Goal: Task Accomplishment & Management: Complete application form

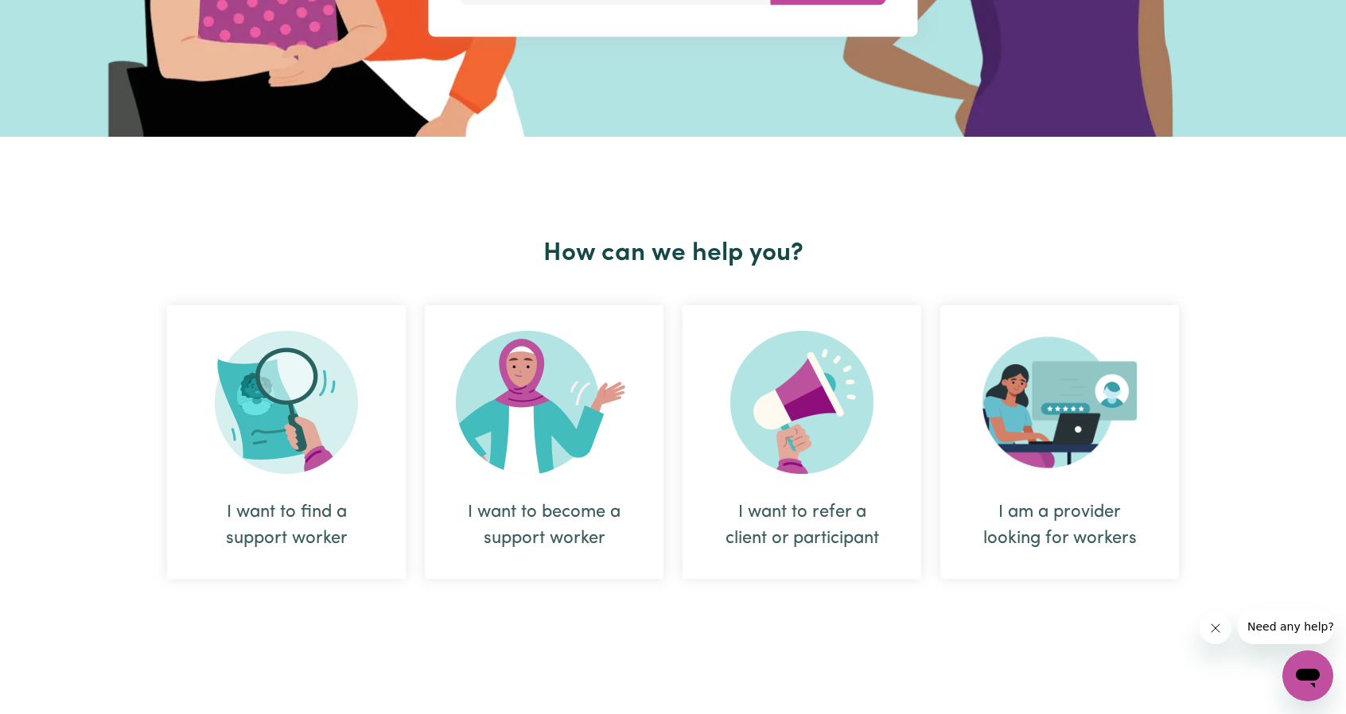
scroll to position [398, 0]
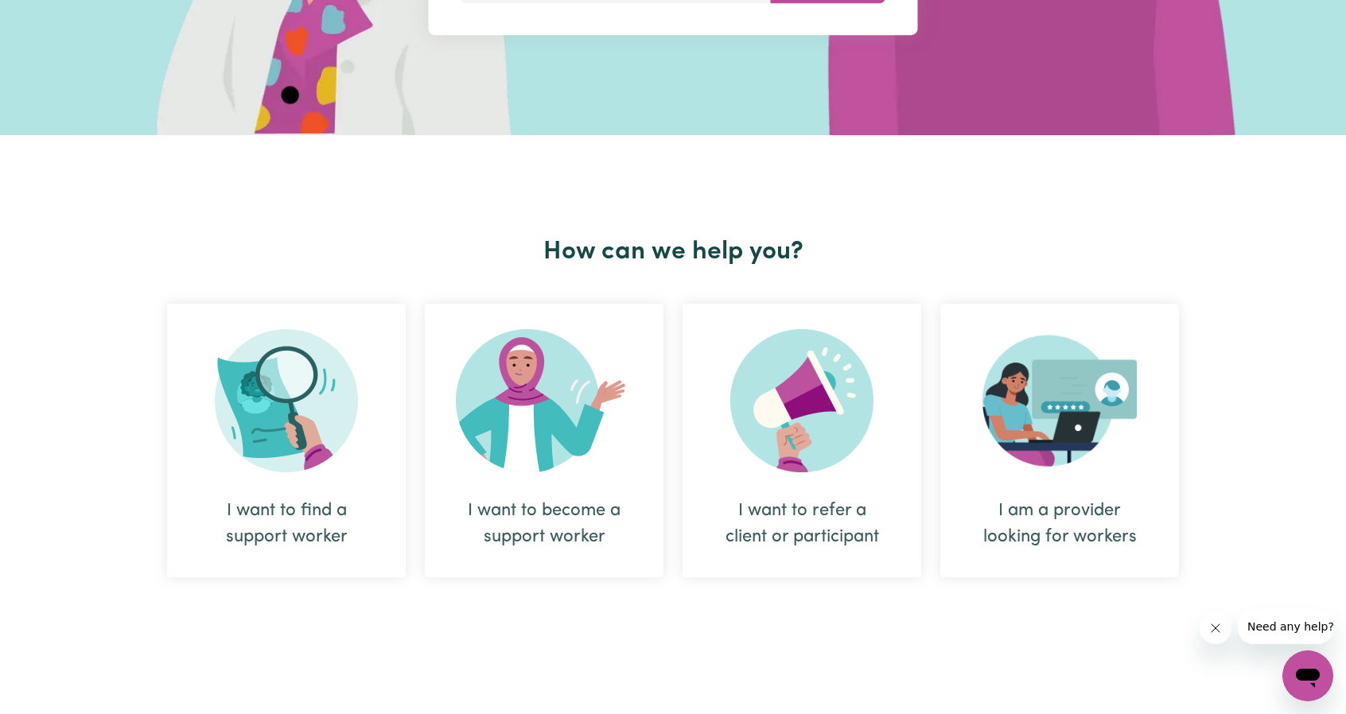
click at [543, 413] on img at bounding box center [544, 400] width 177 height 143
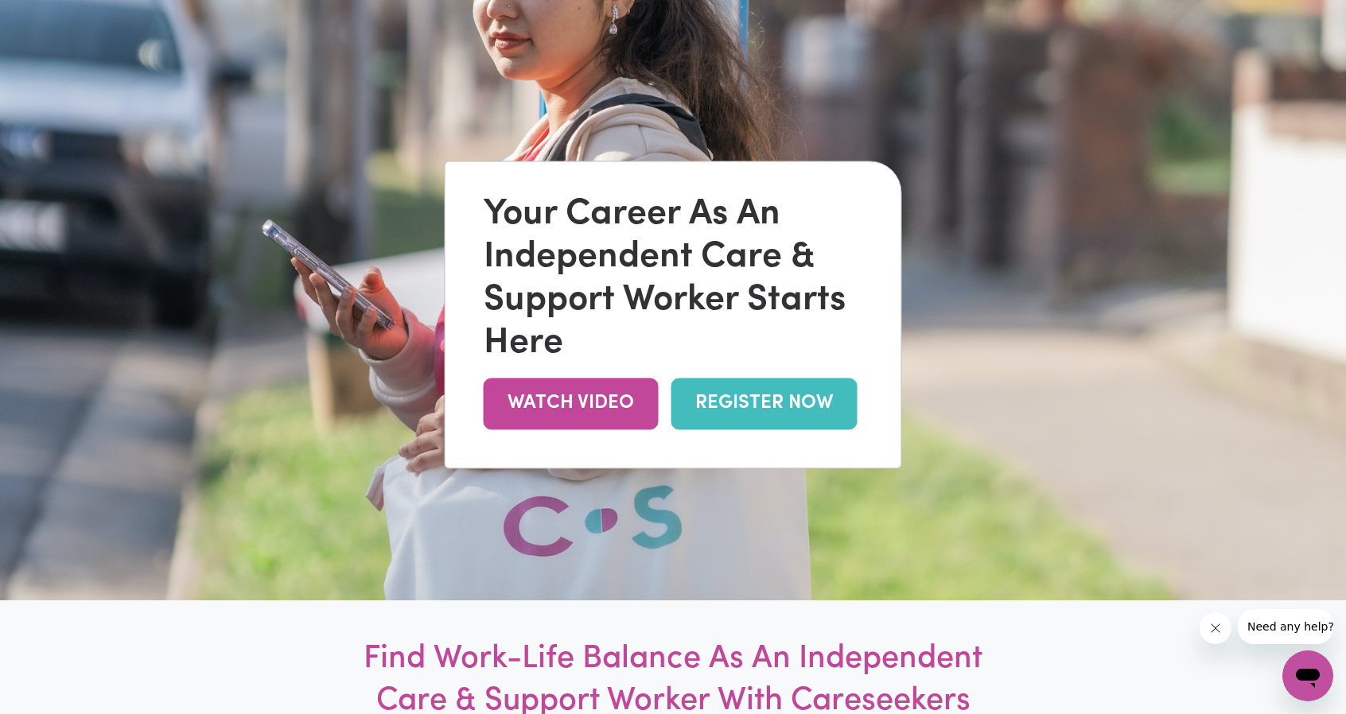
scroll to position [159, 0]
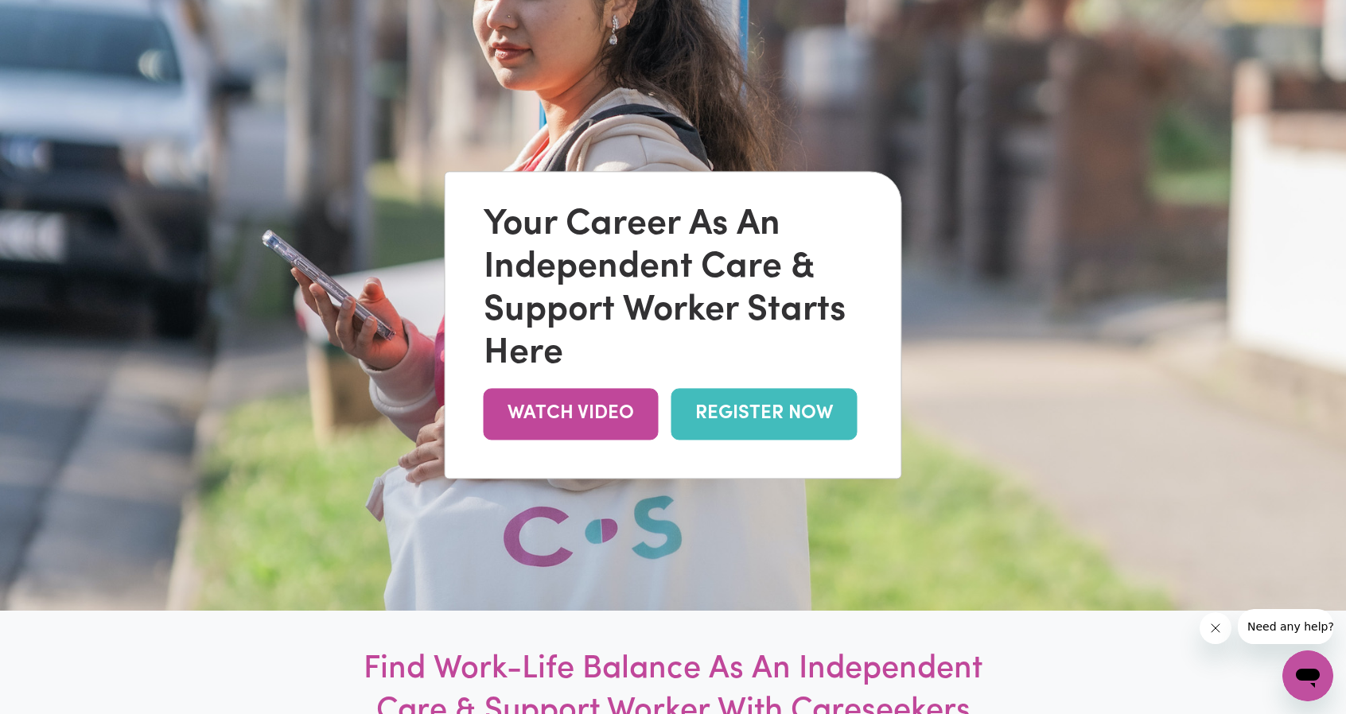
click at [749, 422] on link "REGISTER NOW" at bounding box center [764, 414] width 186 height 52
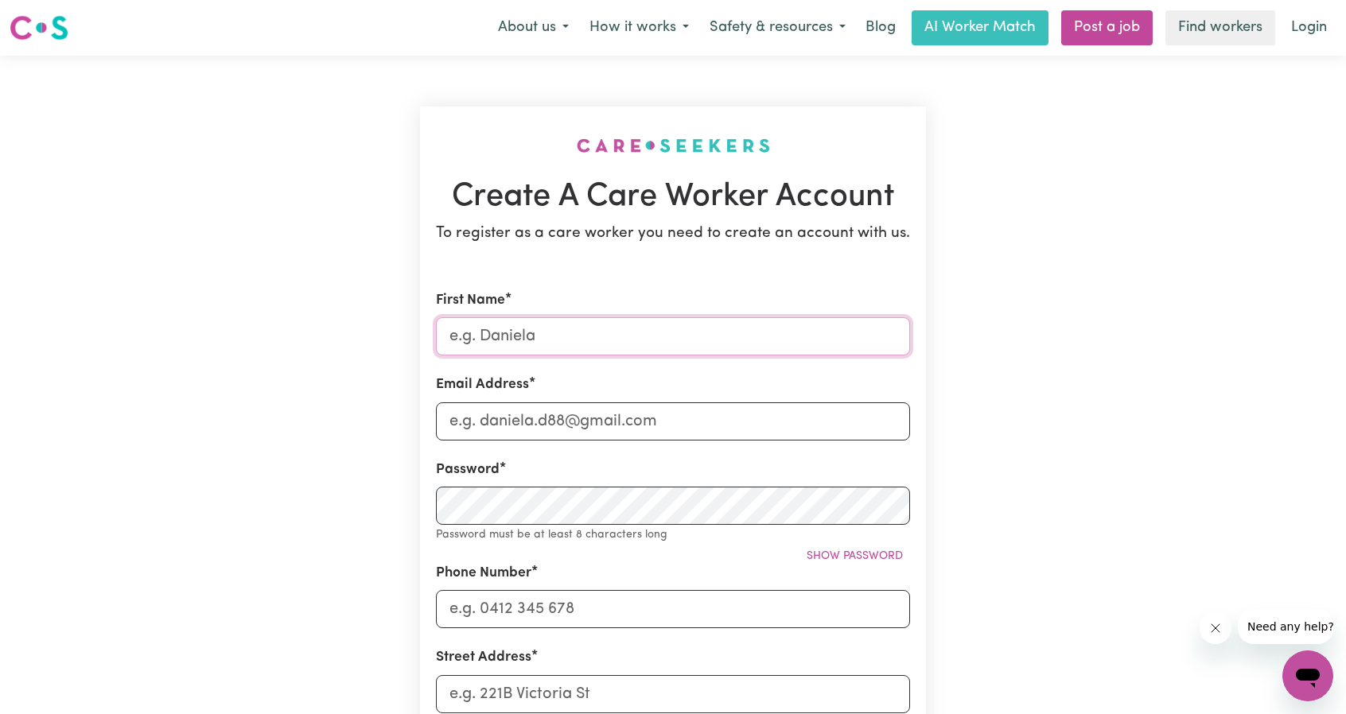
click at [628, 332] on input "First Name" at bounding box center [673, 336] width 474 height 38
type input "Rity"
click at [574, 406] on input "Email Address" at bounding box center [673, 421] width 474 height 38
type input "[EMAIL_ADDRESS][DOMAIN_NAME]"
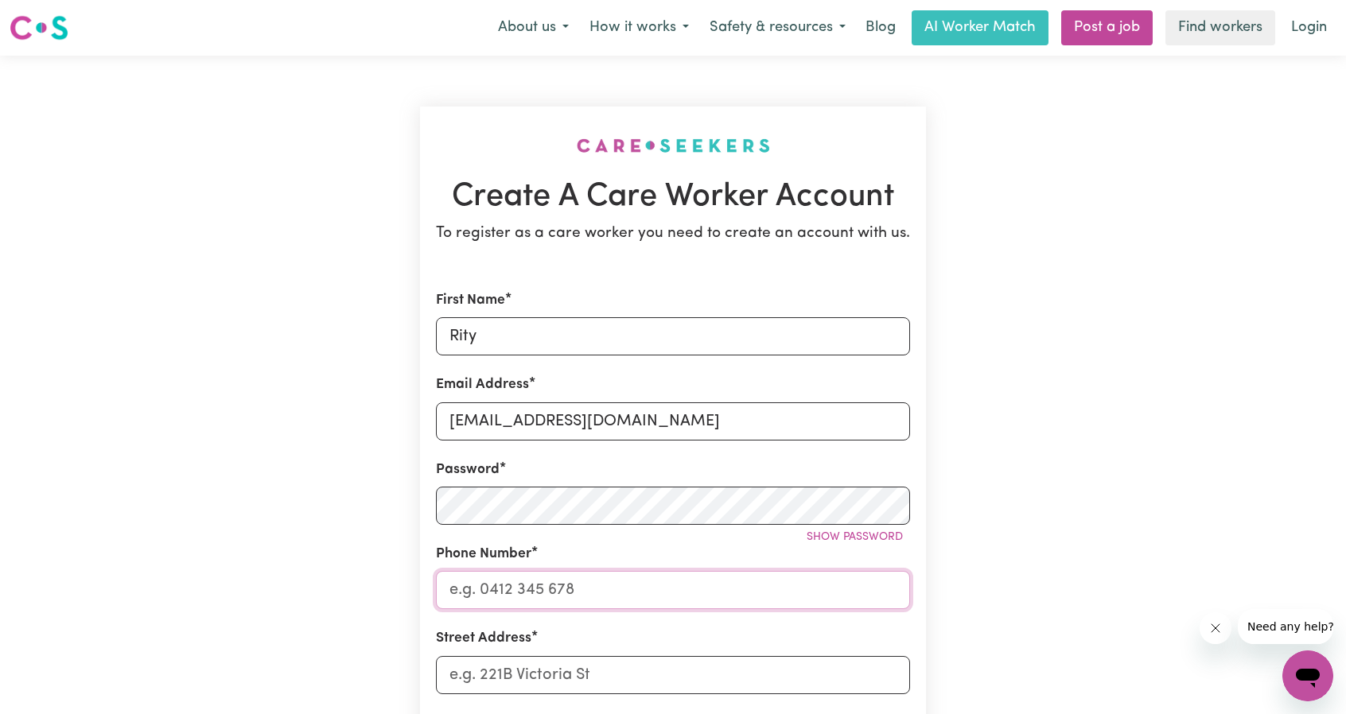
click at [550, 590] on input "Phone Number" at bounding box center [673, 590] width 474 height 38
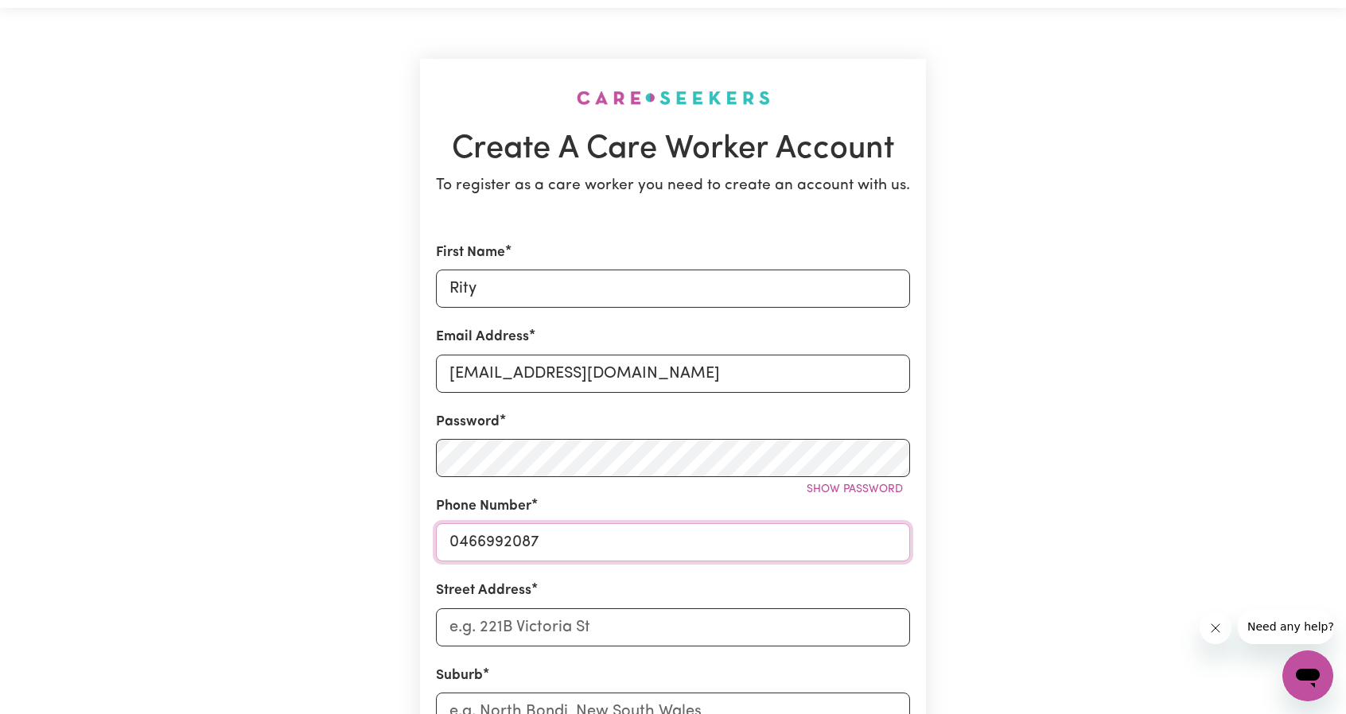
scroll to position [68, 0]
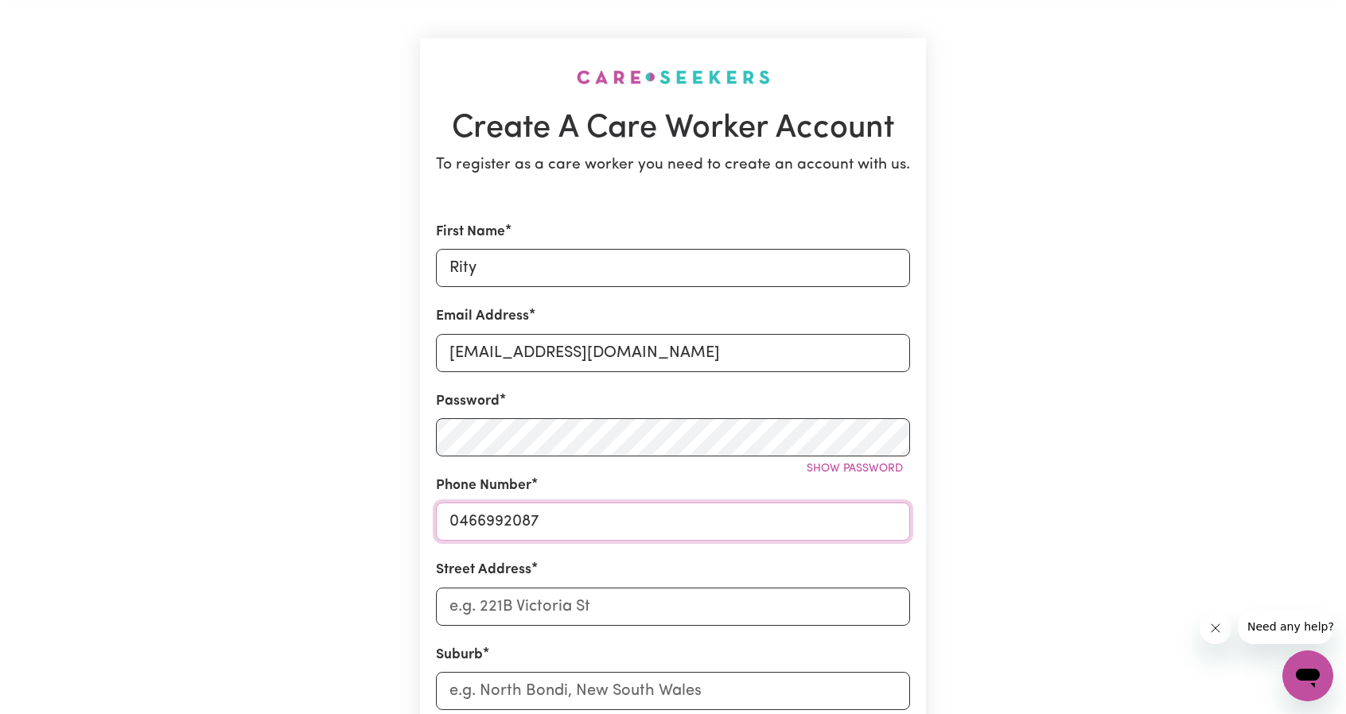
type input "0466992087"
click at [655, 266] on input "Rity" at bounding box center [673, 268] width 474 height 38
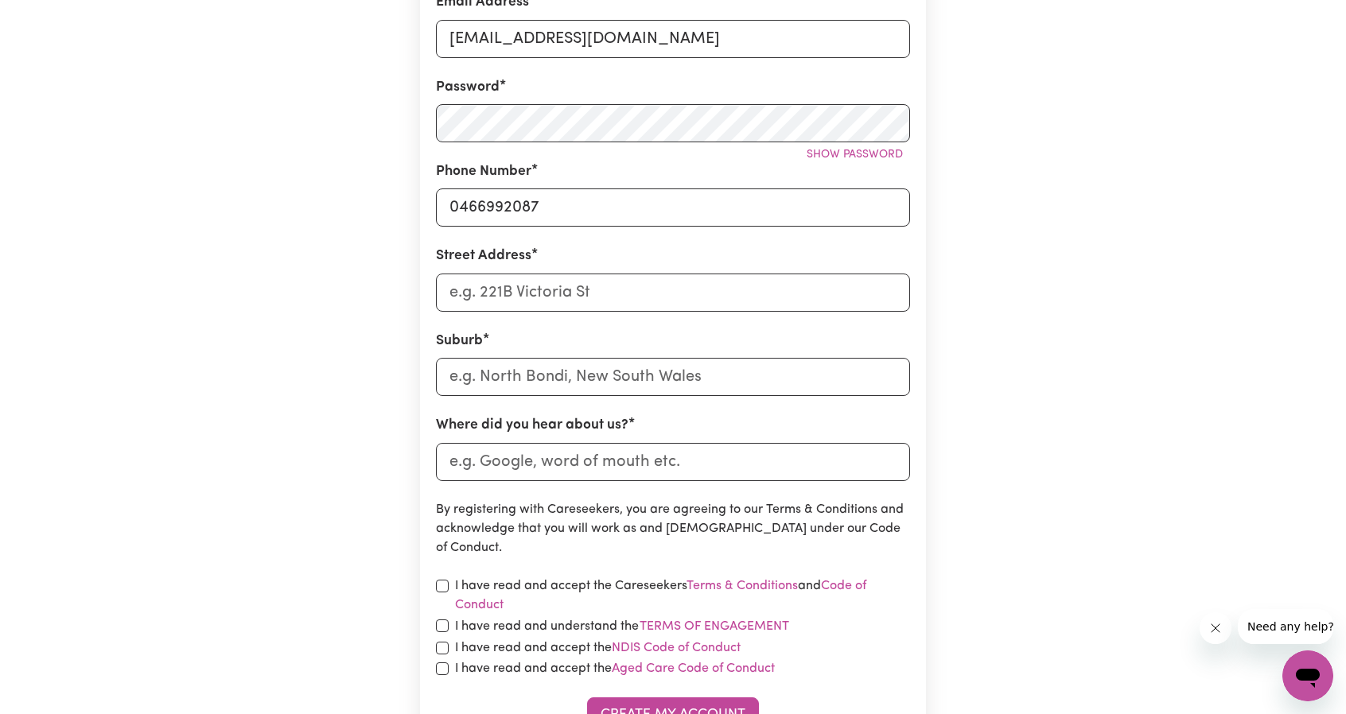
scroll to position [387, 0]
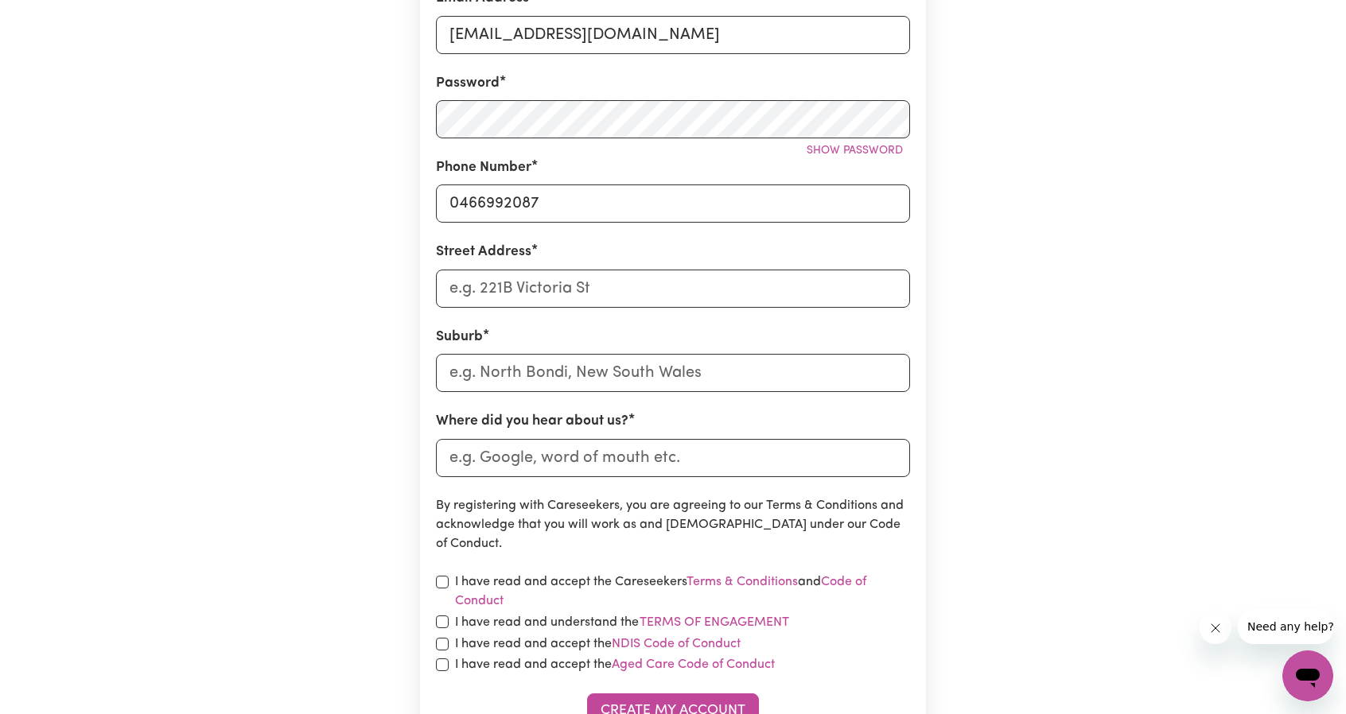
type input "Ritu"
click at [614, 281] on input "Street Address" at bounding box center [673, 289] width 474 height 38
type input "[STREET_ADDRESS][PERSON_NAME]"
click at [559, 379] on input "text" at bounding box center [673, 373] width 474 height 38
click at [585, 380] on input "text" at bounding box center [673, 373] width 474 height 38
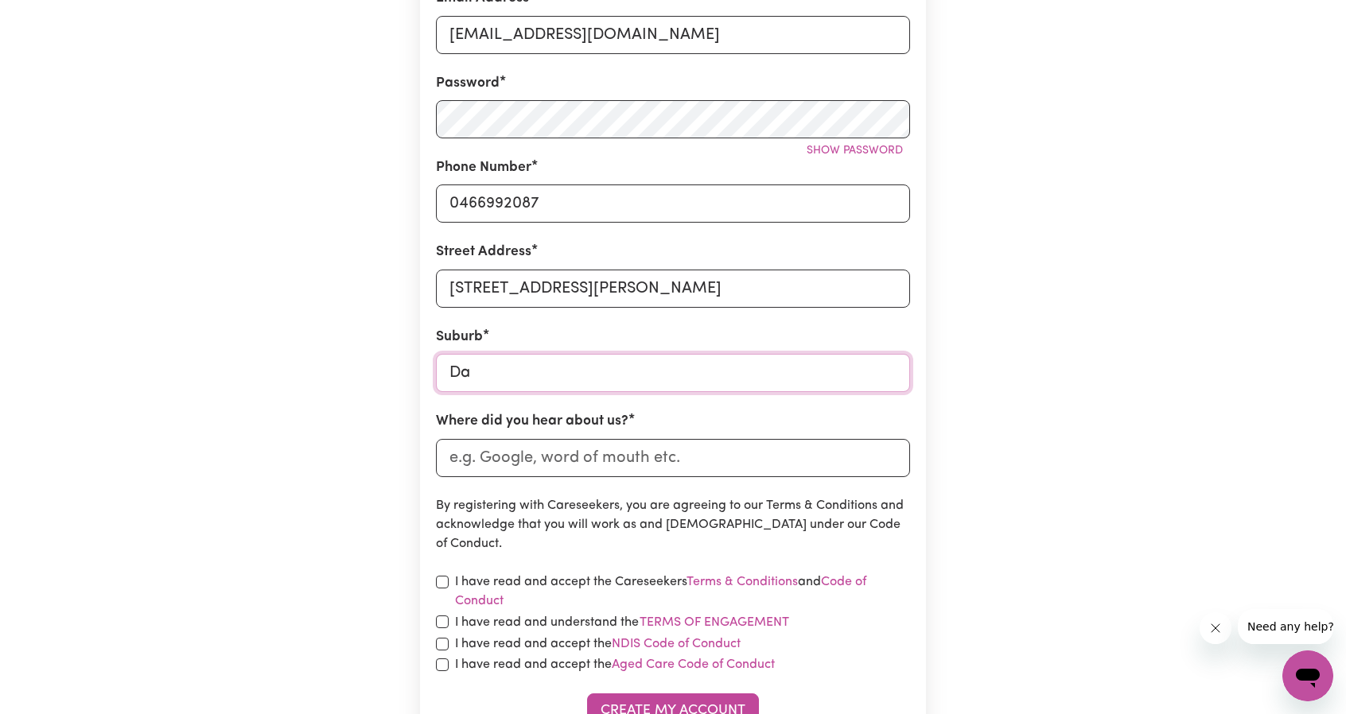
type input "[PERSON_NAME]"
type input "DanBULLA, [GEOGRAPHIC_DATA], 4872"
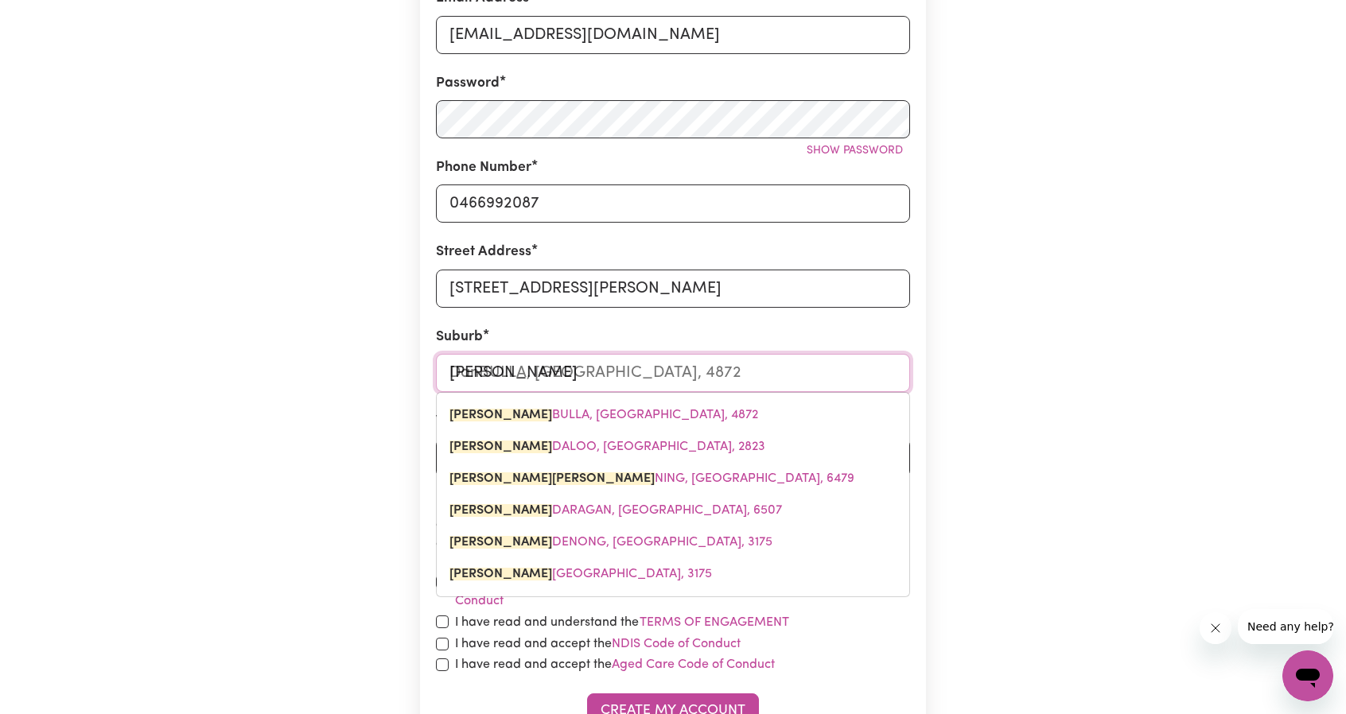
type input "Dand"
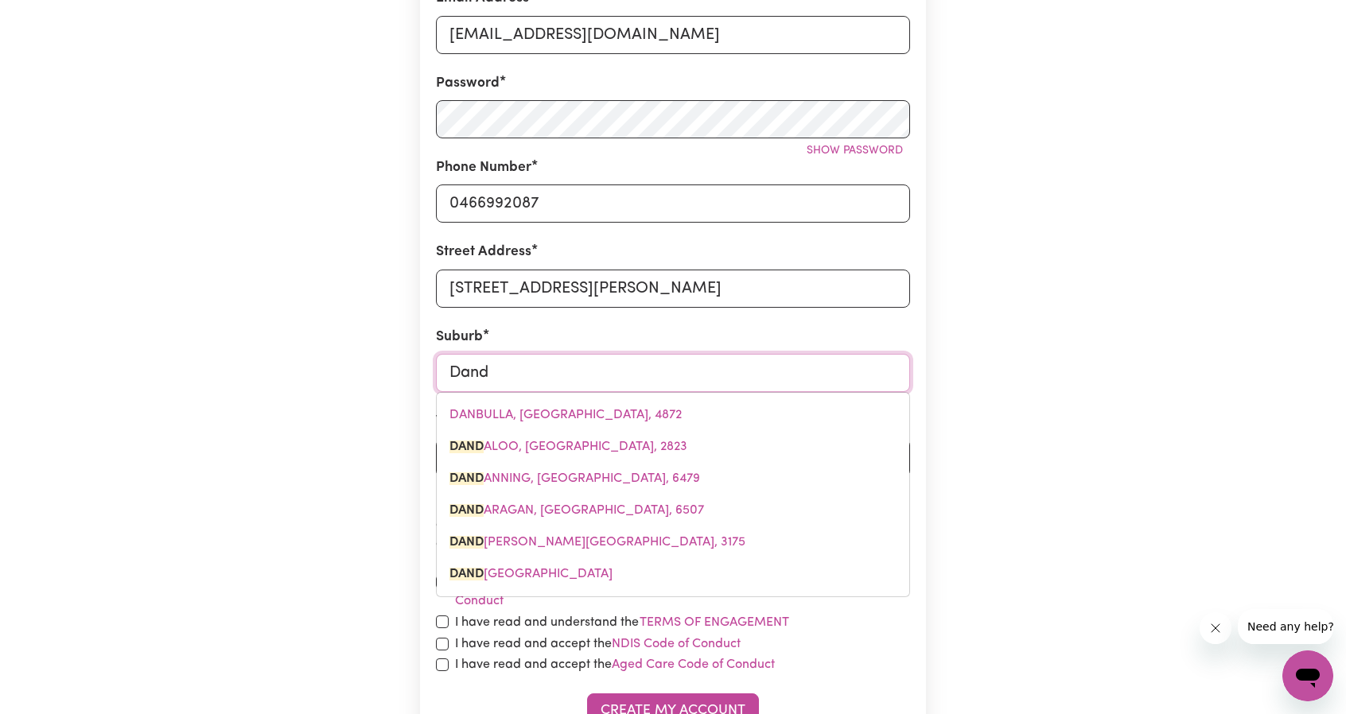
type input "DandALOO, [GEOGRAPHIC_DATA], 2823"
type input "Dande"
type input "DandeNONG, [GEOGRAPHIC_DATA], 3175"
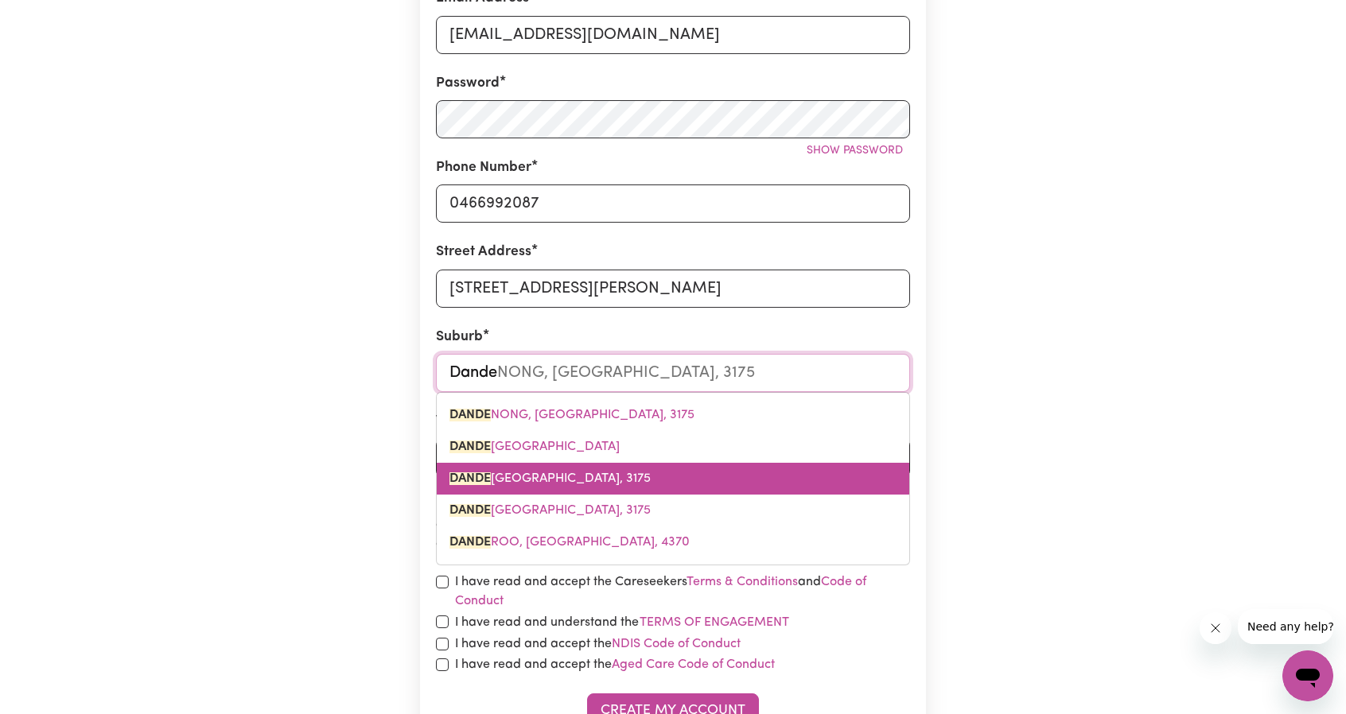
click at [570, 473] on span "DANDE NONG NORTH, [GEOGRAPHIC_DATA], 3175" at bounding box center [549, 478] width 201 height 13
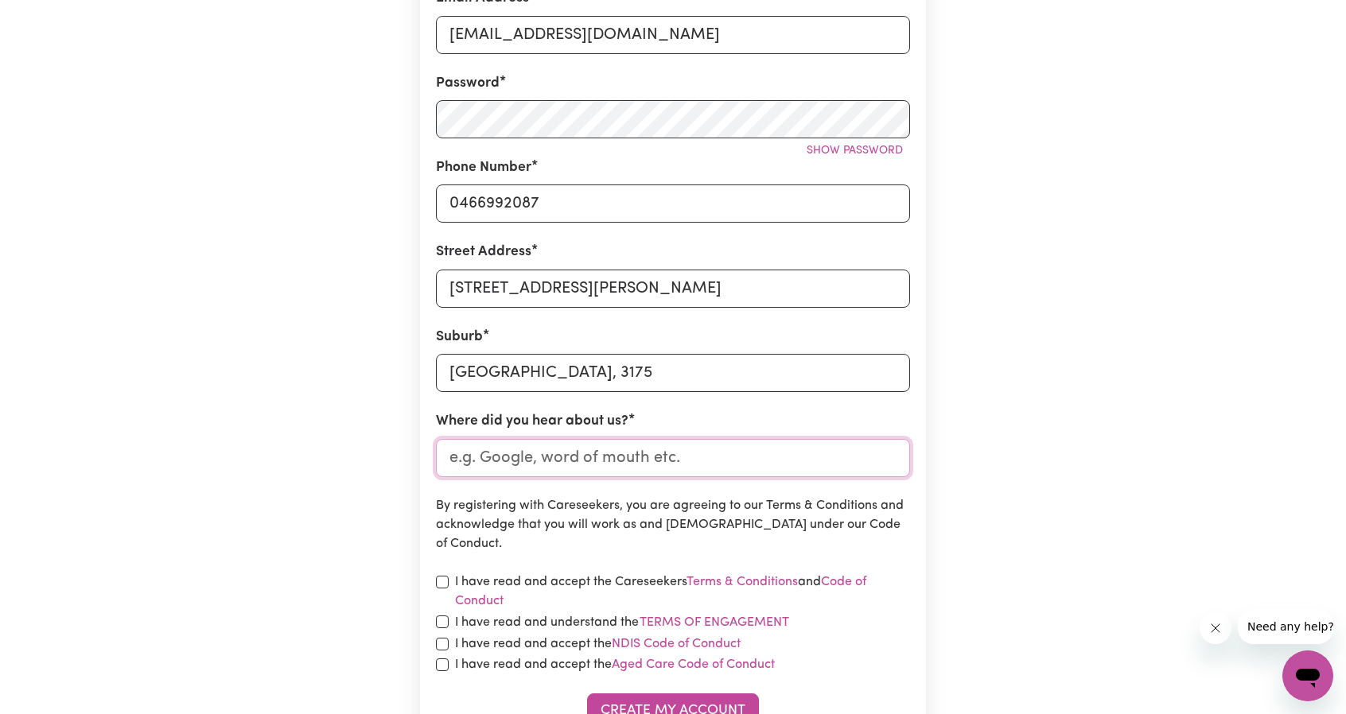
click at [640, 462] on input "Where did you hear about us?" at bounding box center [673, 458] width 474 height 38
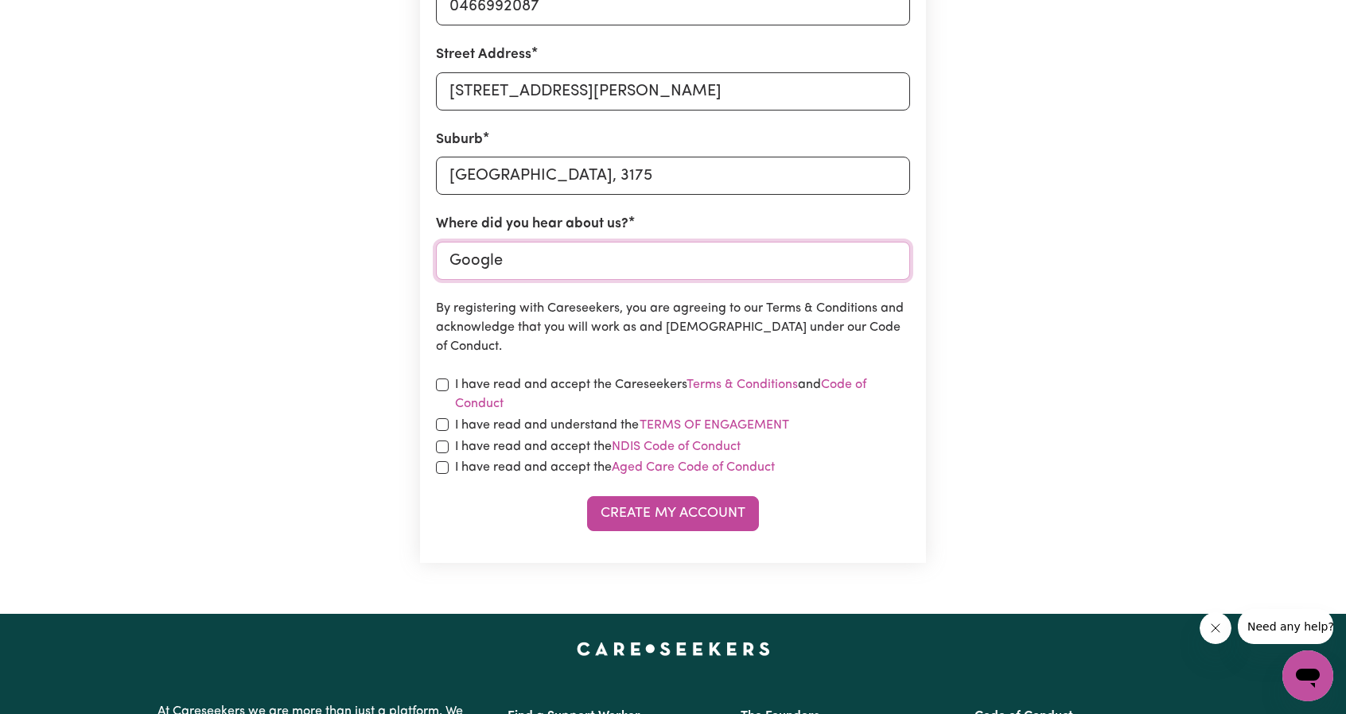
scroll to position [604, 0]
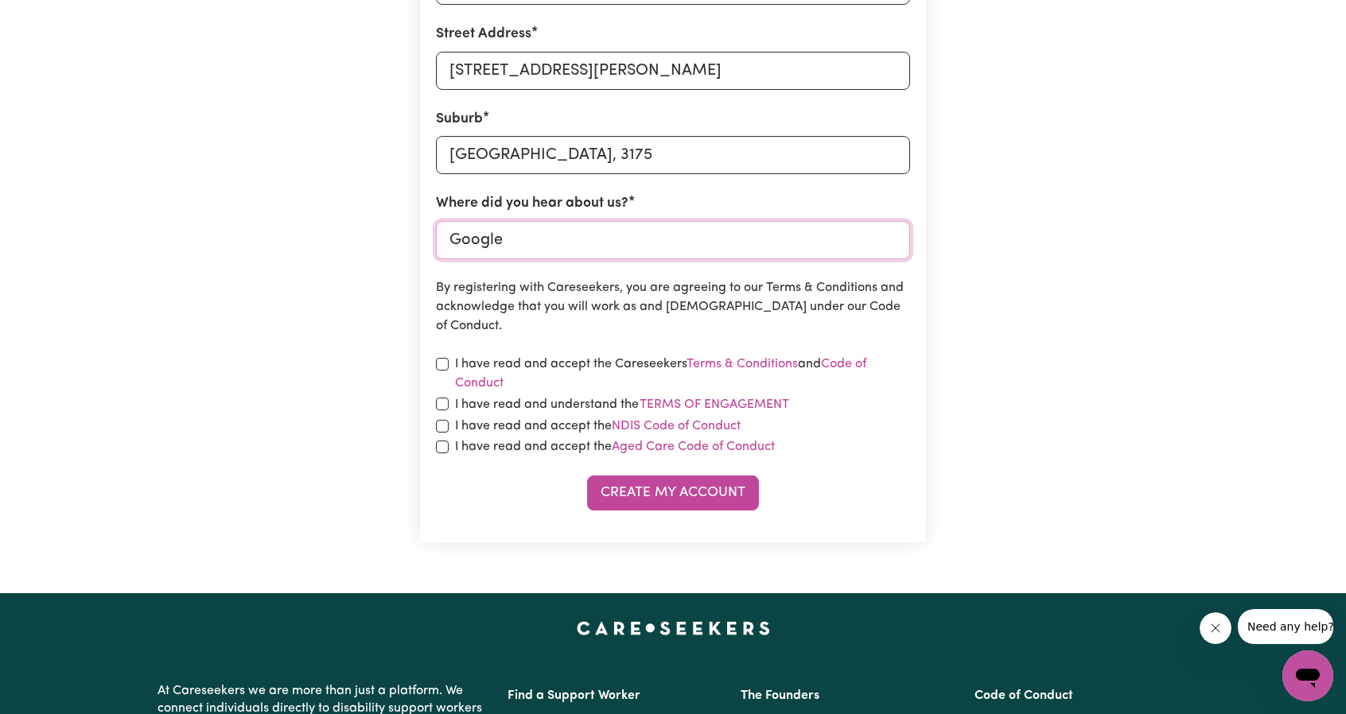
type input "Google"
click at [439, 358] on input "checkbox" at bounding box center [442, 364] width 13 height 13
checkbox input "true"
click at [442, 402] on input "checkbox" at bounding box center [442, 404] width 13 height 13
checkbox input "true"
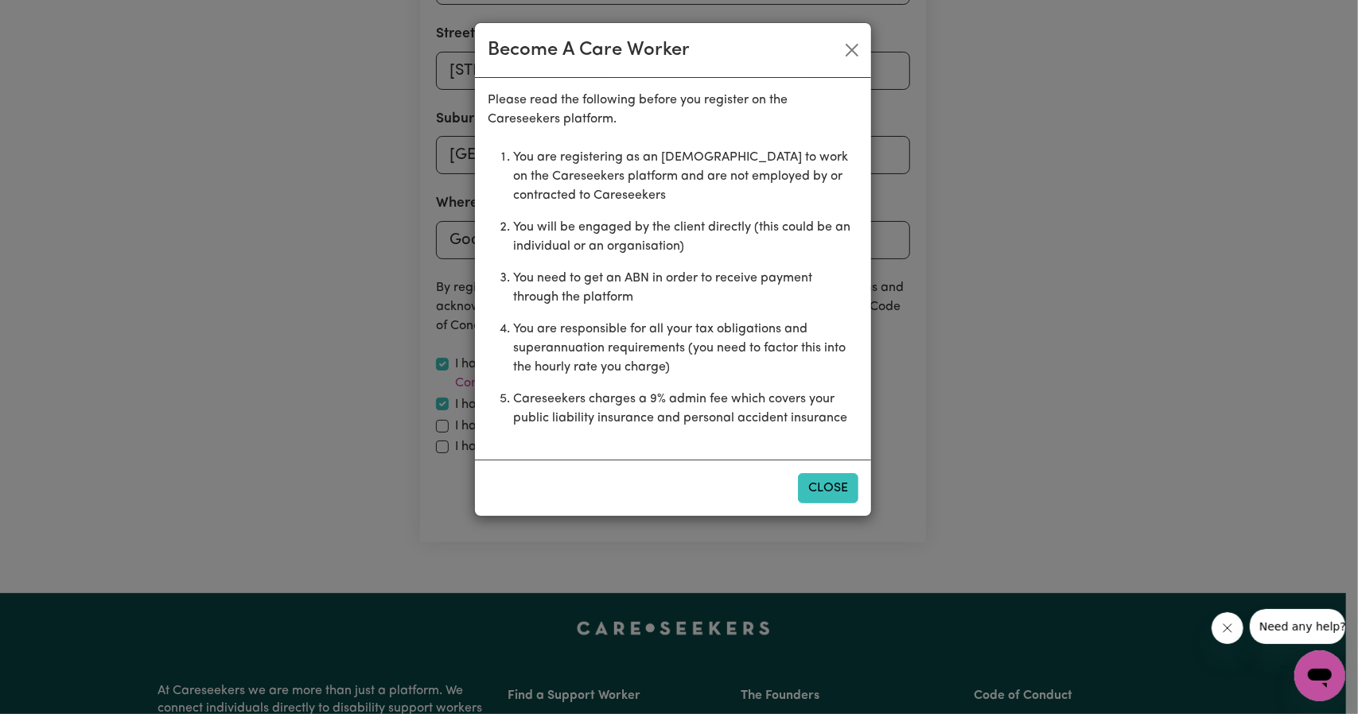
click at [827, 494] on button "Close" at bounding box center [828, 488] width 60 height 30
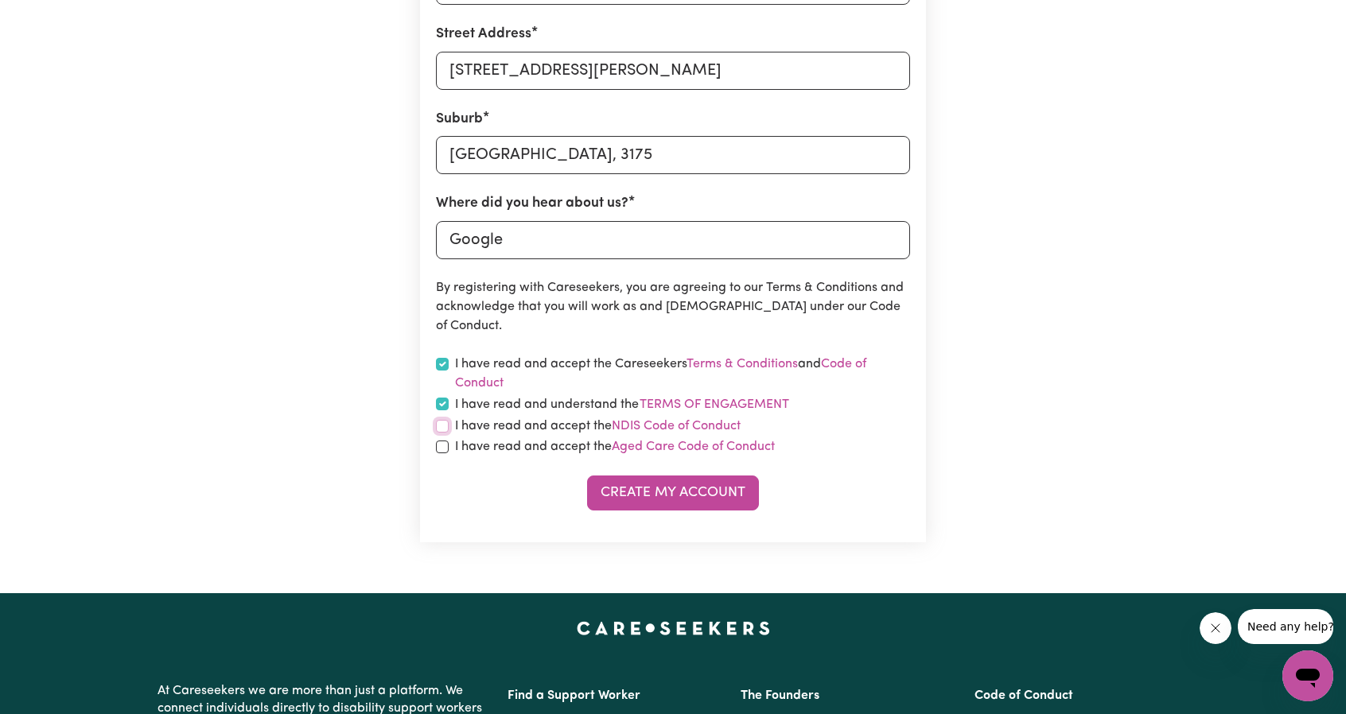
click at [436, 424] on input "checkbox" at bounding box center [442, 426] width 13 height 13
checkbox input "true"
click at [440, 447] on input "checkbox" at bounding box center [442, 447] width 13 height 13
checkbox input "true"
click at [675, 406] on button "Terms of Engagement" at bounding box center [714, 404] width 151 height 21
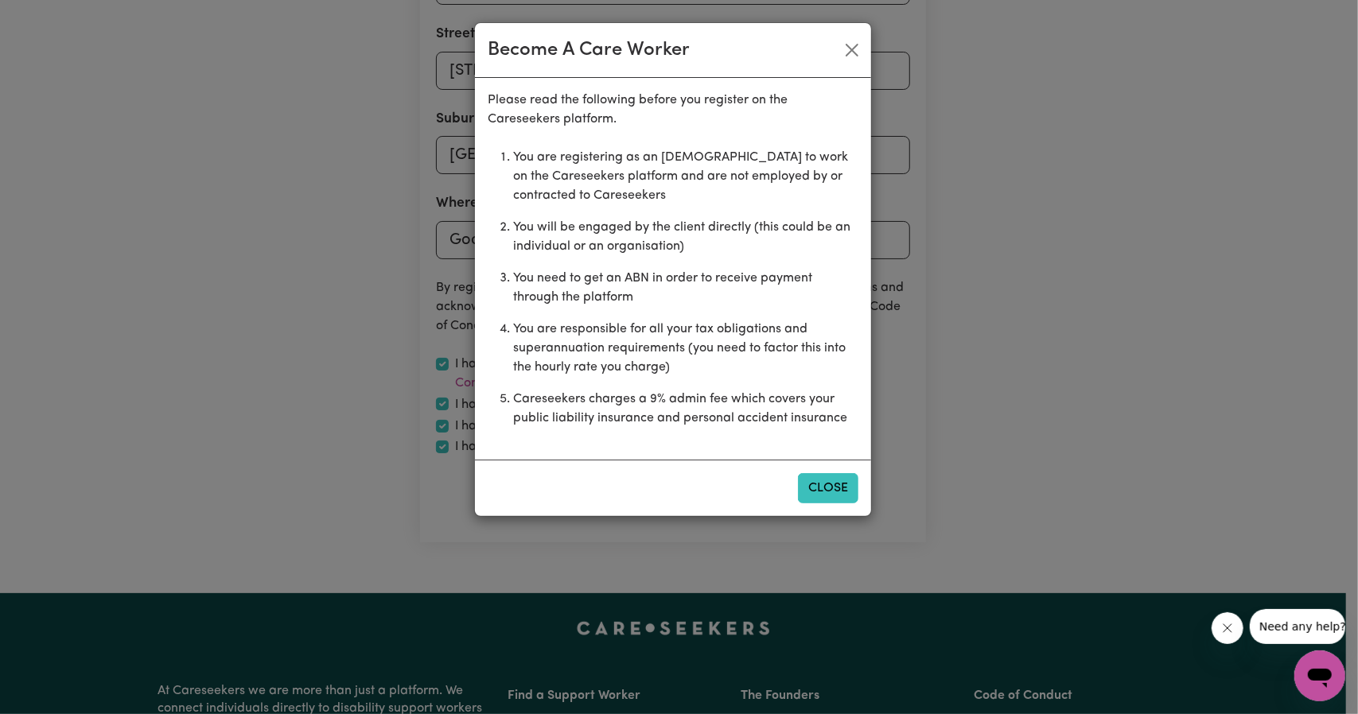
click at [826, 485] on button "Close" at bounding box center [828, 488] width 60 height 30
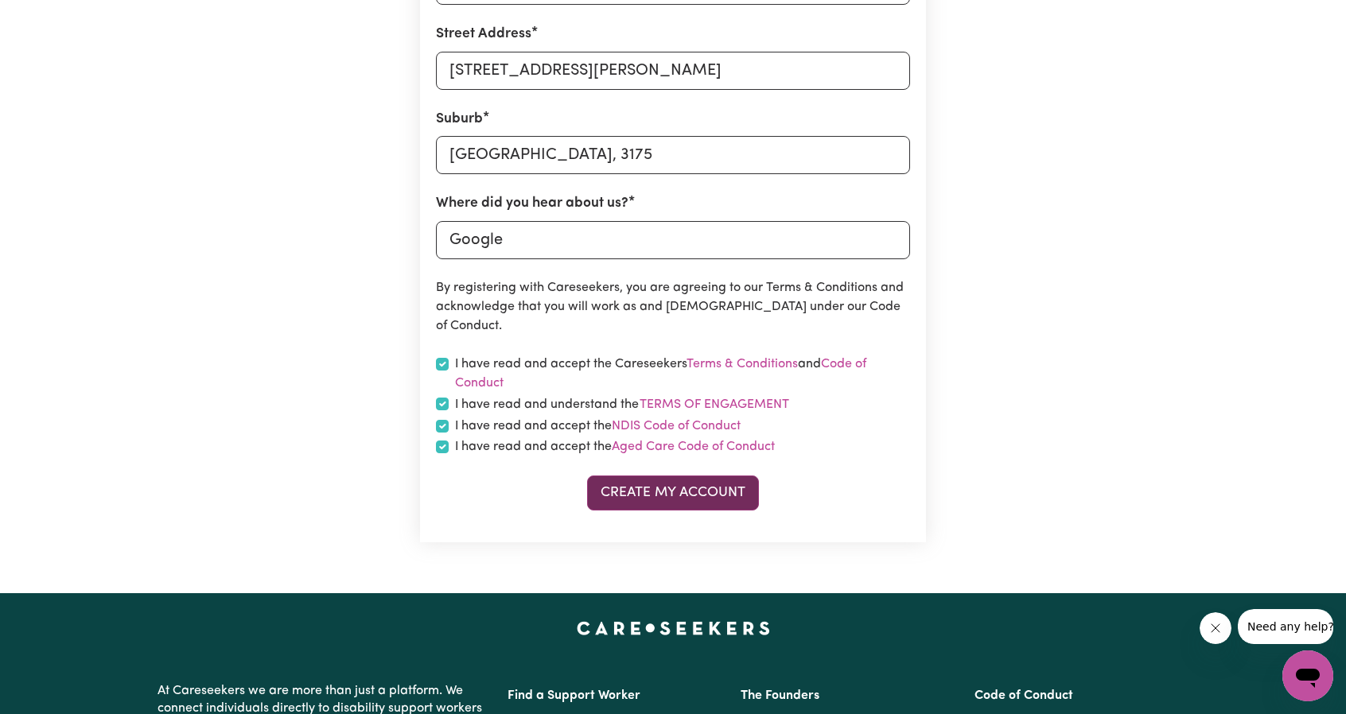
click at [679, 487] on button "Create My Account" at bounding box center [673, 493] width 172 height 35
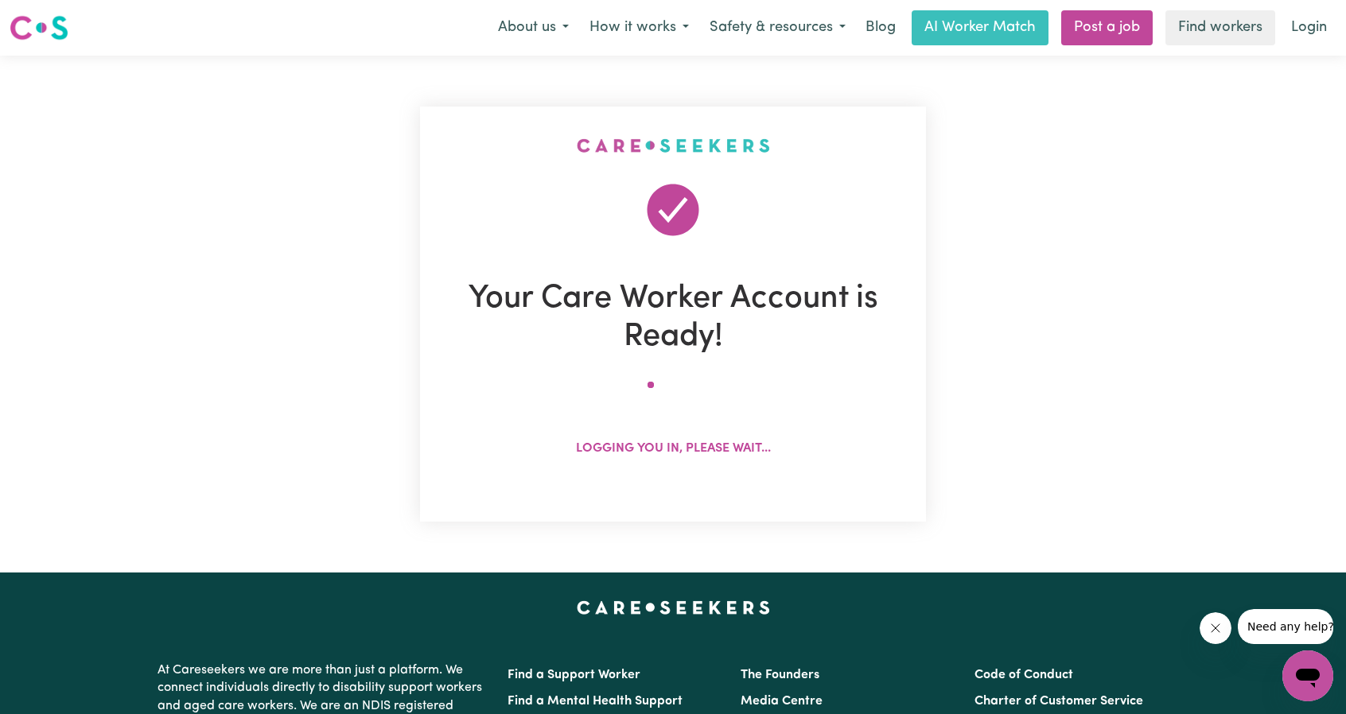
scroll to position [0, 0]
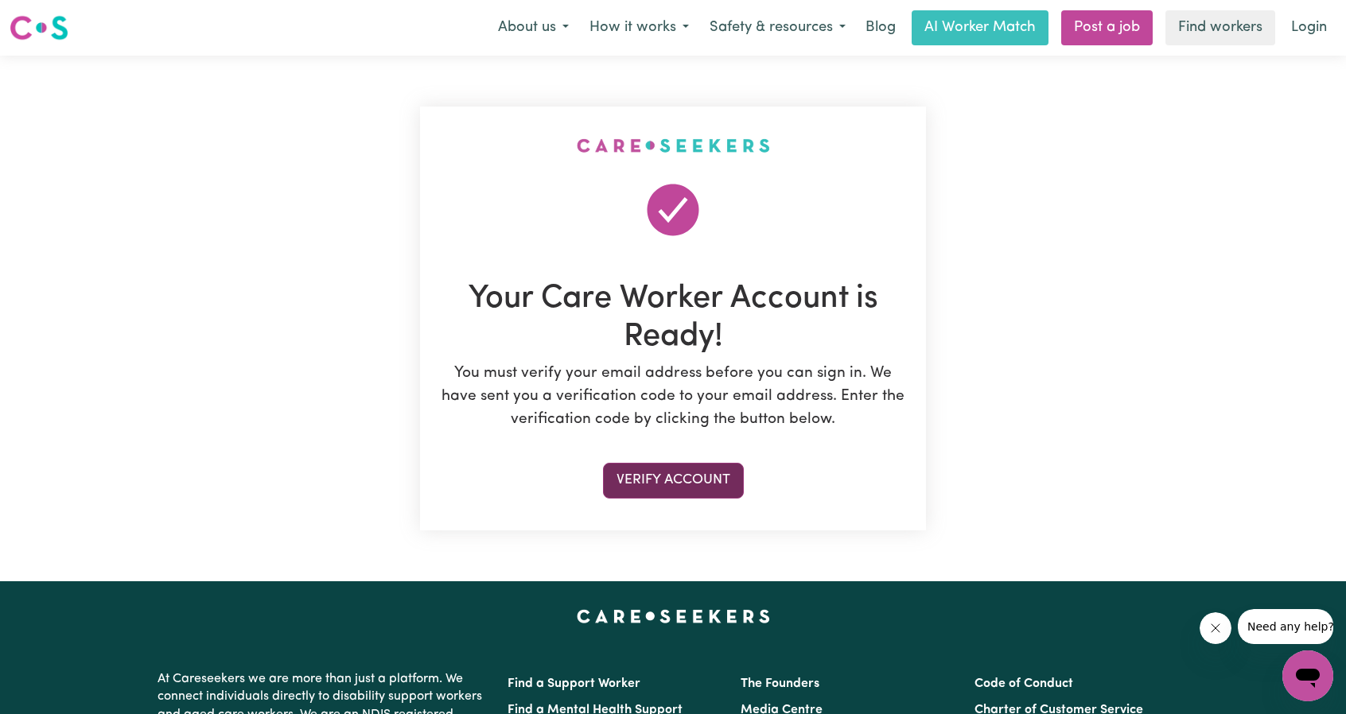
click at [668, 477] on button "Verify Account" at bounding box center [673, 480] width 141 height 35
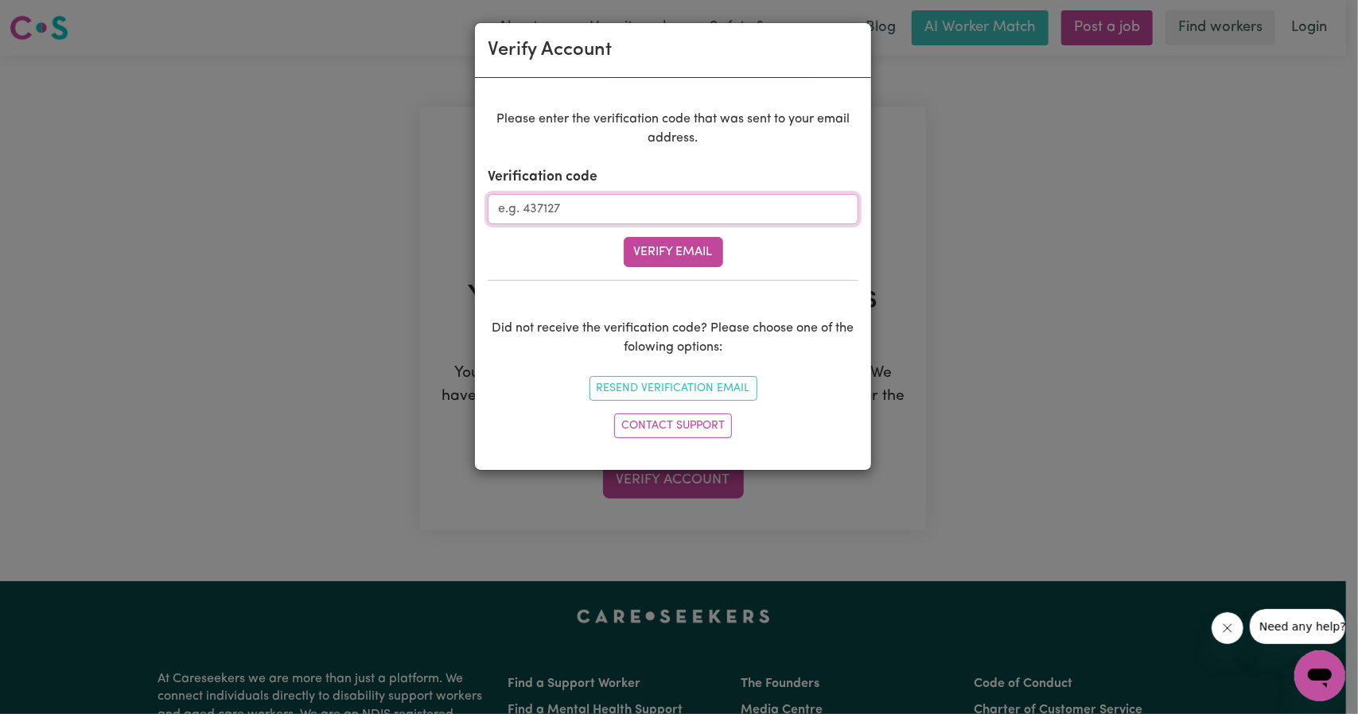
click at [581, 209] on input "Verification code" at bounding box center [673, 209] width 371 height 30
paste input "763421"
type input "763421"
click at [666, 240] on button "Verify Email" at bounding box center [673, 252] width 99 height 30
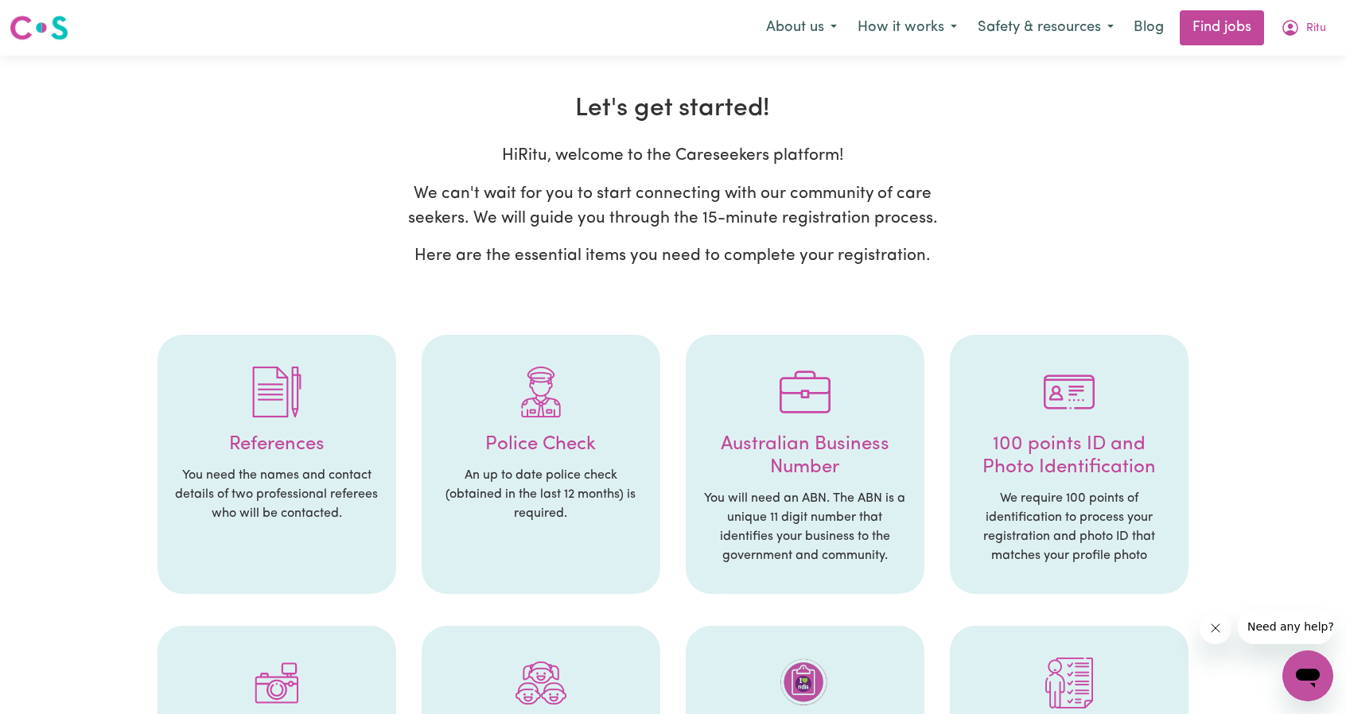
click at [903, 203] on p "We can't wait for you to start connecting with our community of care seekers. W…" at bounding box center [673, 205] width 542 height 49
drag, startPoint x: 967, startPoint y: 222, endPoint x: 1000, endPoint y: 239, distance: 36.6
click at [974, 227] on div "Hi [PERSON_NAME] , welcome to the Careseekers platform! We can't wait for you t…" at bounding box center [672, 212] width 1121 height 138
click at [1006, 243] on div "Hi [PERSON_NAME] , welcome to the Careseekers platform! We can't wait for you t…" at bounding box center [672, 212] width 1121 height 138
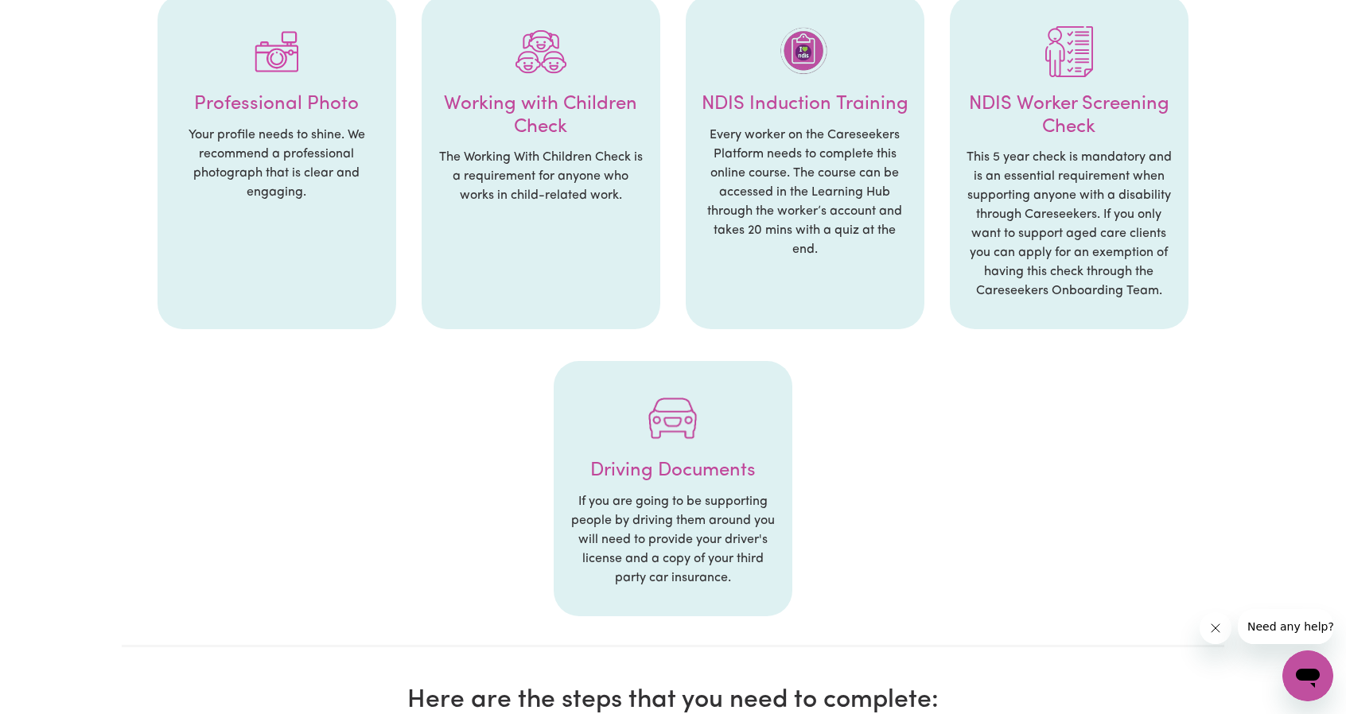
scroll to position [636, 0]
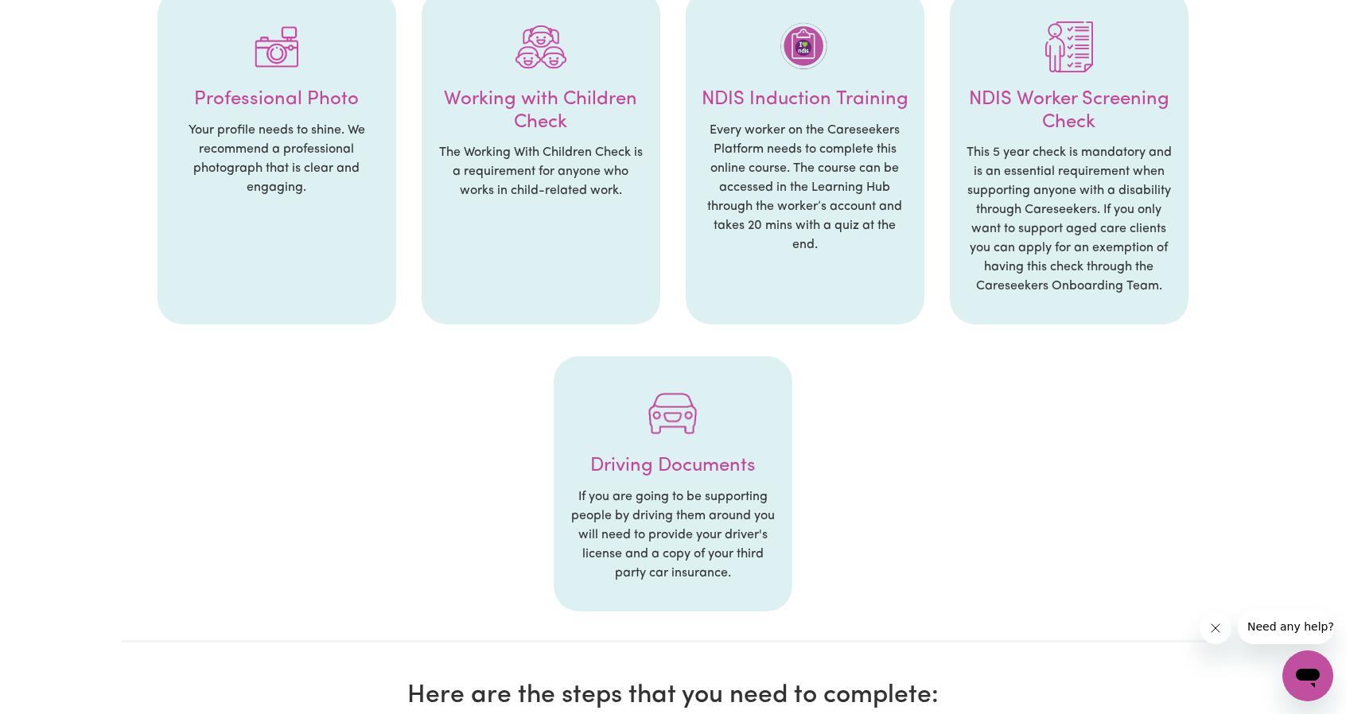
click at [655, 460] on h4 "Driving Documents" at bounding box center [672, 466] width 207 height 23
click at [689, 513] on p "If you are going to be supporting people by driving them around you will need t…" at bounding box center [672, 535] width 207 height 95
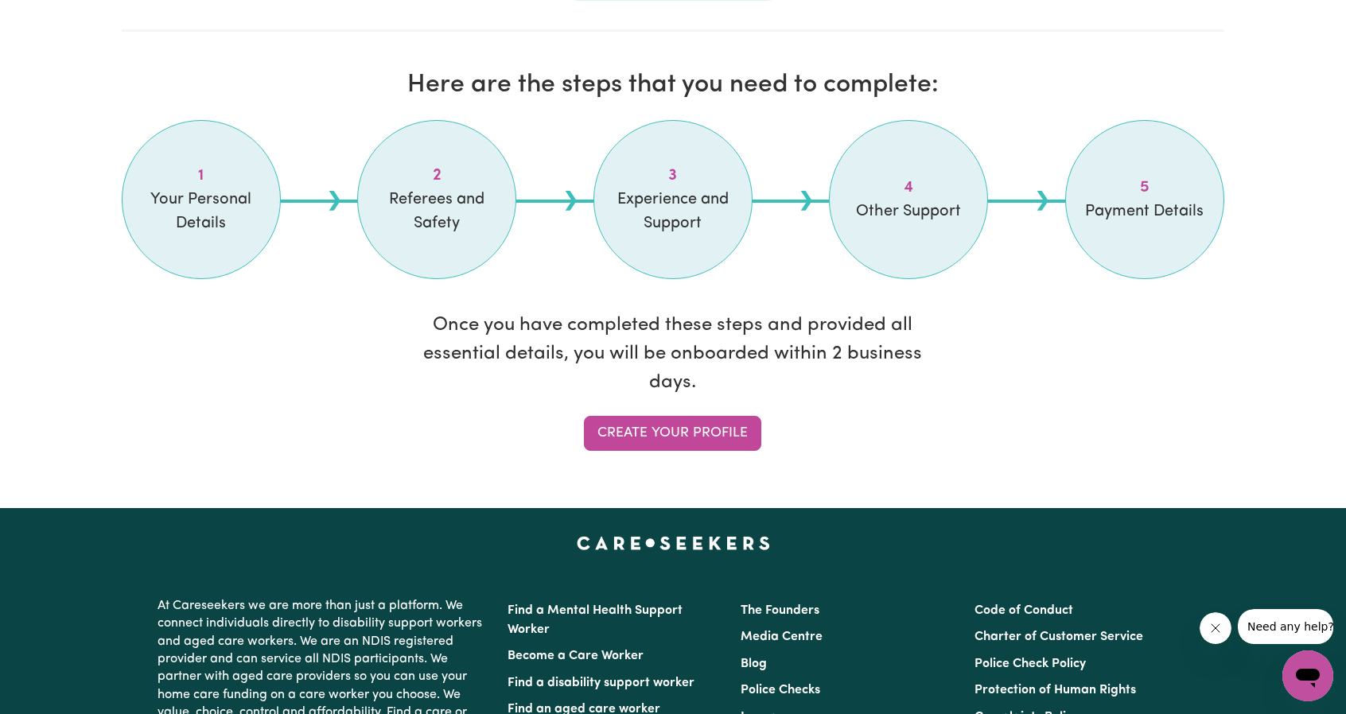
scroll to position [1272, 0]
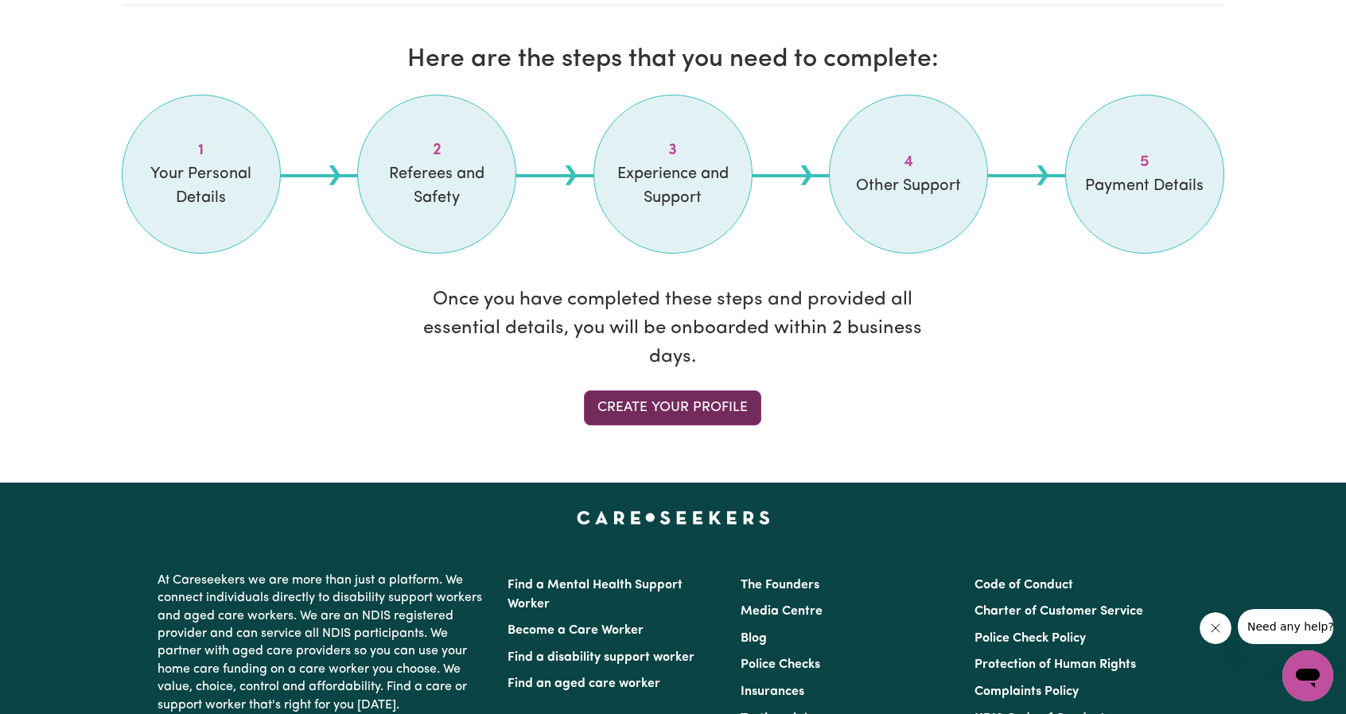
click at [676, 407] on link "Create your profile" at bounding box center [672, 407] width 177 height 35
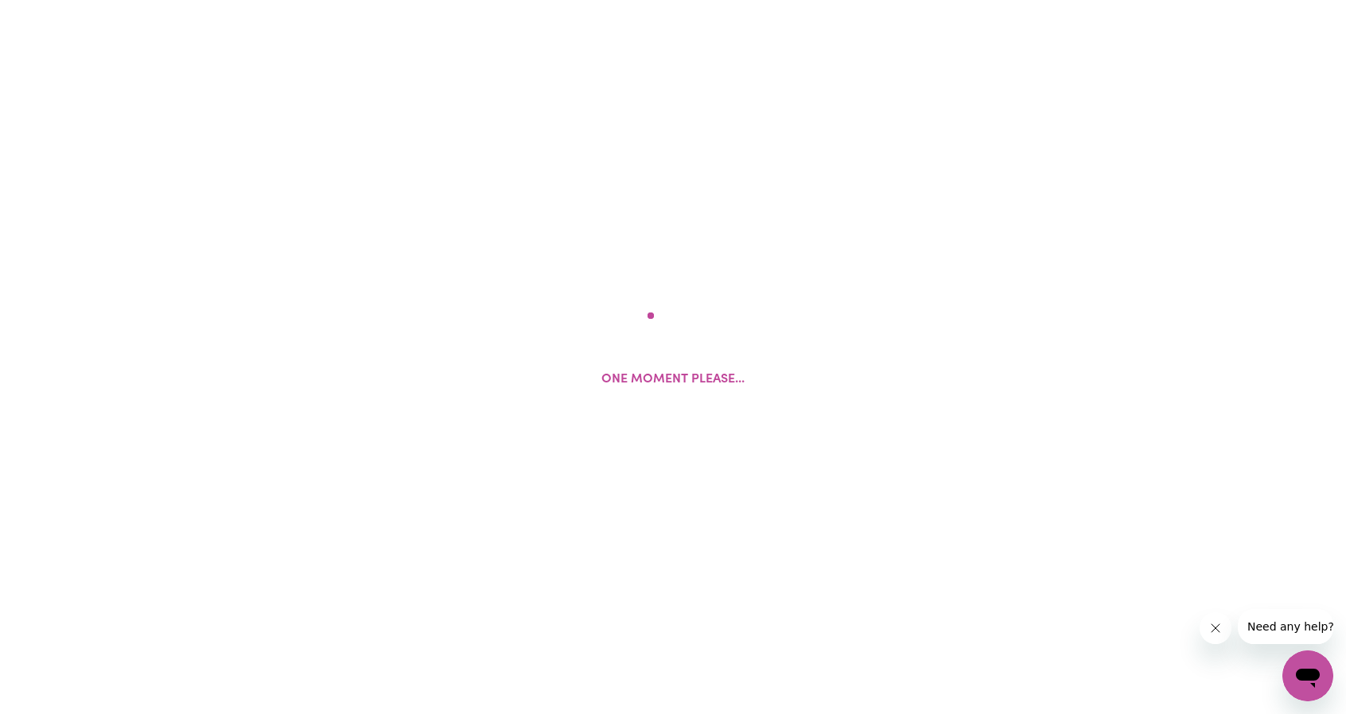
select select "Studying a healthcare related degree or qualification"
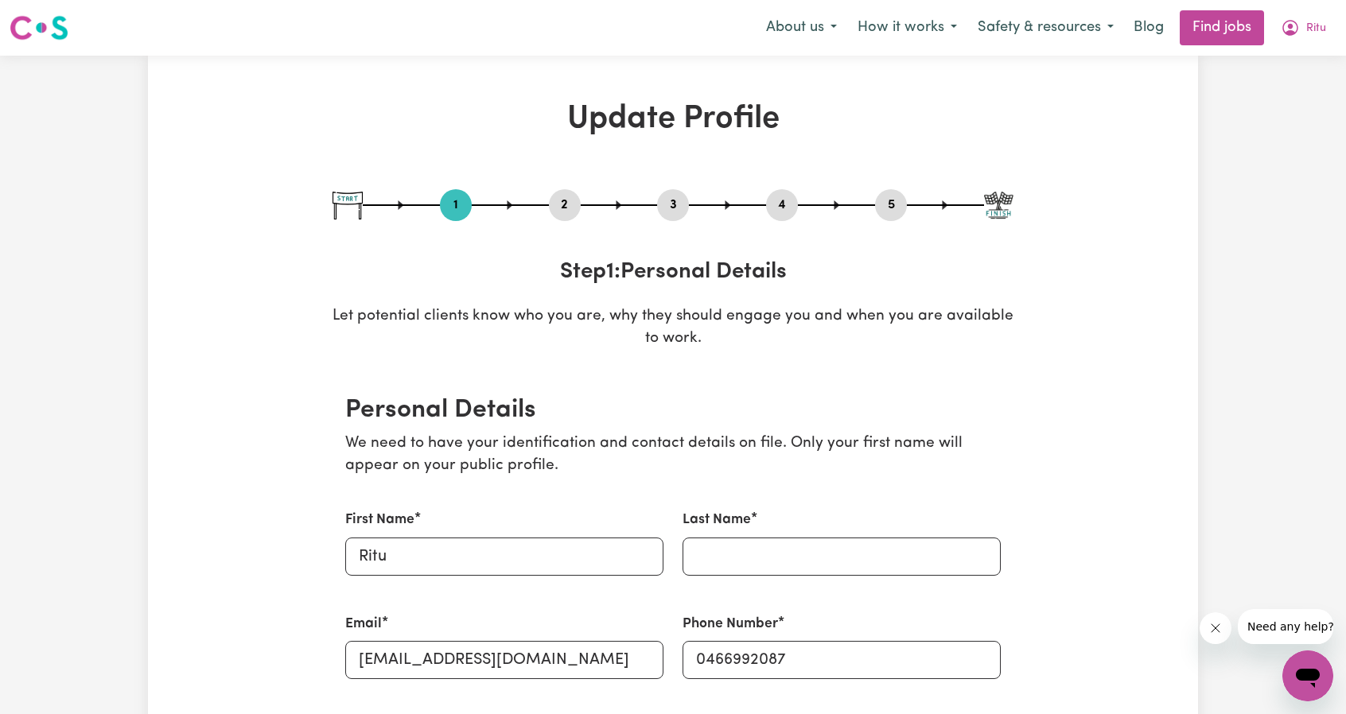
scroll to position [159, 0]
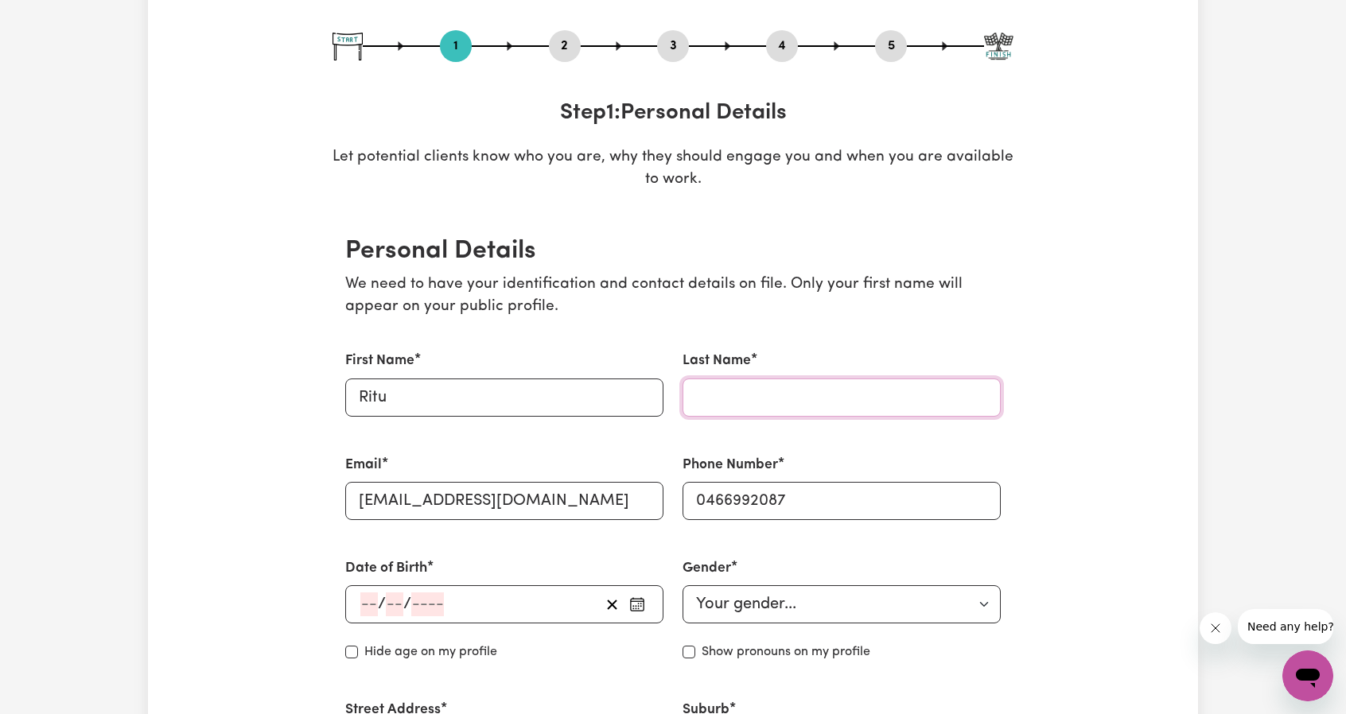
click at [798, 401] on input "Last Name" at bounding box center [841, 398] width 318 height 38
type input "Chauhan"
click at [374, 605] on input "number" at bounding box center [368, 604] width 17 height 24
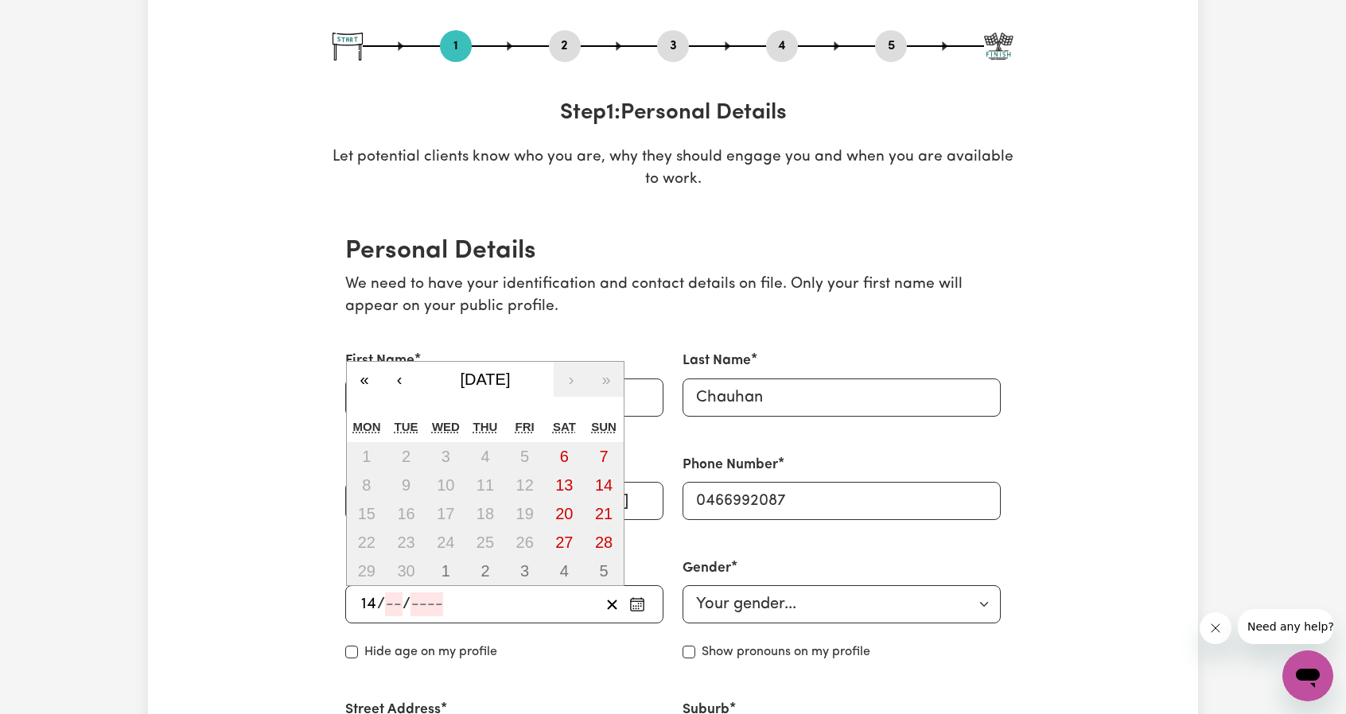
type input "14"
type input "06"
type input "198"
type input "[DATE]"
type input "6"
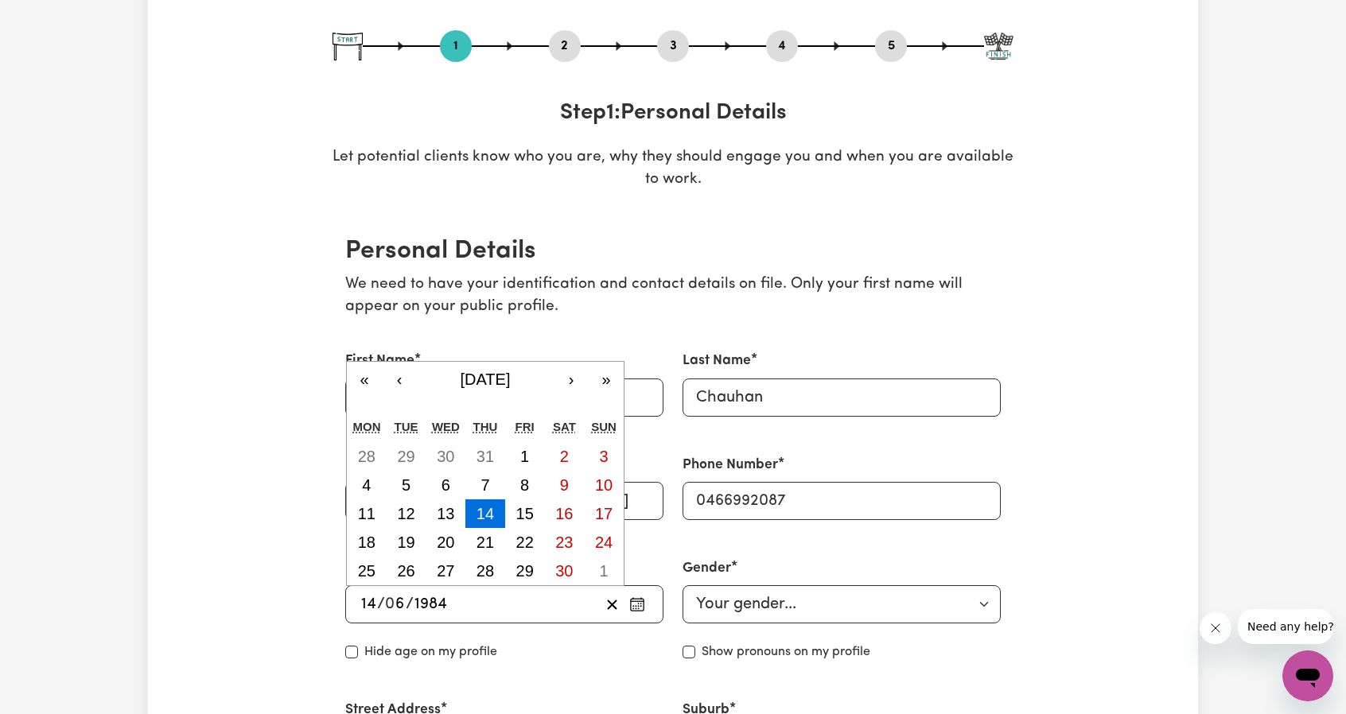
type input "1984"
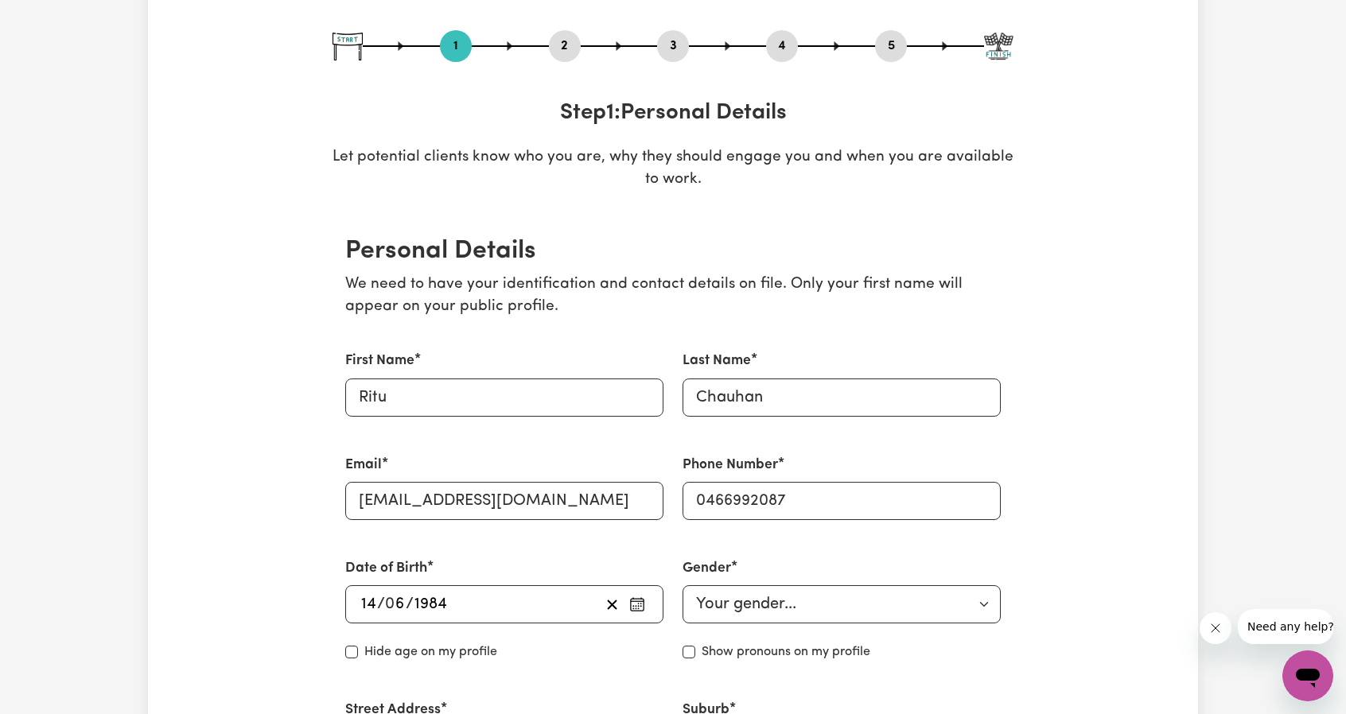
click at [526, 655] on div "Hide age on my profile" at bounding box center [504, 652] width 318 height 19
click at [823, 603] on select "Your gender... [DEMOGRAPHIC_DATA] [DEMOGRAPHIC_DATA] [DEMOGRAPHIC_DATA] Other P…" at bounding box center [841, 604] width 318 height 38
select select "[DEMOGRAPHIC_DATA]"
click at [682, 585] on select "Your gender... [DEMOGRAPHIC_DATA] [DEMOGRAPHIC_DATA] [DEMOGRAPHIC_DATA] Other P…" at bounding box center [841, 604] width 318 height 38
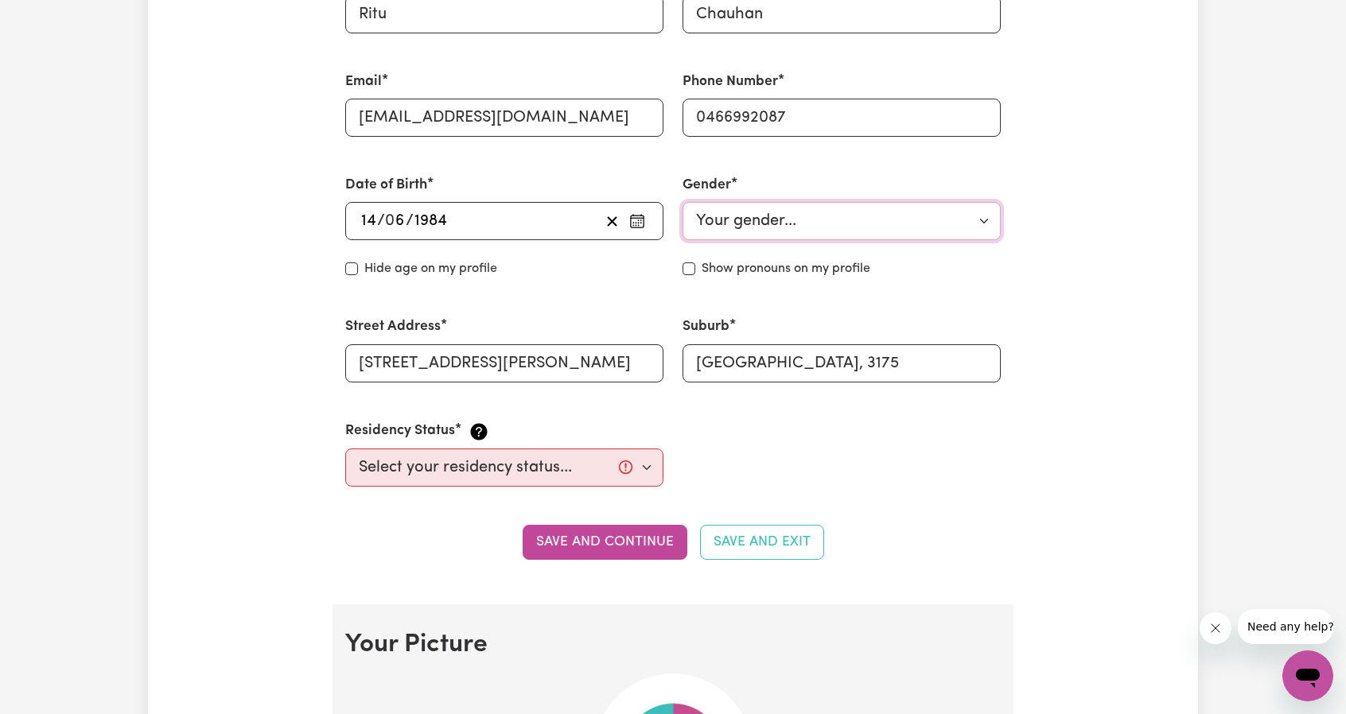
scroll to position [557, 0]
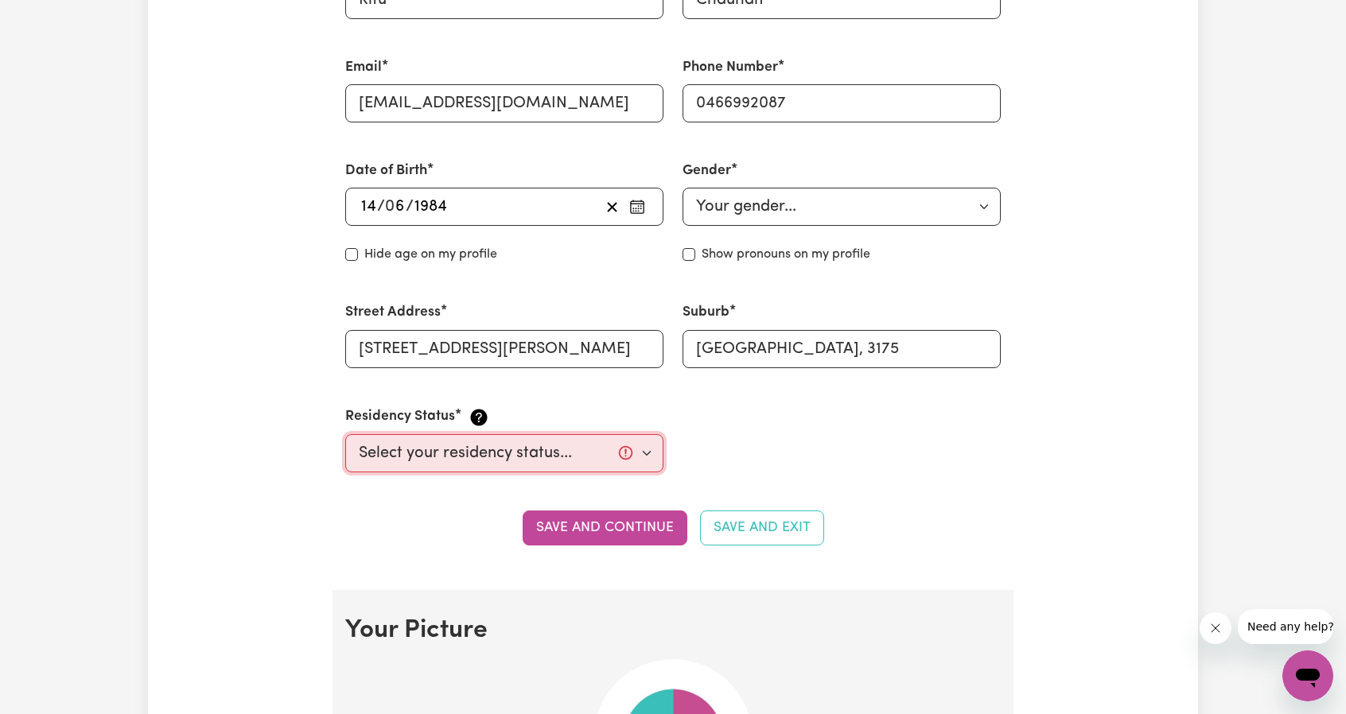
click at [644, 456] on select "Select your residency status... [DEMOGRAPHIC_DATA] citizen Australian PR [DEMOG…" at bounding box center [504, 453] width 318 height 38
select select "[DEMOGRAPHIC_DATA] Work Visa"
click at [345, 434] on select "Select your residency status... [DEMOGRAPHIC_DATA] citizen Australian PR [DEMOG…" at bounding box center [504, 453] width 318 height 38
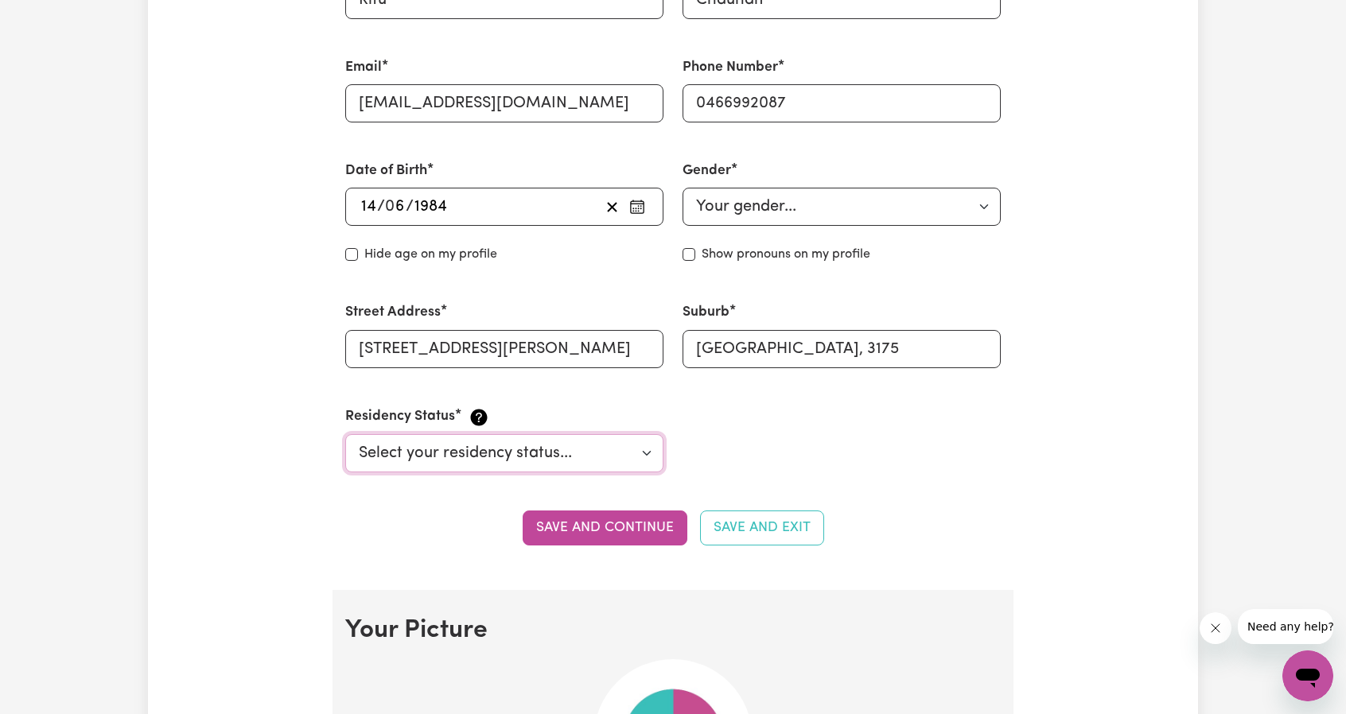
click at [641, 443] on select "Select your residency status... [DEMOGRAPHIC_DATA] citizen Australian PR [DEMOG…" at bounding box center [504, 453] width 318 height 38
click at [345, 434] on select "Select your residency status... [DEMOGRAPHIC_DATA] citizen Australian PR [DEMOG…" at bounding box center [504, 453] width 318 height 38
click at [610, 532] on button "Save and continue" at bounding box center [605, 528] width 165 height 35
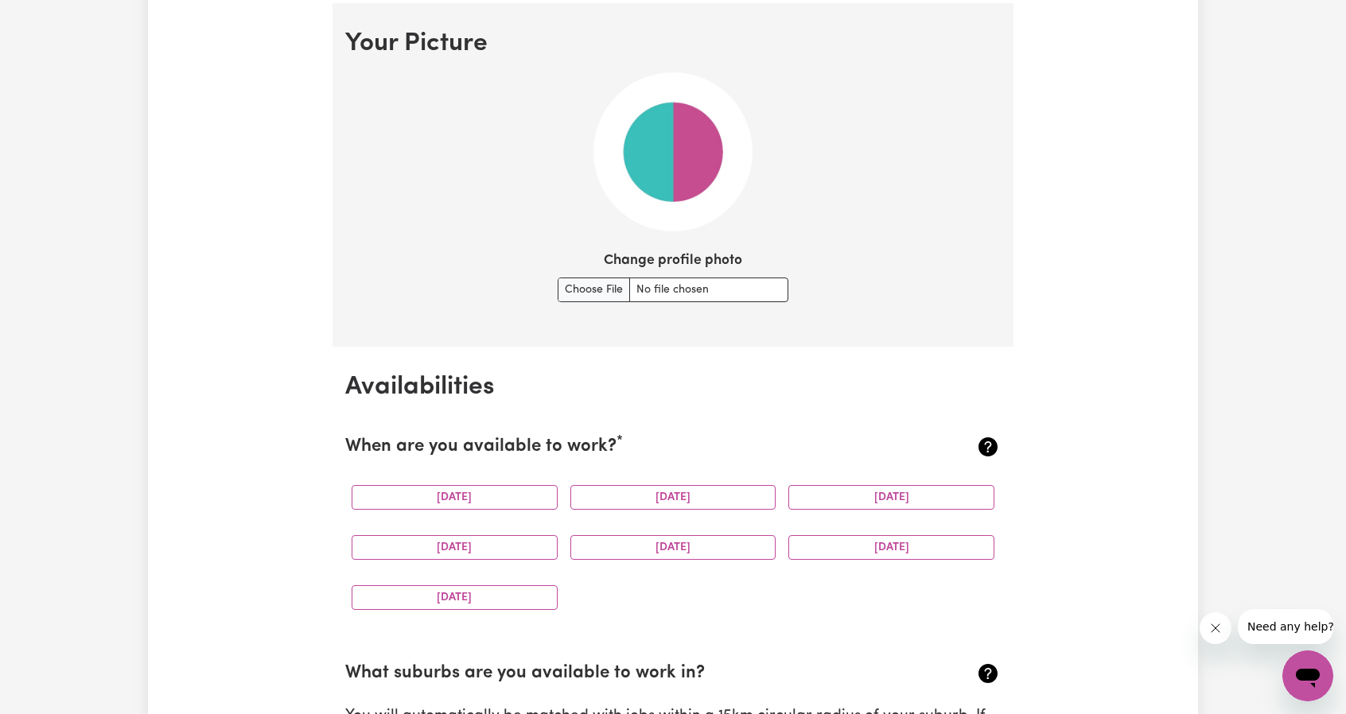
scroll to position [1066, 0]
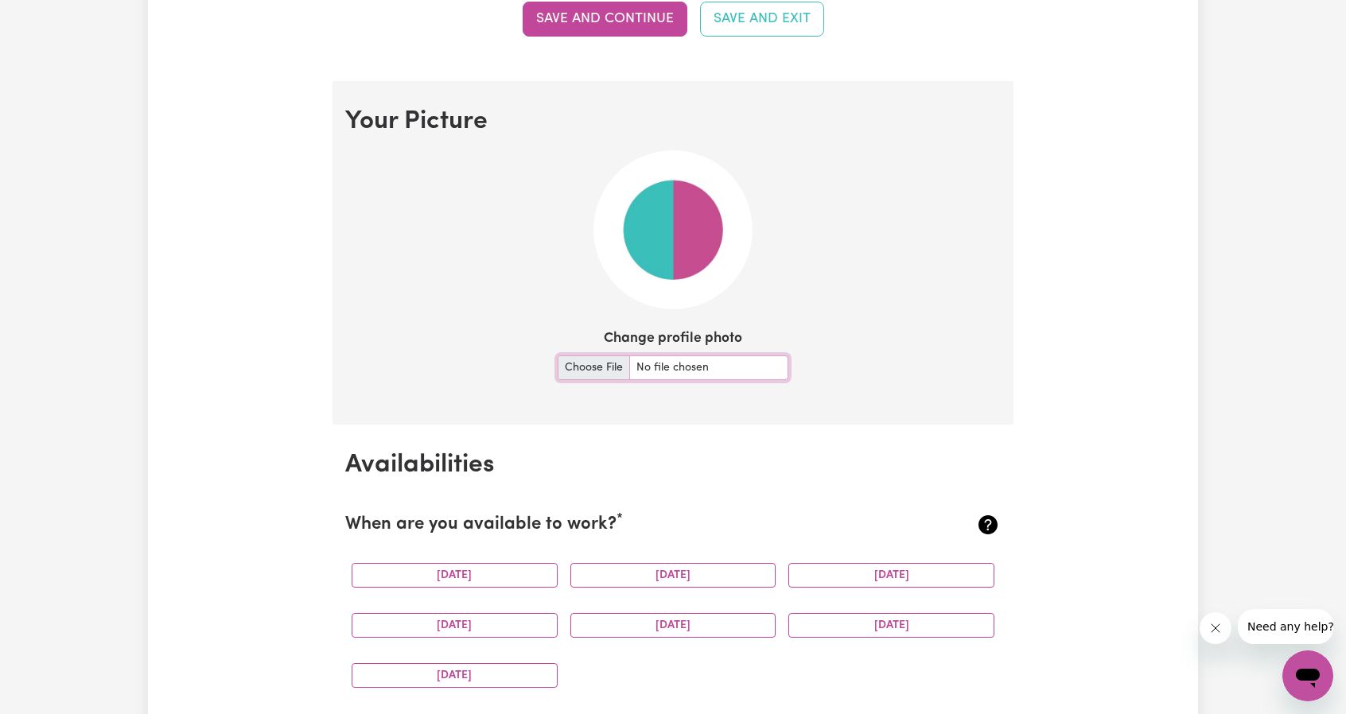
click at [587, 360] on input "Change profile photo" at bounding box center [672, 367] width 231 height 25
type input "C:\fakepath\Photo.jpg"
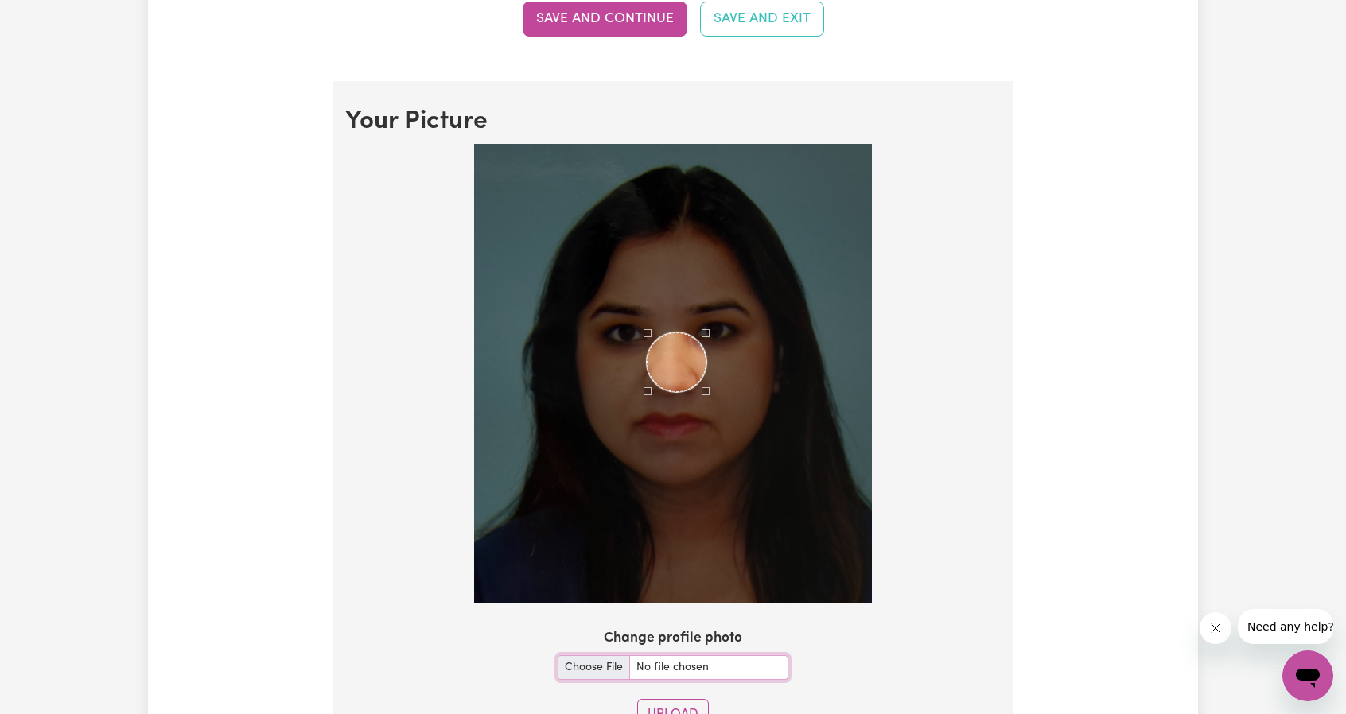
click at [682, 373] on div "Use the arrow keys to move the crop selection area" at bounding box center [677, 362] width 60 height 60
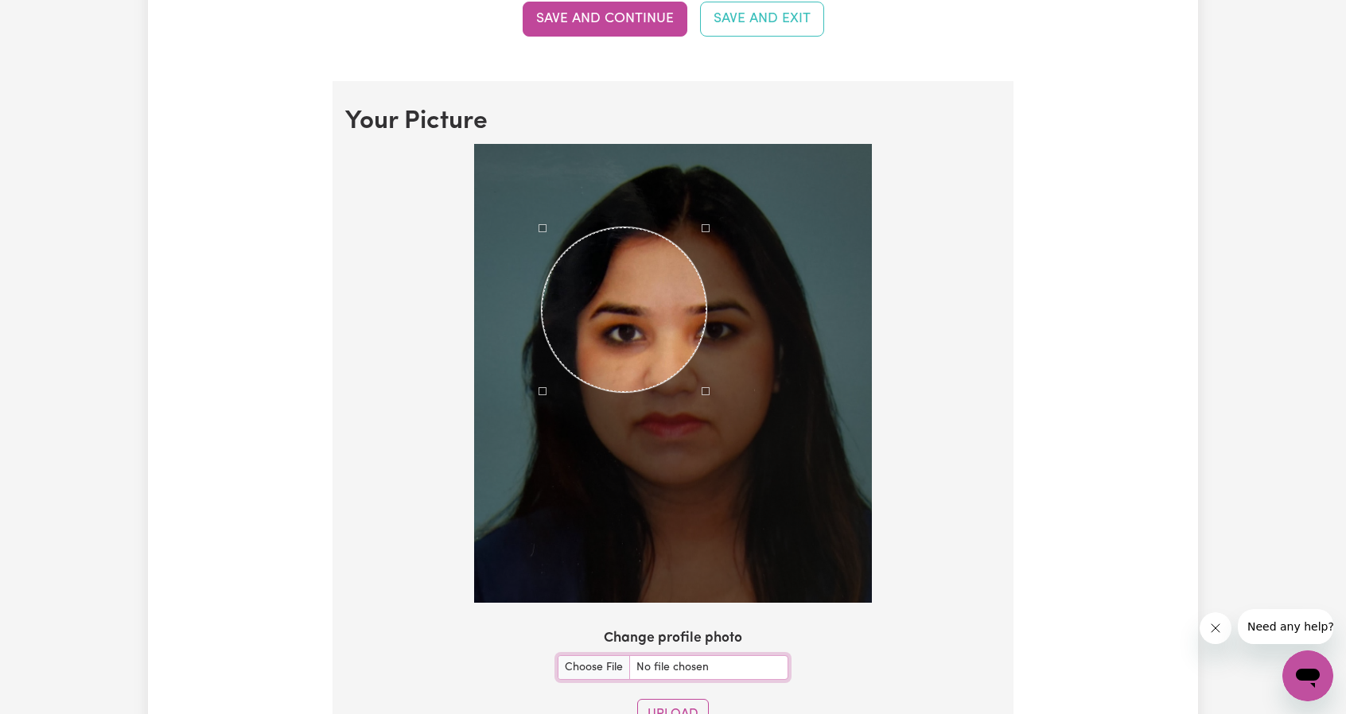
click at [540, 196] on div at bounding box center [673, 373] width 398 height 459
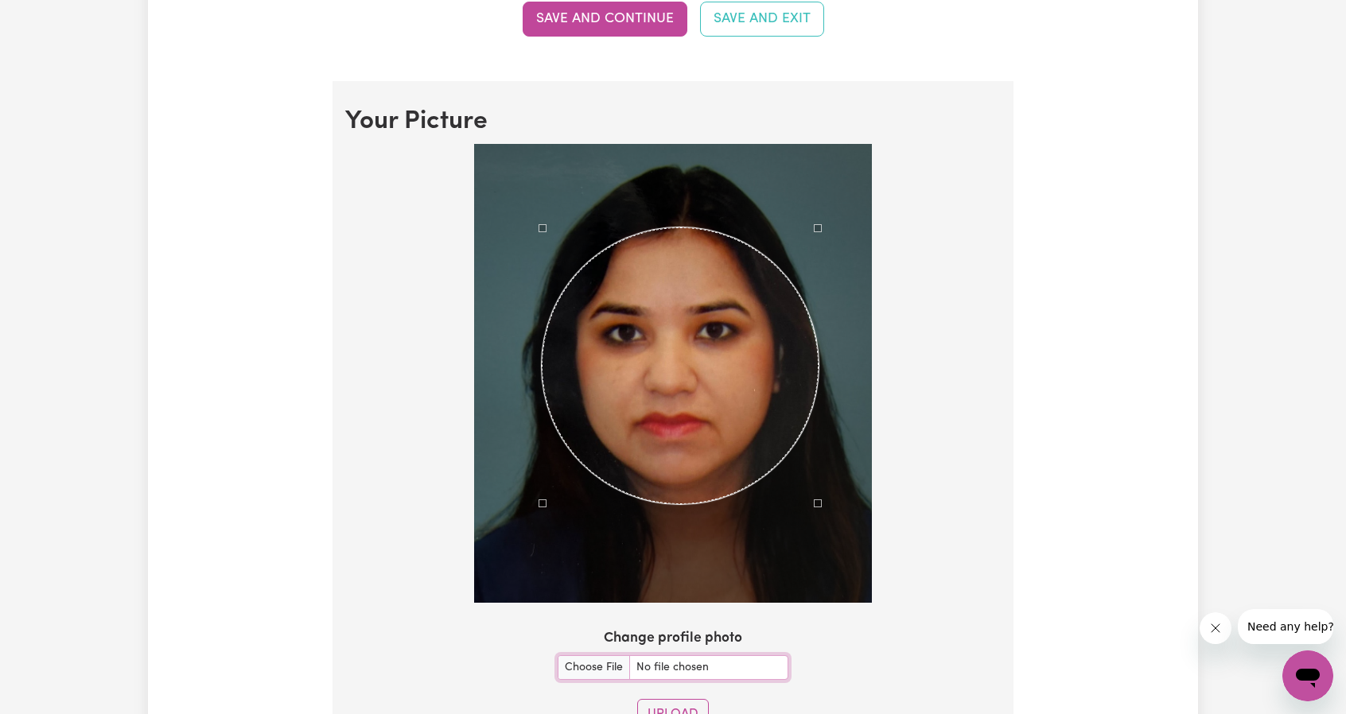
click at [814, 565] on div at bounding box center [673, 373] width 398 height 459
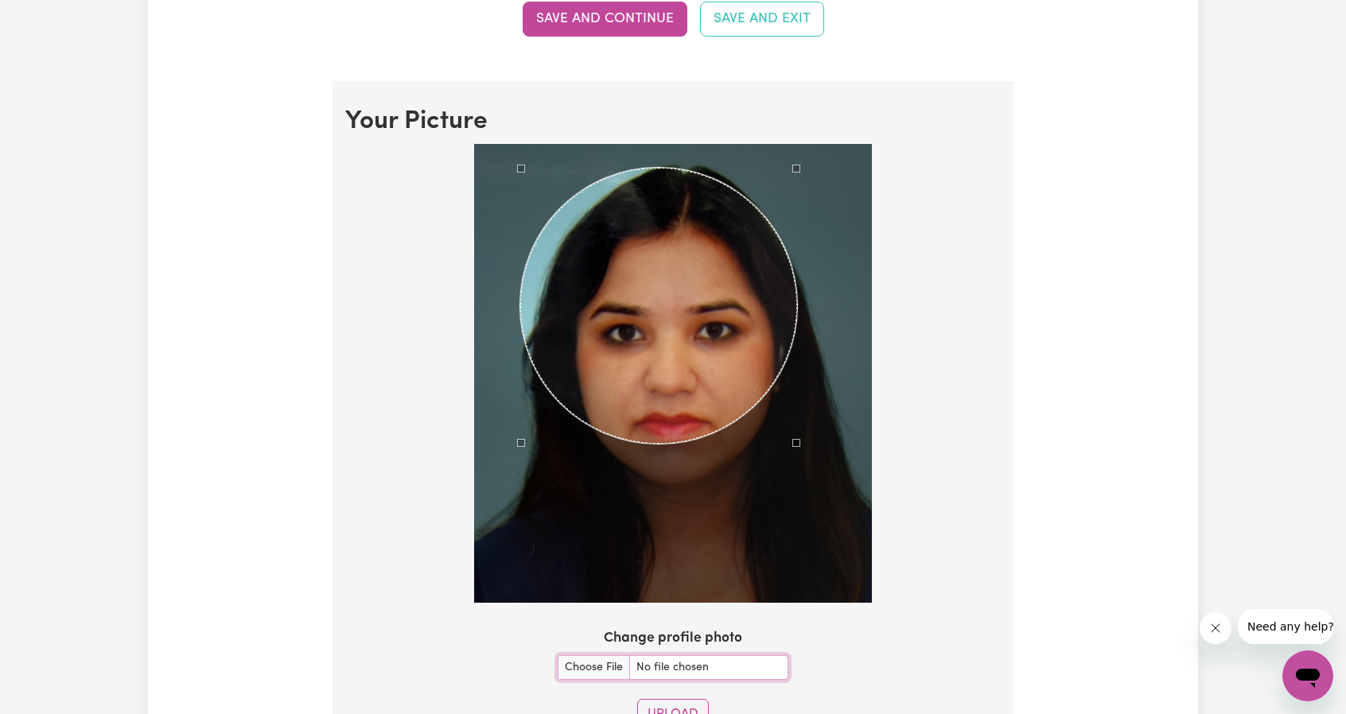
click at [705, 358] on div "Use the arrow keys to move the crop selection area" at bounding box center [658, 306] width 277 height 277
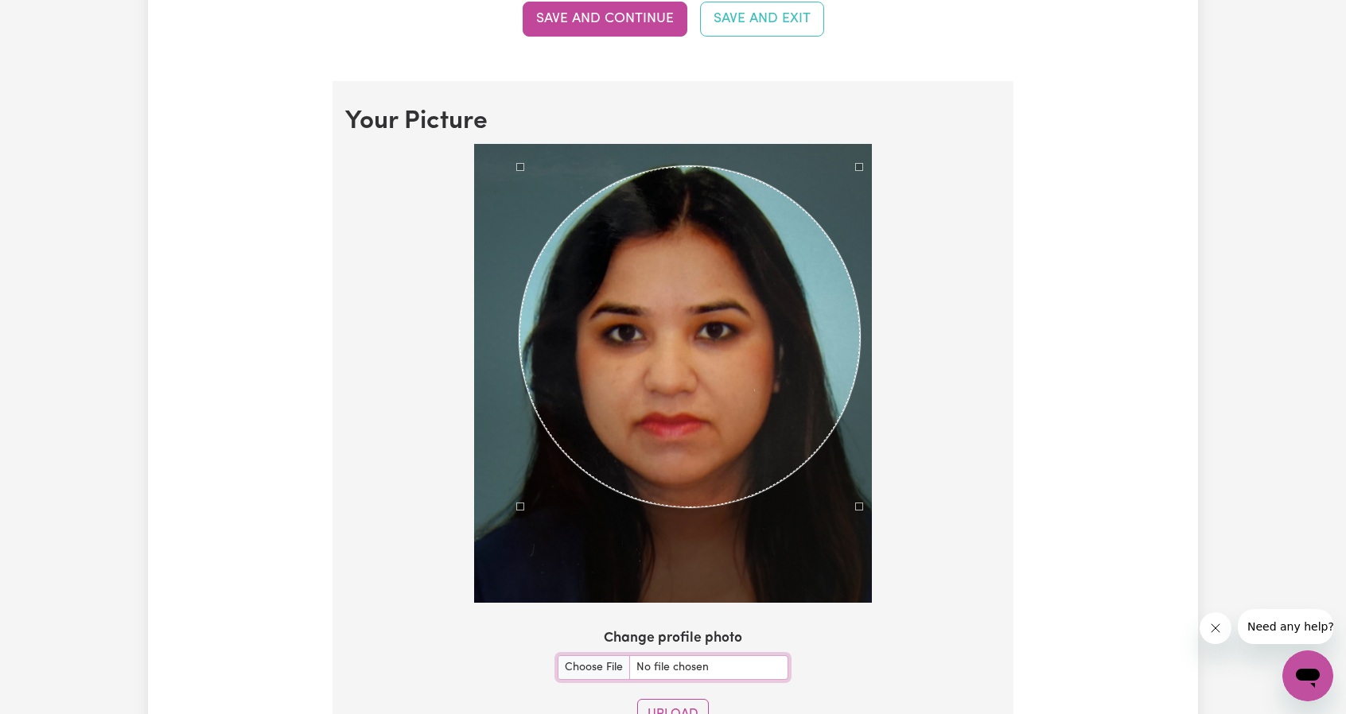
click at [858, 576] on div at bounding box center [673, 373] width 398 height 459
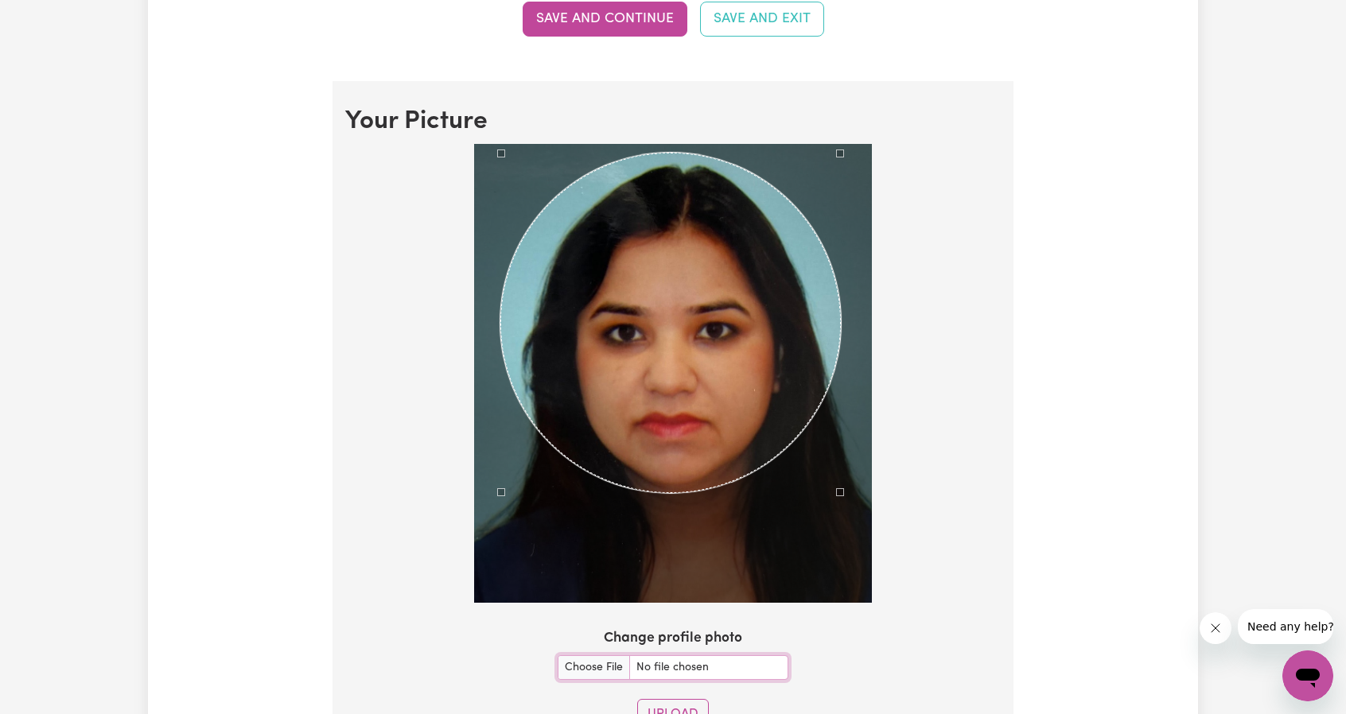
click at [709, 403] on div "Use the arrow keys to move the crop selection area" at bounding box center [670, 323] width 340 height 340
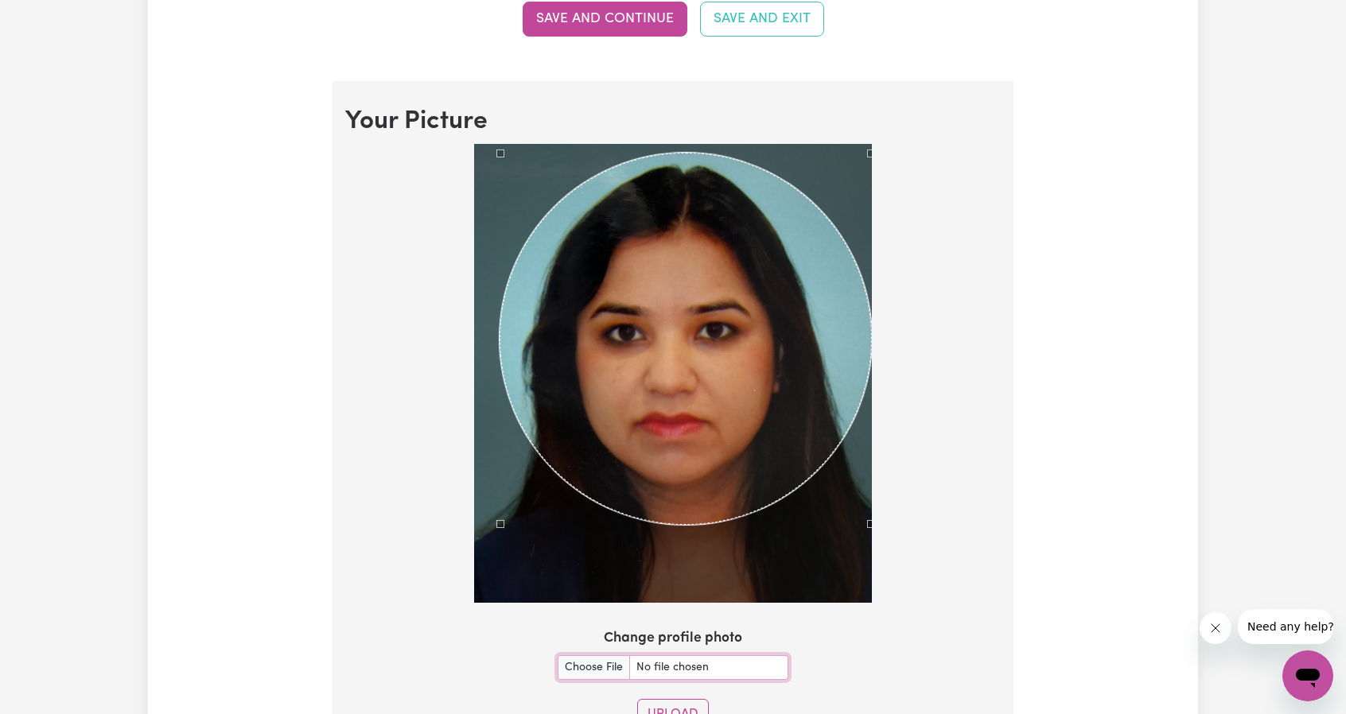
click at [880, 559] on div at bounding box center [672, 376] width 655 height 465
click at [721, 388] on div "Use the arrow keys to move the crop selection area" at bounding box center [683, 339] width 372 height 372
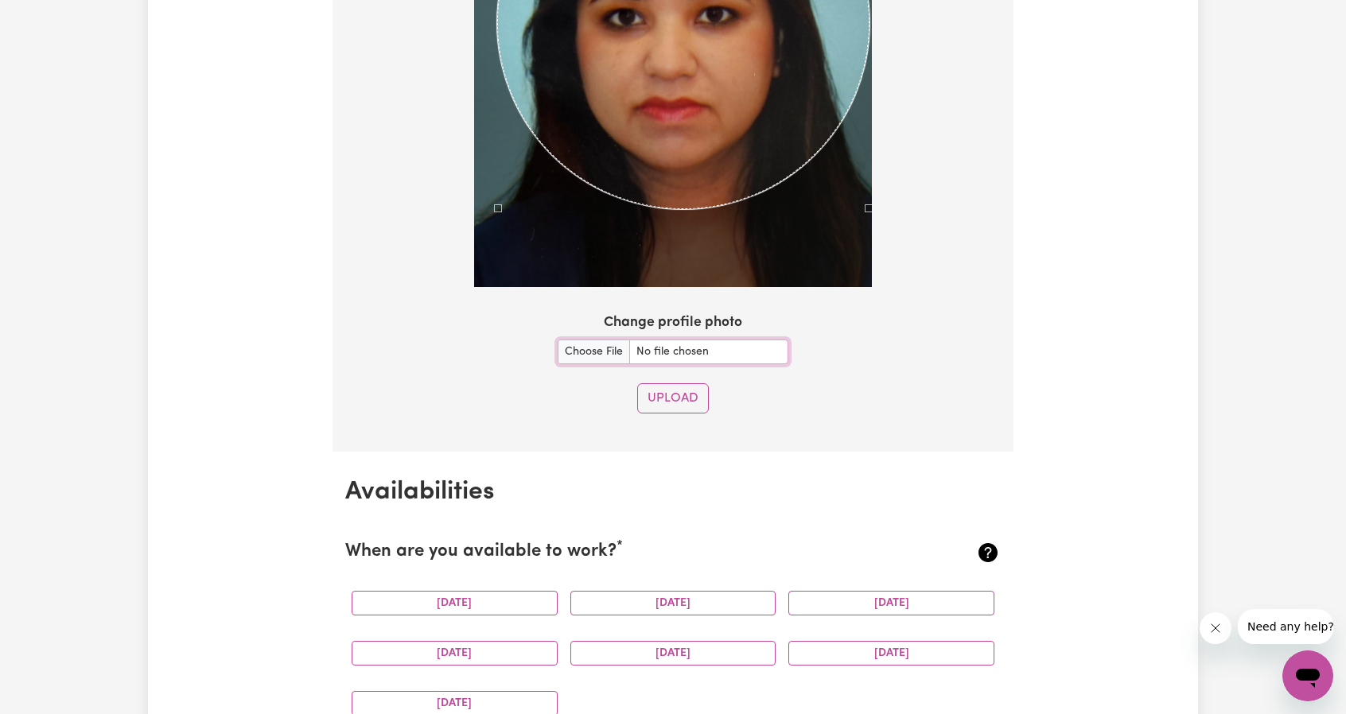
scroll to position [1384, 0]
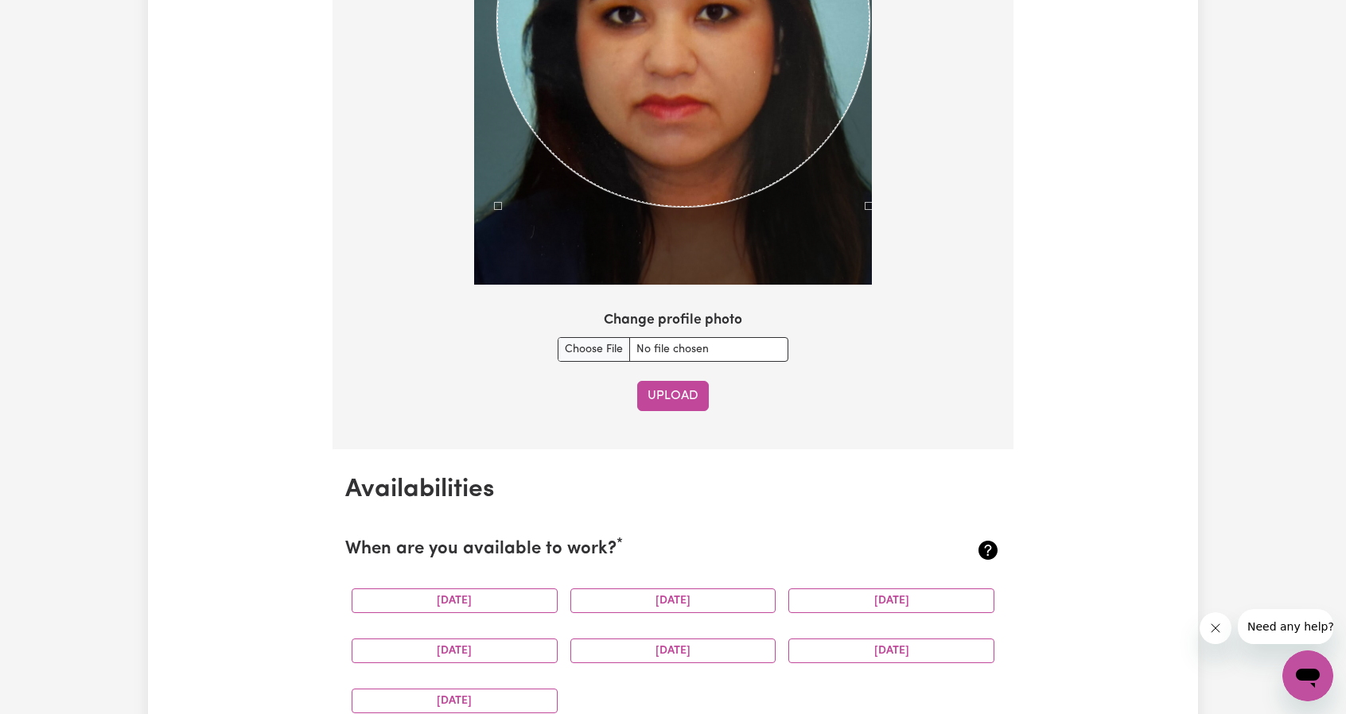
click at [679, 390] on button "Upload" at bounding box center [673, 396] width 72 height 30
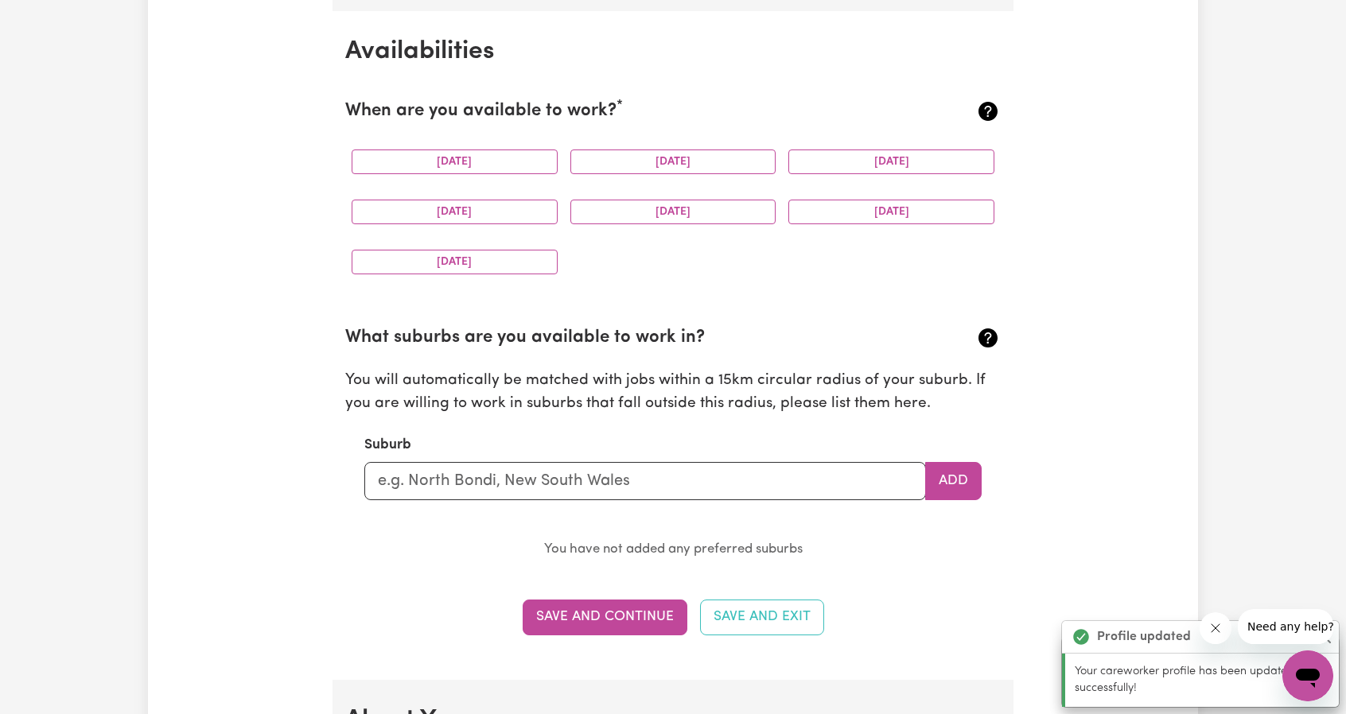
scroll to position [1489, 0]
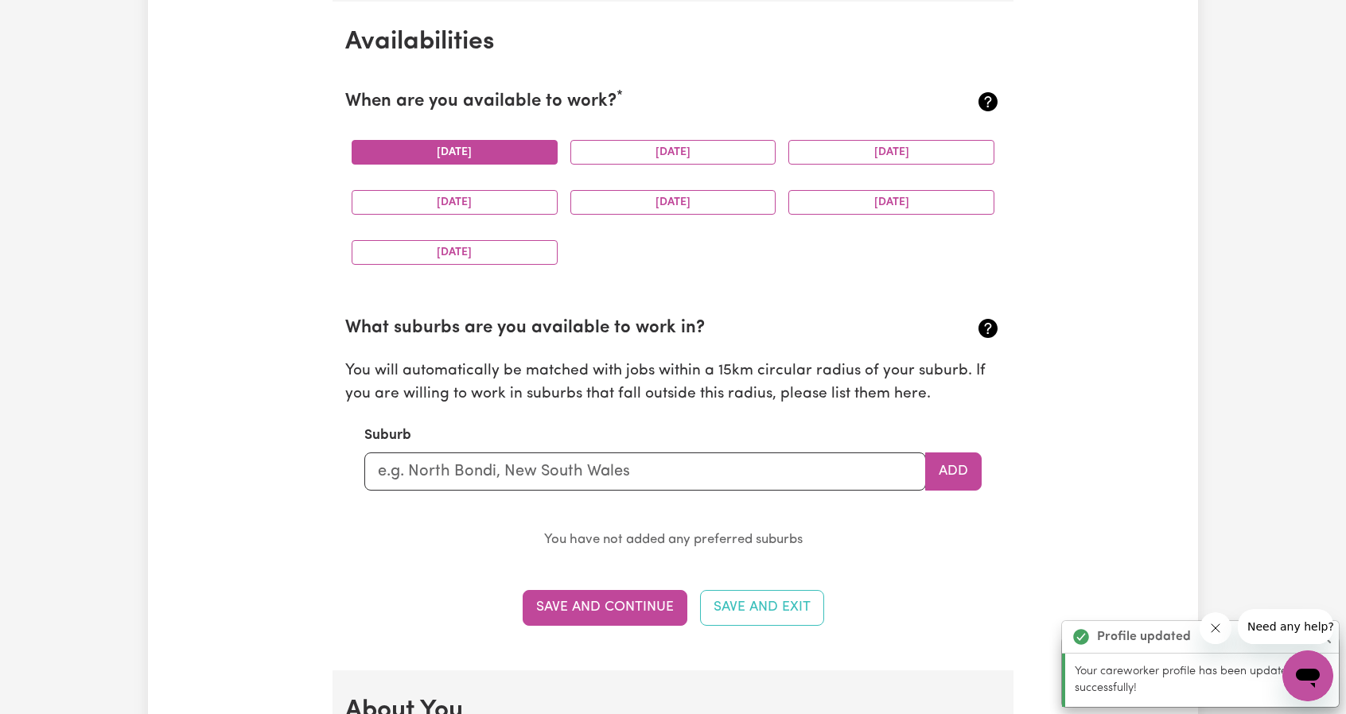
click at [474, 142] on button "[DATE]" at bounding box center [455, 152] width 206 height 25
click at [689, 147] on button "[DATE]" at bounding box center [673, 152] width 206 height 25
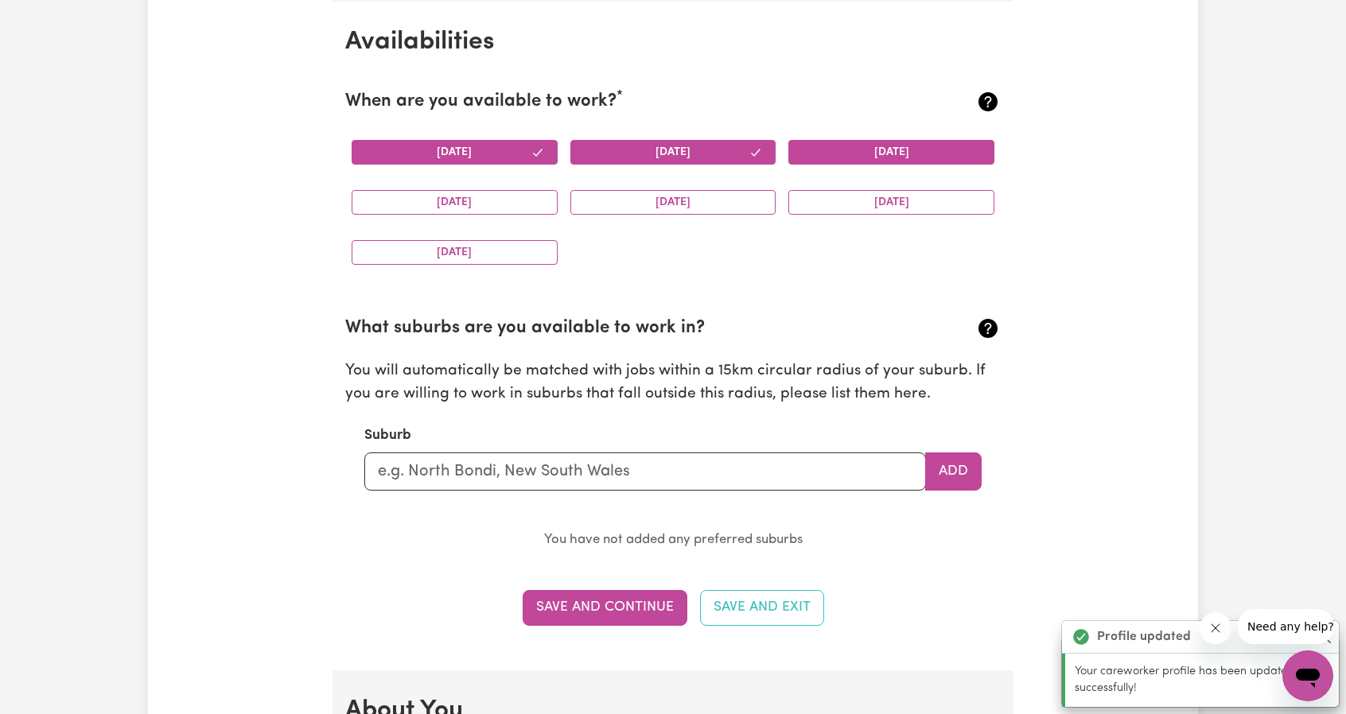
click at [871, 145] on button "[DATE]" at bounding box center [891, 152] width 206 height 25
click at [487, 199] on button "[DATE]" at bounding box center [455, 202] width 206 height 25
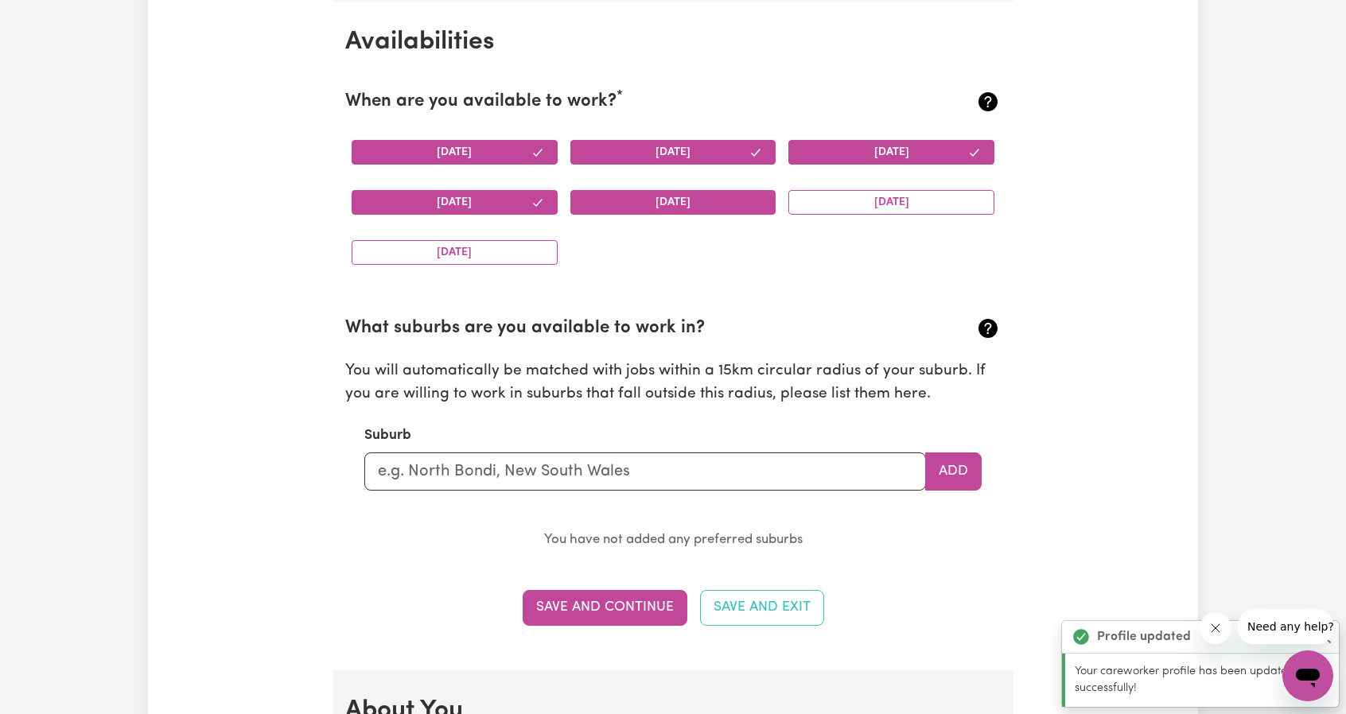
click at [655, 196] on button "[DATE]" at bounding box center [673, 202] width 206 height 25
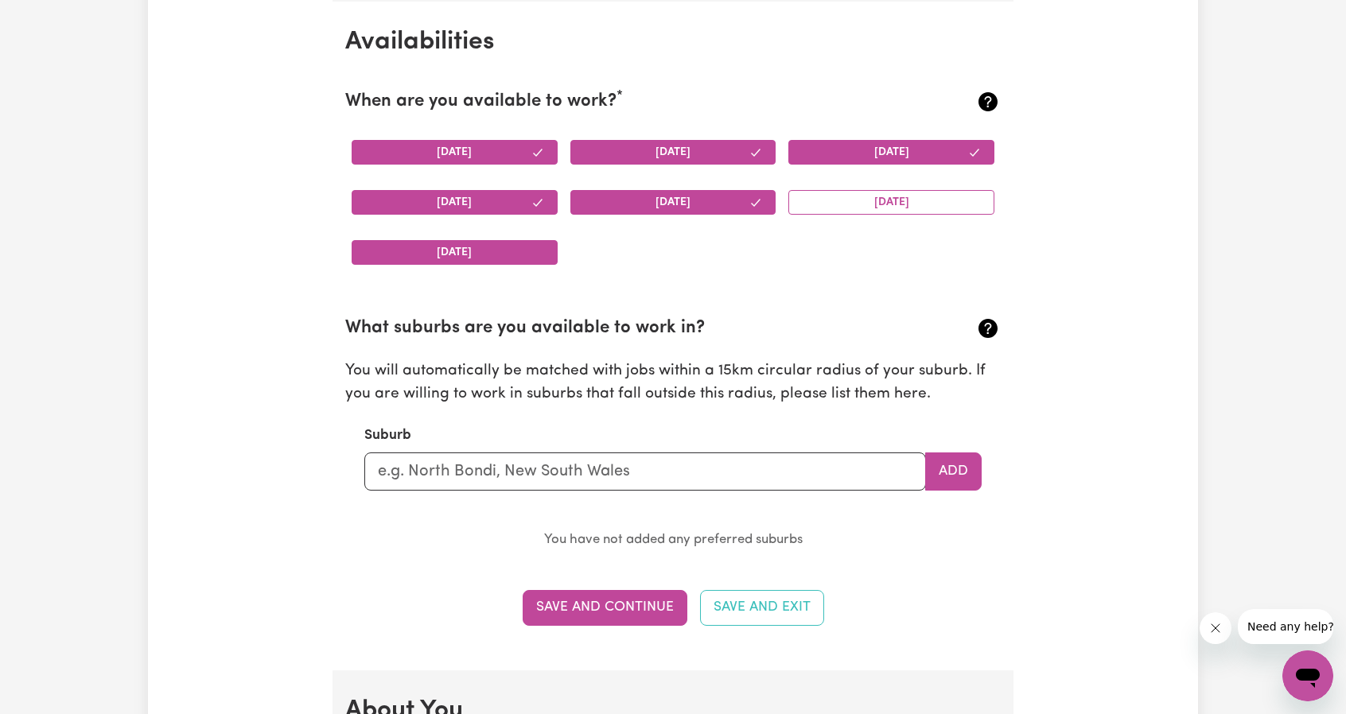
click at [502, 252] on button "[DATE]" at bounding box center [455, 252] width 206 height 25
click at [759, 469] on input "text" at bounding box center [644, 472] width 561 height 38
click at [814, 420] on section "What suburbs are you available to work in? You will automatically be matched wi…" at bounding box center [672, 421] width 655 height 262
click at [818, 485] on input "text" at bounding box center [644, 472] width 561 height 38
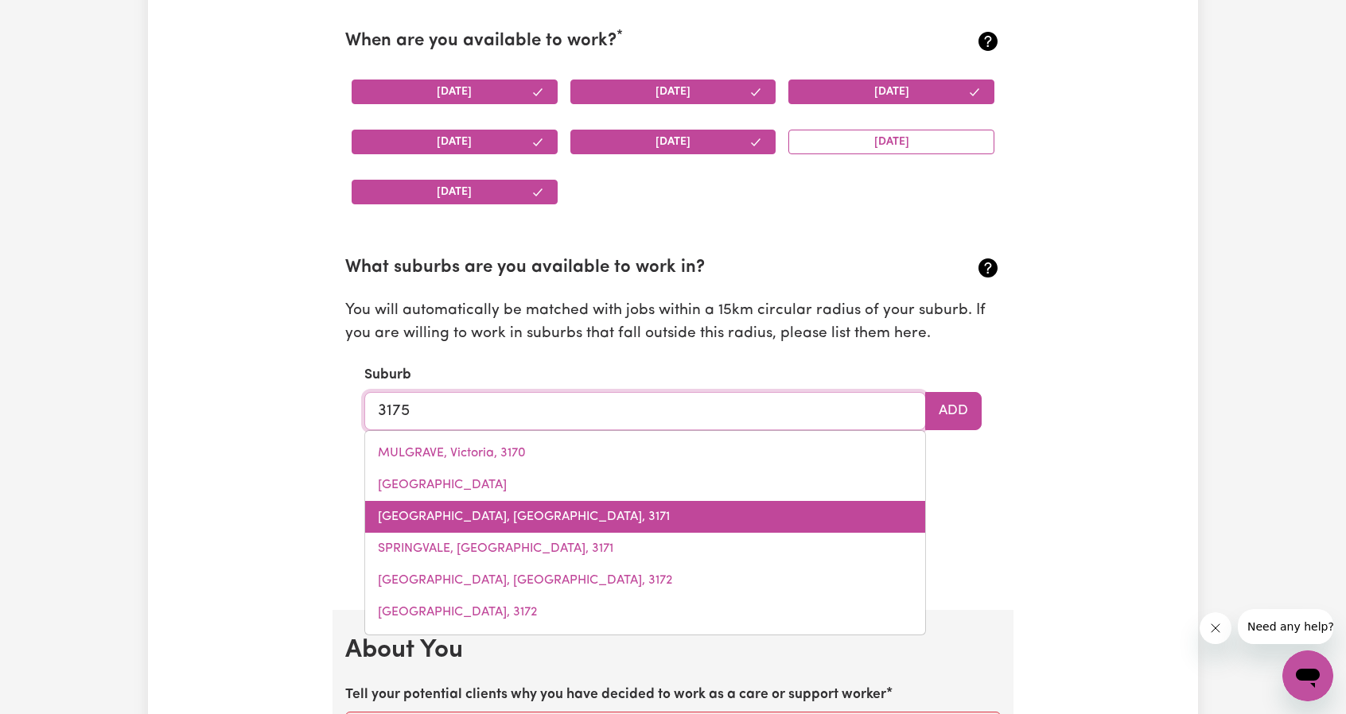
scroll to position [1568, 0]
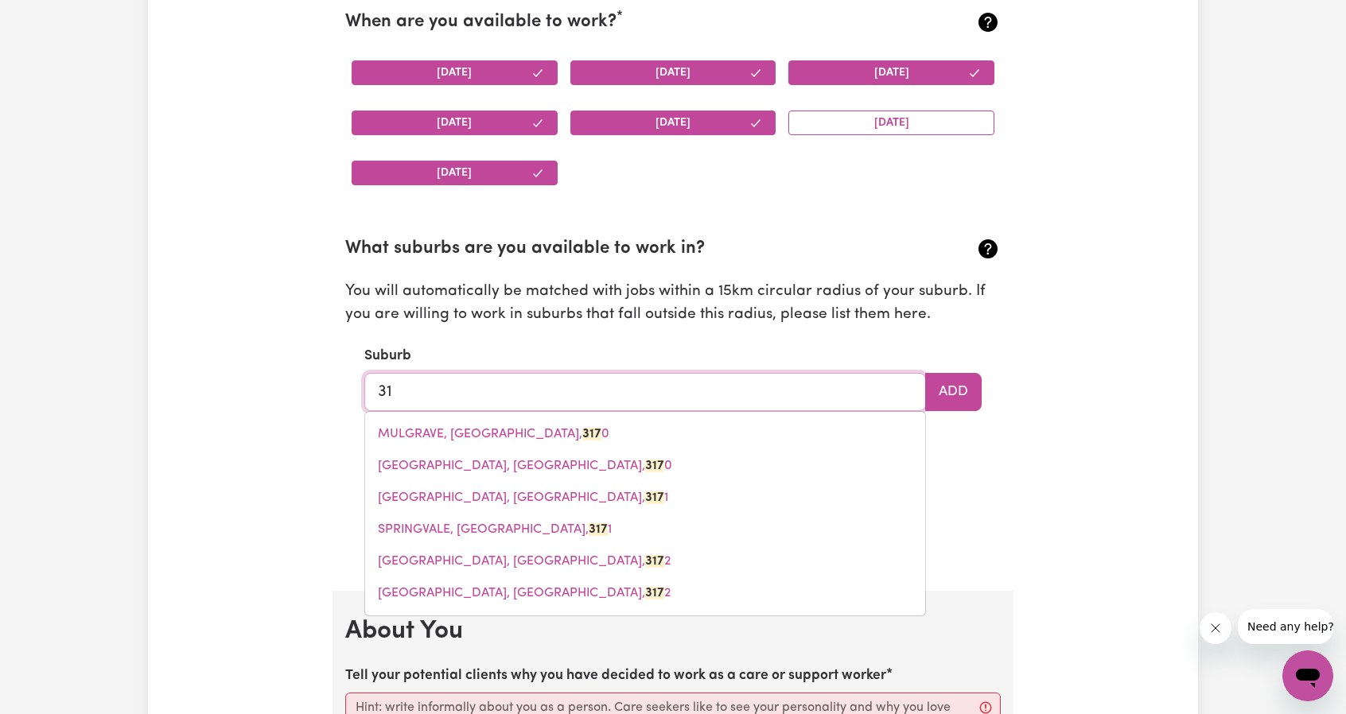
type input "3"
type input "Dande"
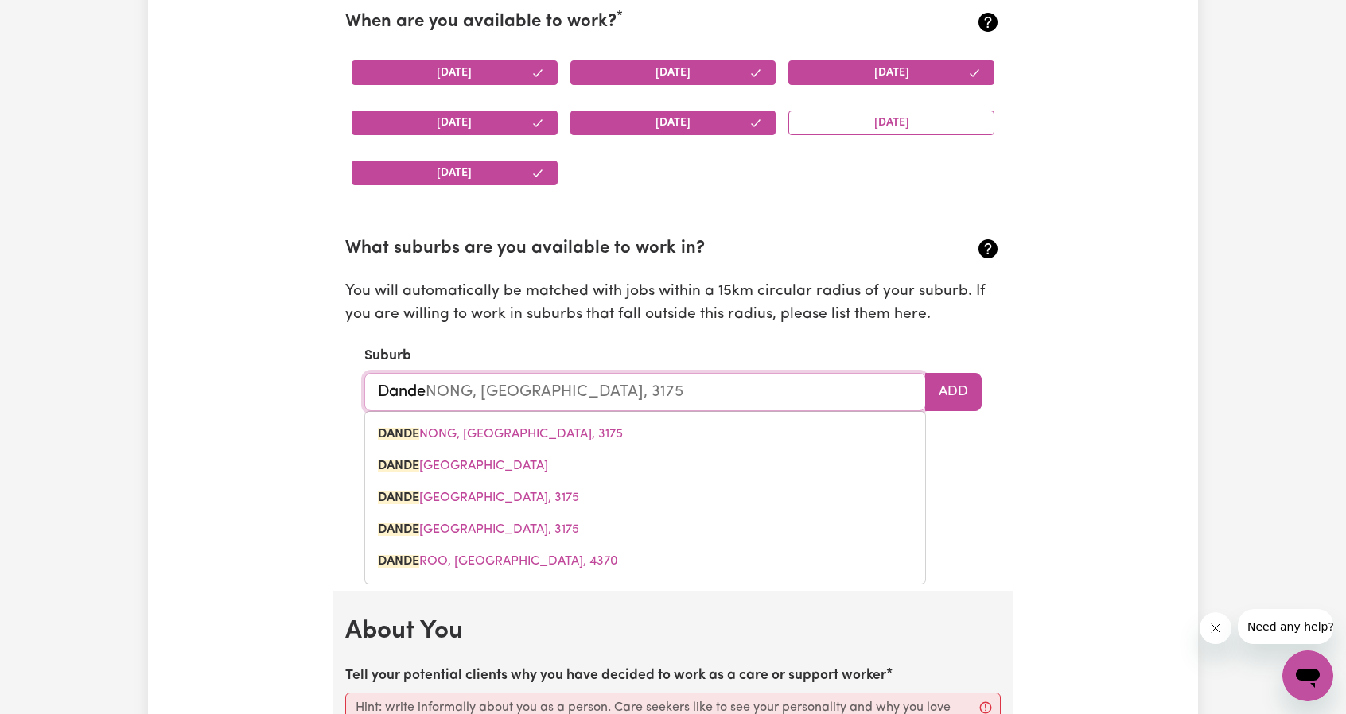
type input "DandeNONG, [GEOGRAPHIC_DATA], 3175"
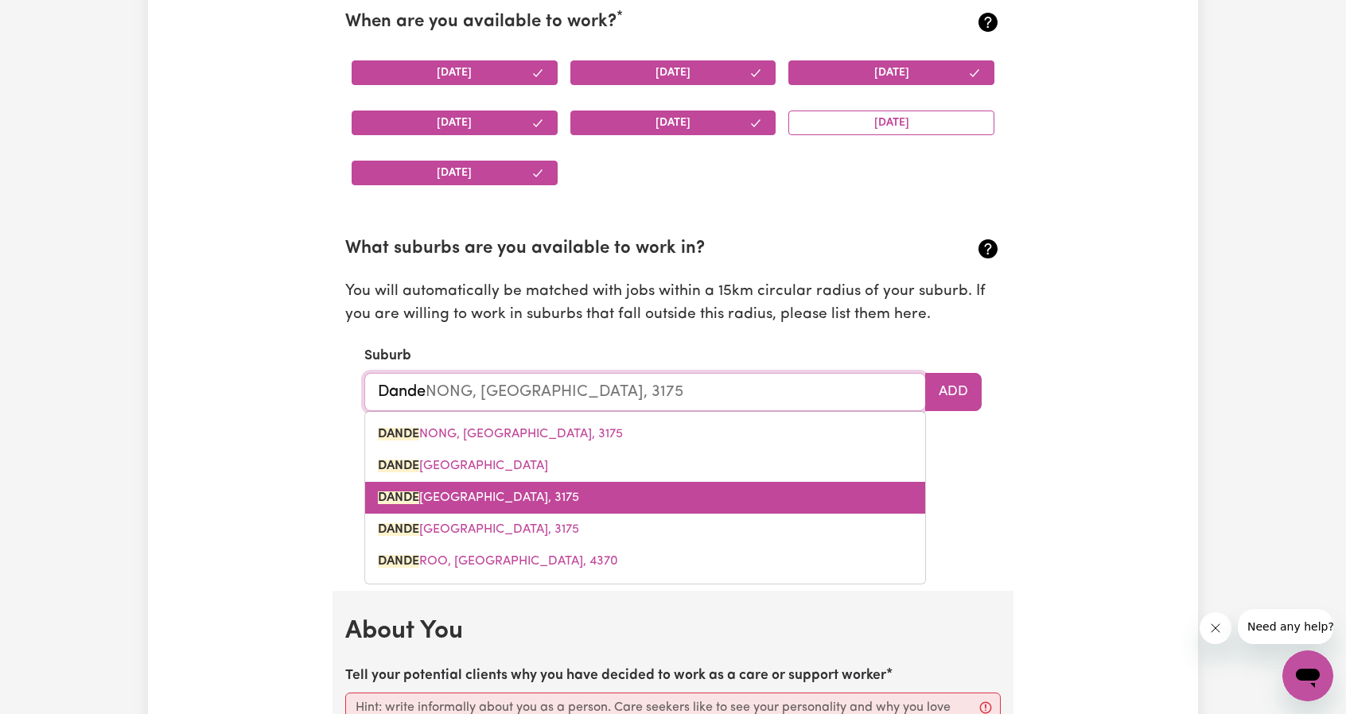
click at [401, 495] on mark "DANDE" at bounding box center [398, 497] width 41 height 13
type input "[GEOGRAPHIC_DATA], 3175"
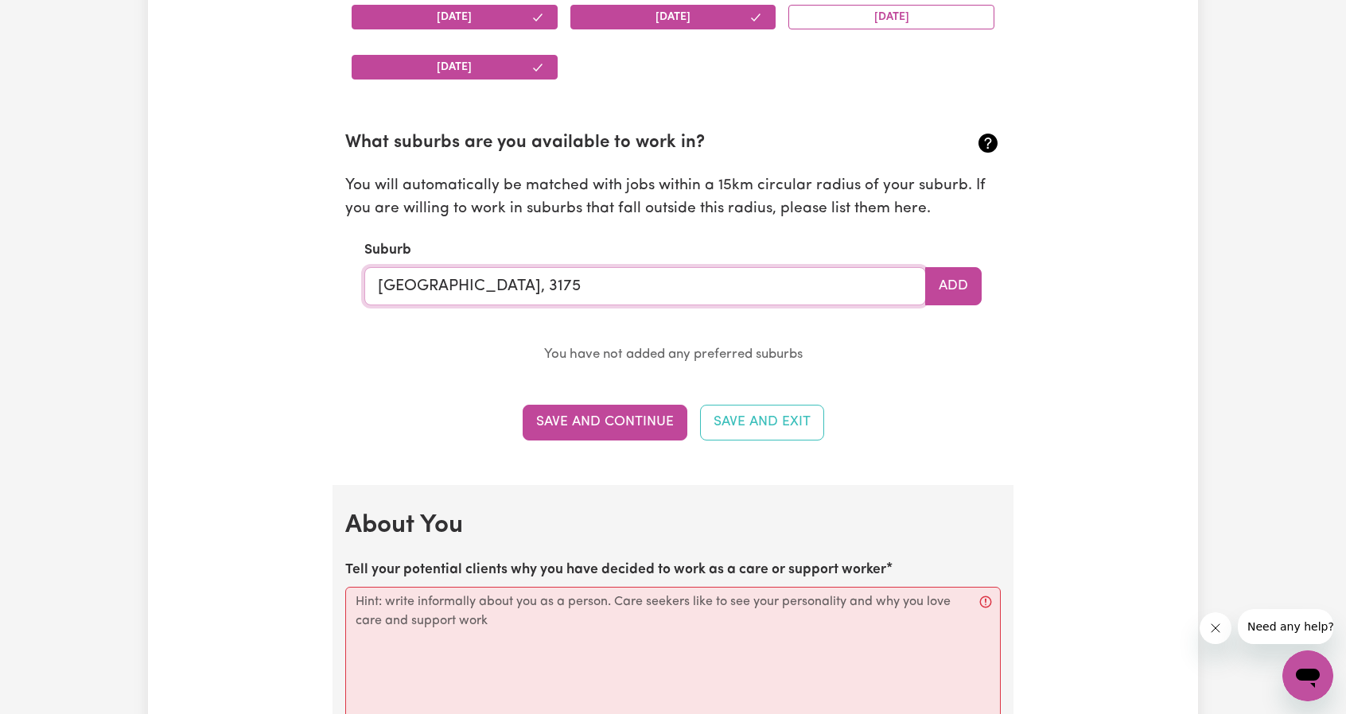
scroll to position [1727, 0]
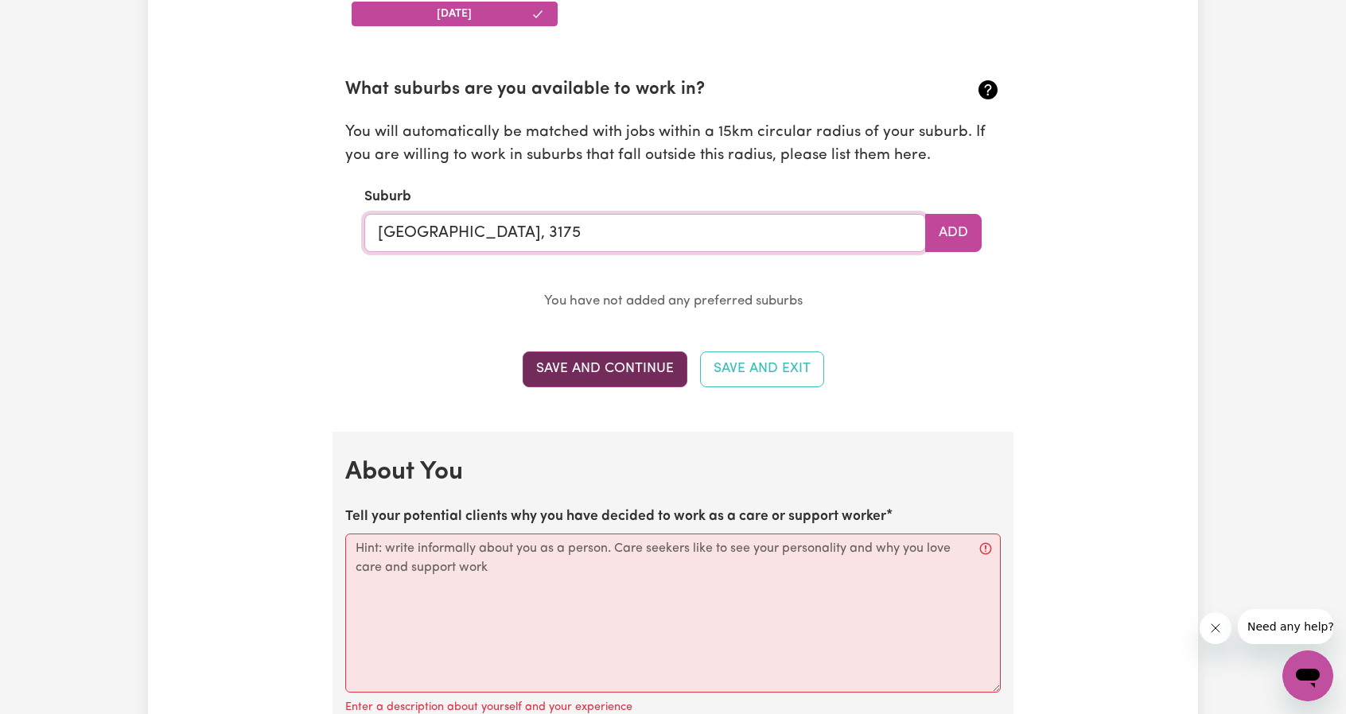
type input "[GEOGRAPHIC_DATA], 3175"
click at [608, 367] on button "Save and Continue" at bounding box center [605, 369] width 165 height 35
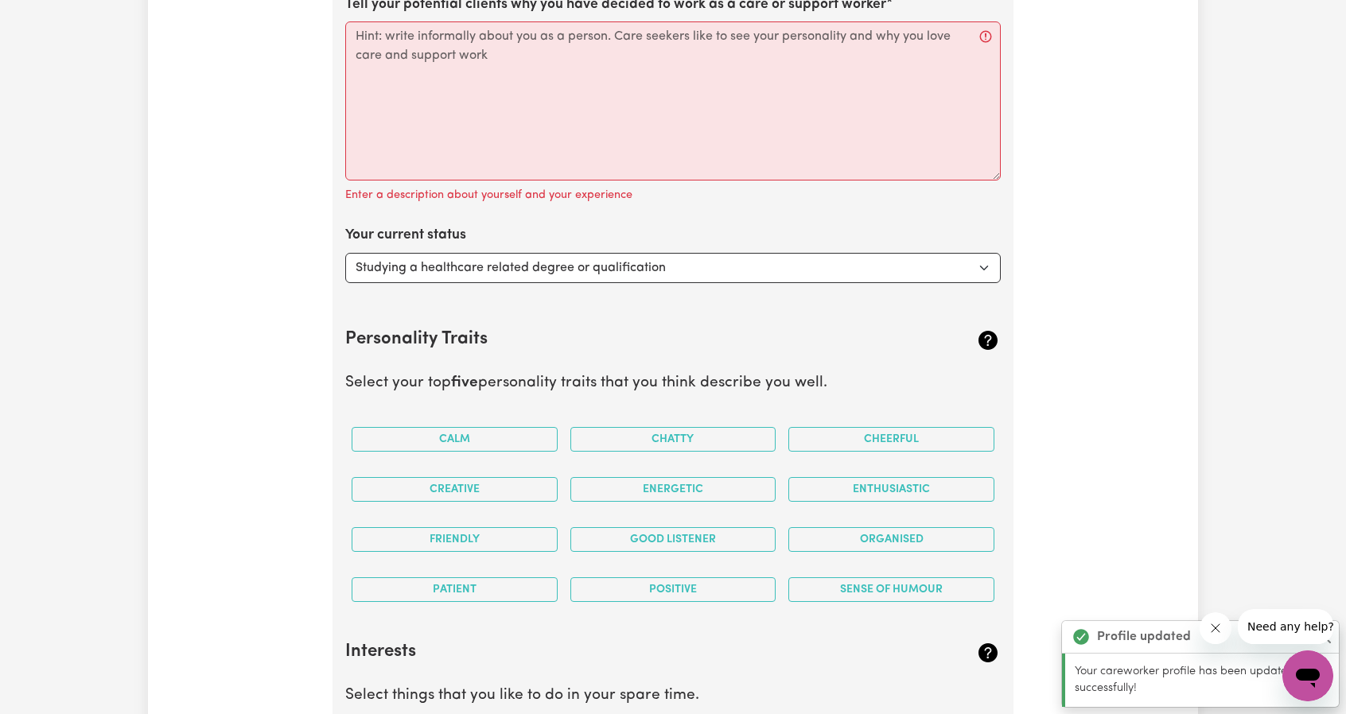
scroll to position [2160, 0]
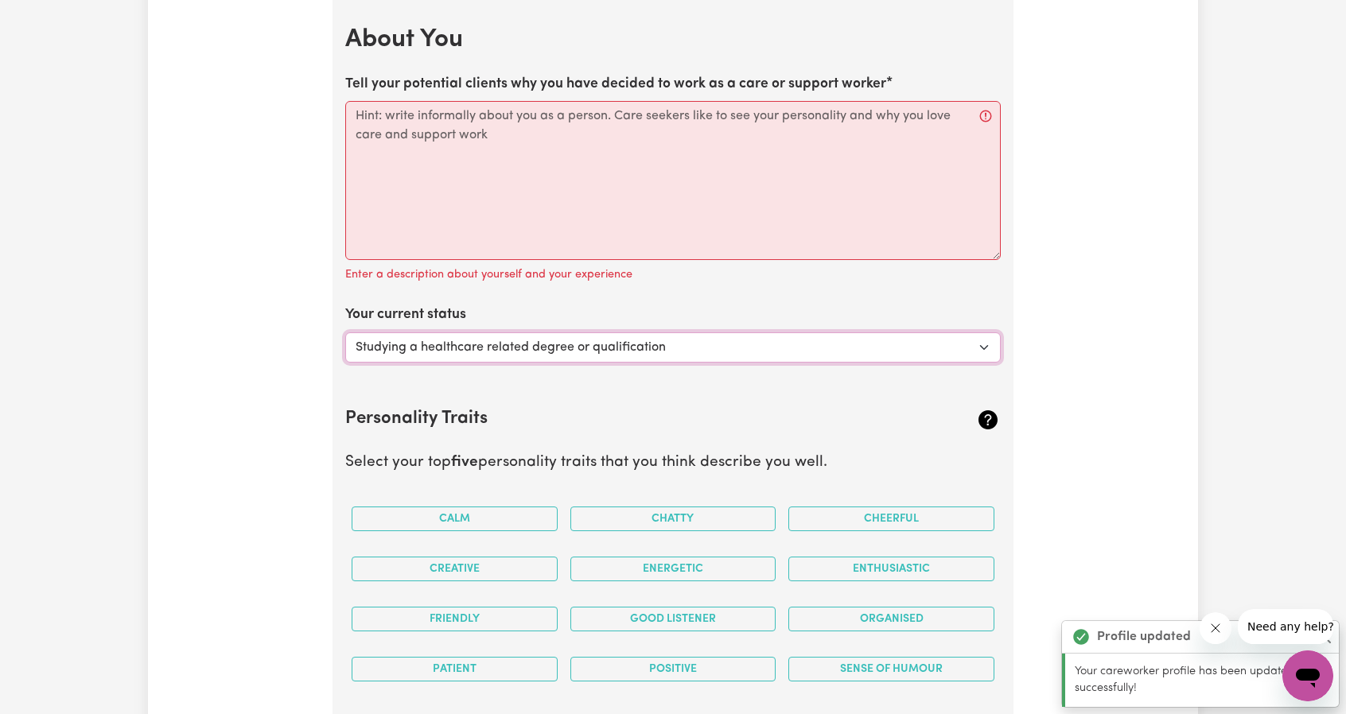
click at [977, 340] on select "Select... Studying a healthcare related degree or qualification Studying a non-…" at bounding box center [672, 347] width 655 height 30
click at [345, 332] on select "Select... Studying a healthcare related degree or qualification Studying a non-…" at bounding box center [672, 347] width 655 height 30
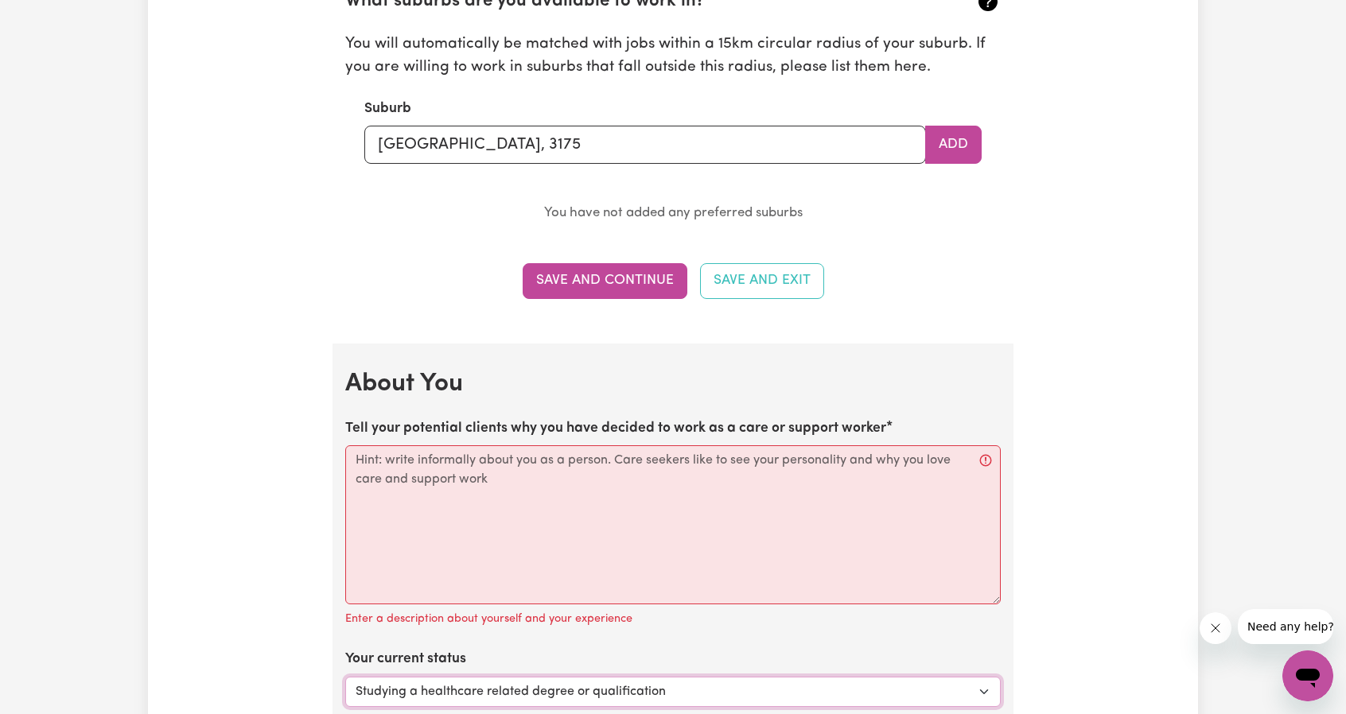
scroll to position [1762, 0]
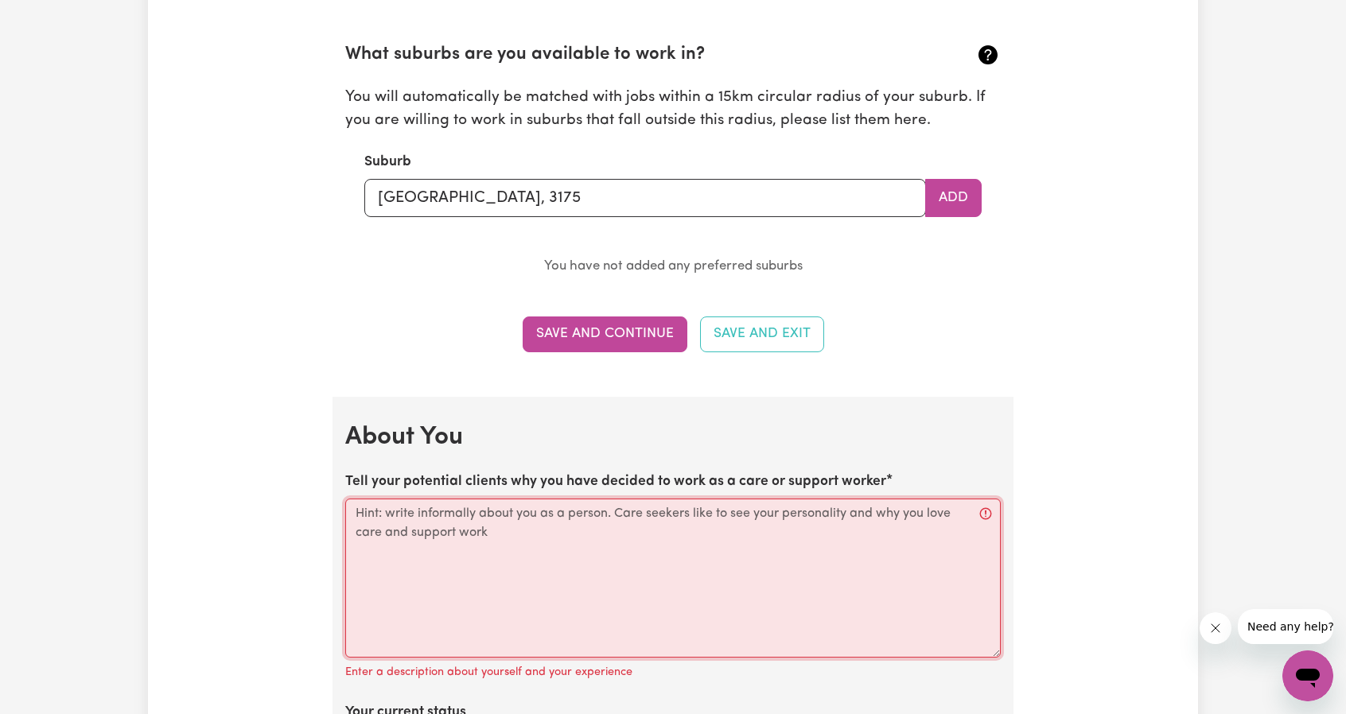
drag, startPoint x: 388, startPoint y: 509, endPoint x: 448, endPoint y: 515, distance: 60.0
click at [448, 515] on textarea "Tell your potential clients why you have decided to work as a care or support w…" at bounding box center [672, 578] width 655 height 159
click at [549, 529] on textarea "Tell your potential clients why you have decided to work as a care or support w…" at bounding box center [672, 578] width 655 height 159
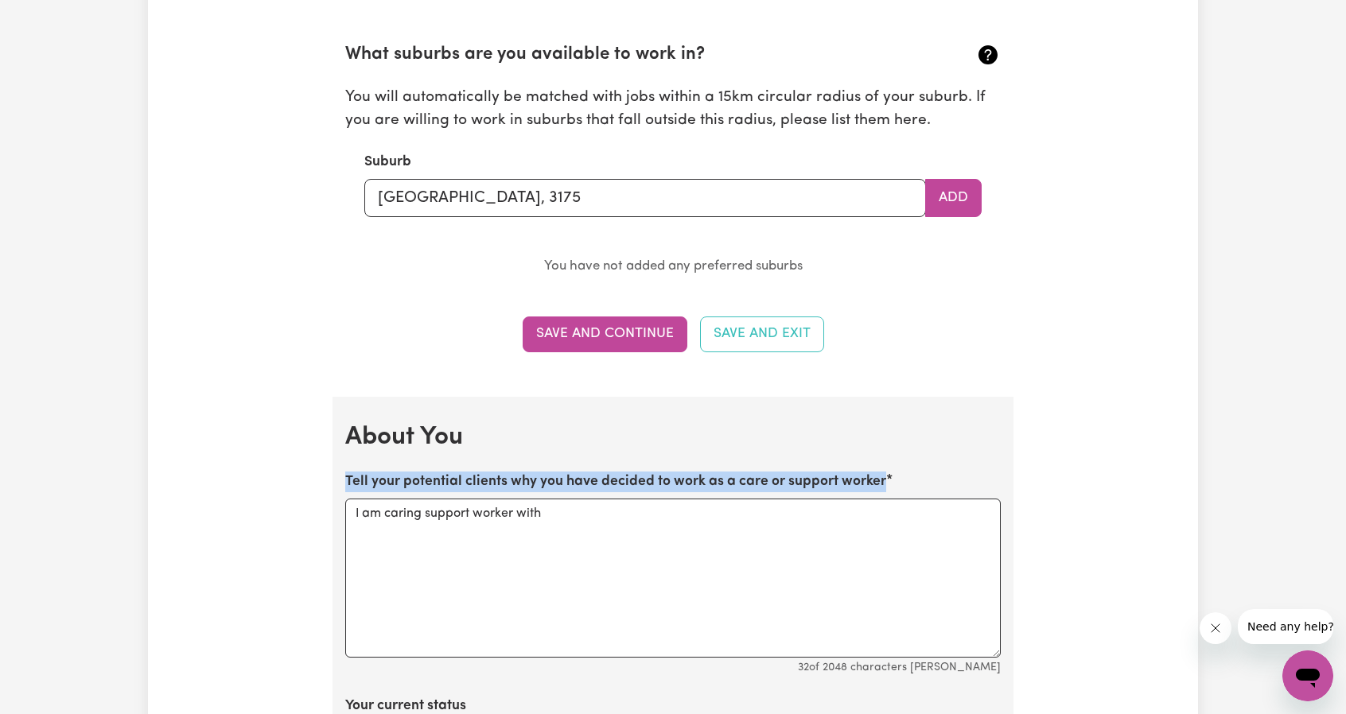
drag, startPoint x: 887, startPoint y: 476, endPoint x: 318, endPoint y: 473, distance: 568.6
click at [318, 473] on div "Update Profile 1 2 3 4 5 Step 1 : Personal Details Let potential clients know w…" at bounding box center [673, 406] width 1050 height 4137
copy label "Tell your potential clients why you have decided to work as a care or support w…"
click at [565, 536] on textarea "I am caring support worker with" at bounding box center [672, 578] width 655 height 159
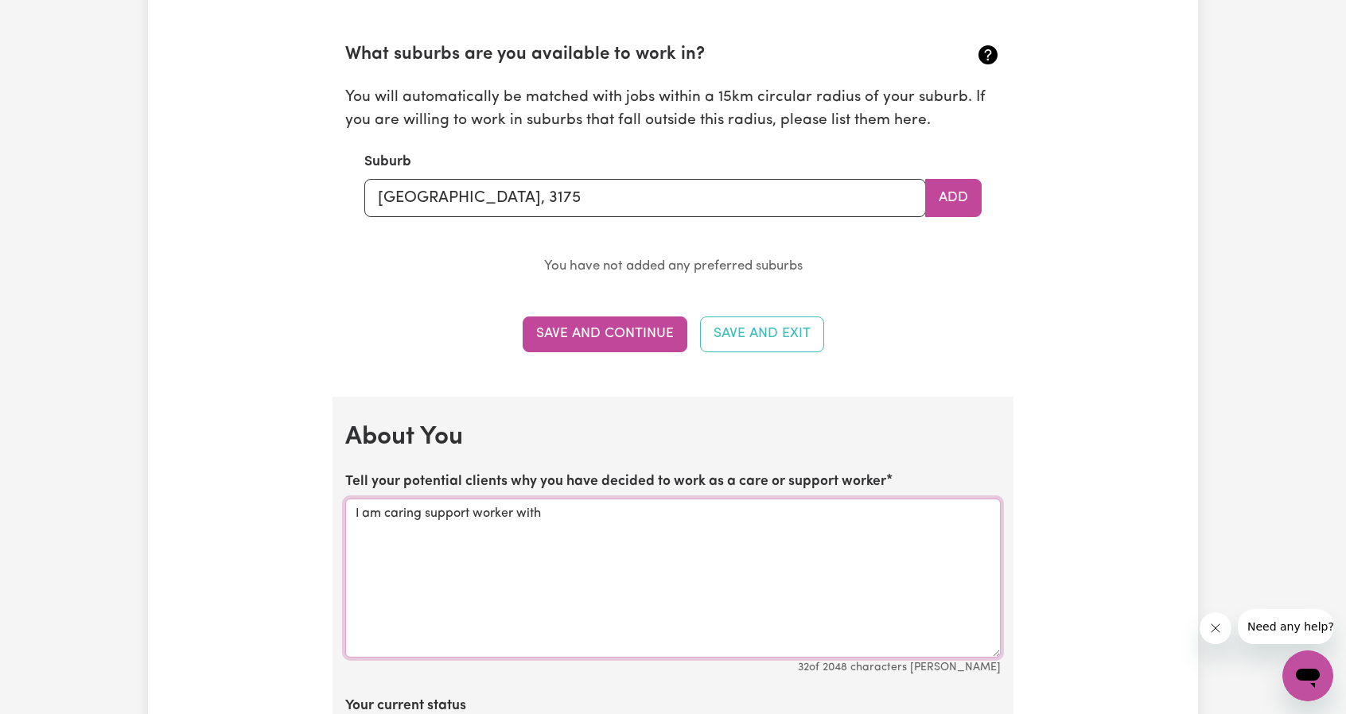
drag, startPoint x: 528, startPoint y: 509, endPoint x: 311, endPoint y: 531, distance: 218.3
click at [311, 531] on div "Update Profile 1 2 3 4 5 Step 1 : Personal Details Let potential clients know w…" at bounding box center [673, 406] width 1050 height 4137
paste textarea "have chosen to work as a care and support worker because I find genuine purpose…"
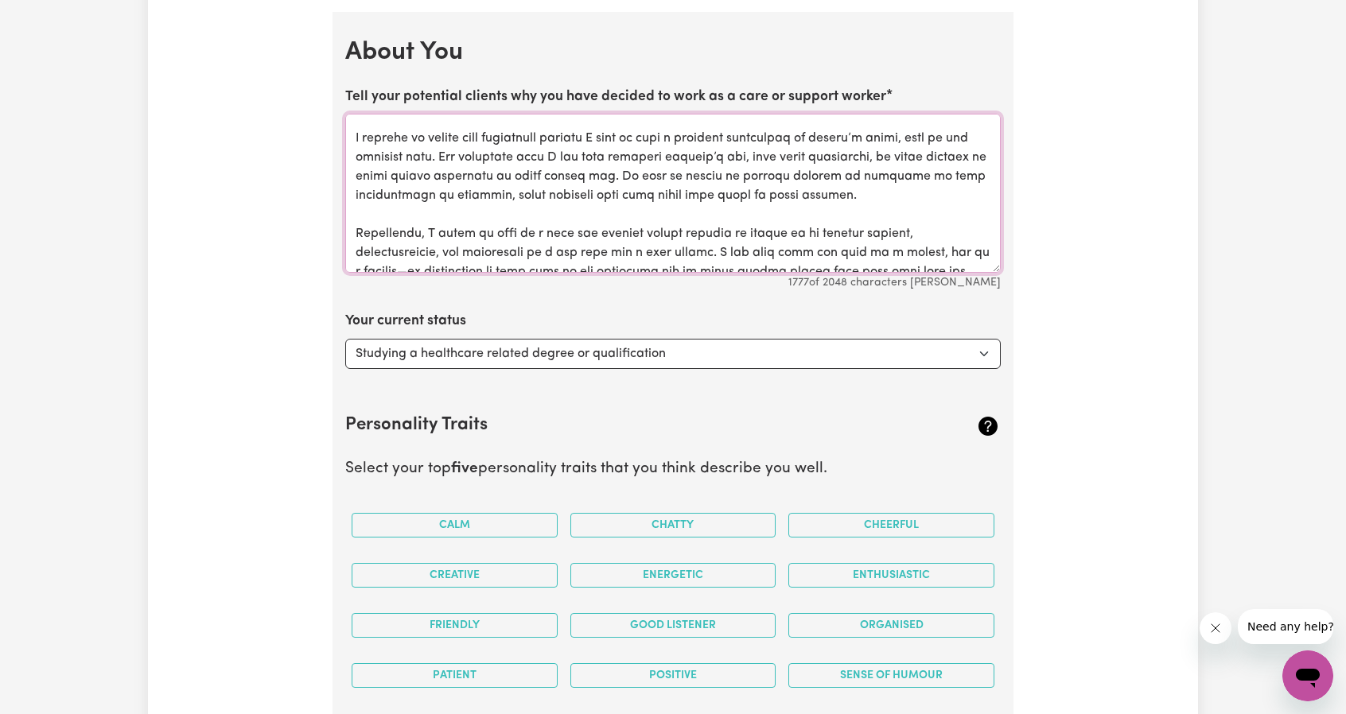
scroll to position [2240, 0]
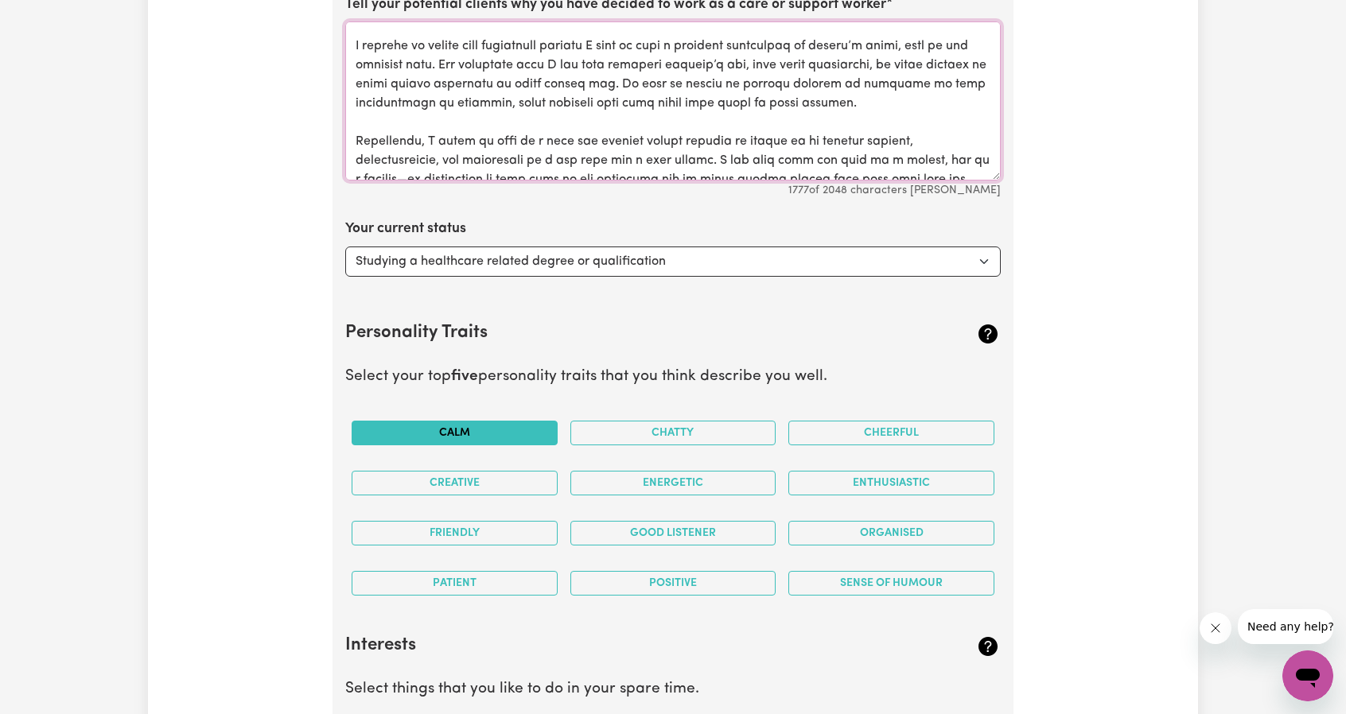
type textarea "I have chosen to work as a care and support worker because I find genuine purpo…"
click at [501, 427] on button "Calm" at bounding box center [455, 433] width 206 height 25
click at [916, 429] on button "Cheerful" at bounding box center [891, 433] width 206 height 25
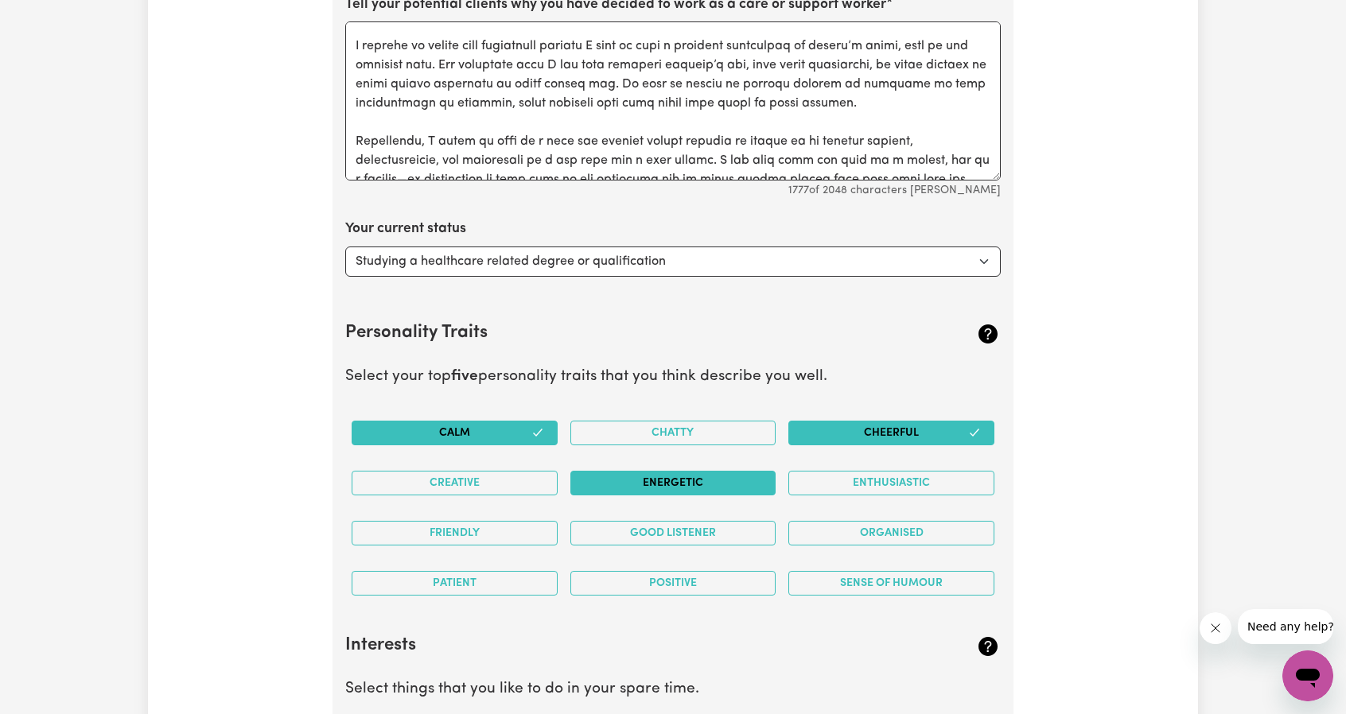
click at [676, 478] on button "Energetic" at bounding box center [673, 483] width 206 height 25
click at [885, 527] on button "Organised" at bounding box center [891, 533] width 206 height 25
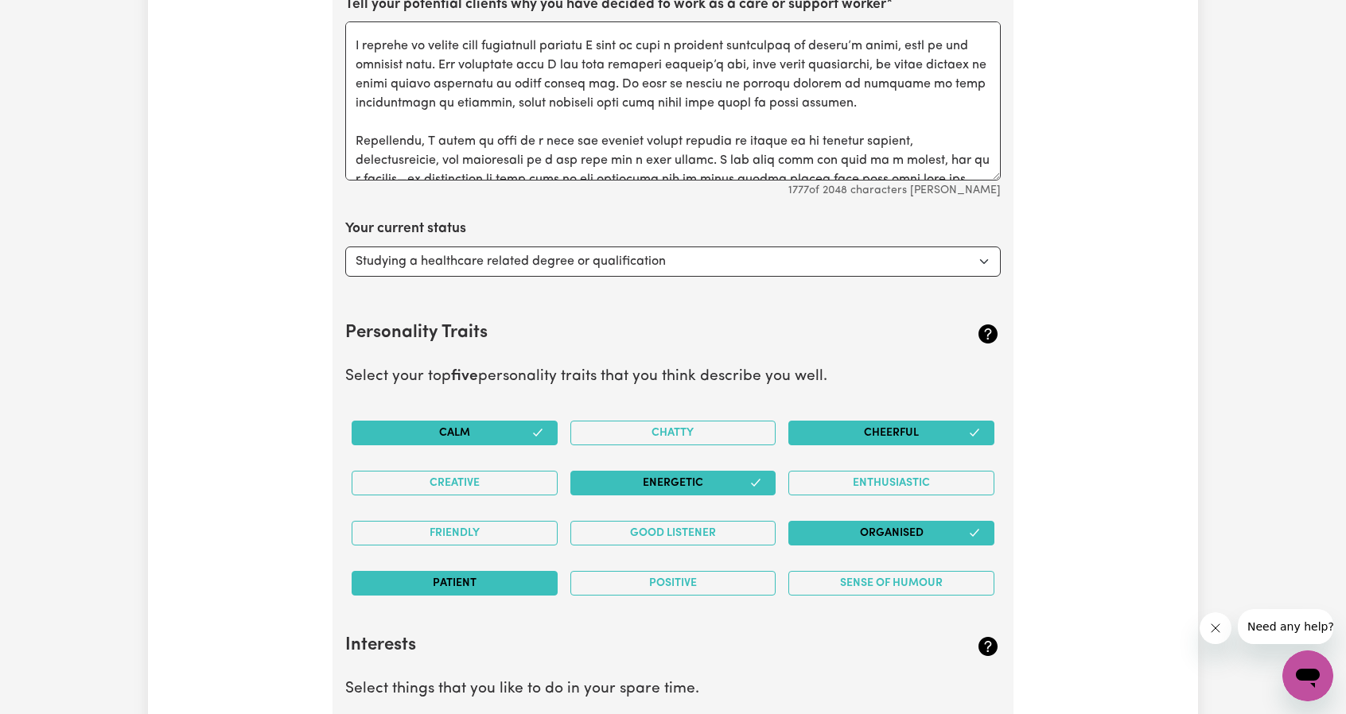
click at [449, 577] on button "Patient" at bounding box center [455, 583] width 206 height 25
click at [686, 528] on button "Good Listener" at bounding box center [673, 533] width 206 height 25
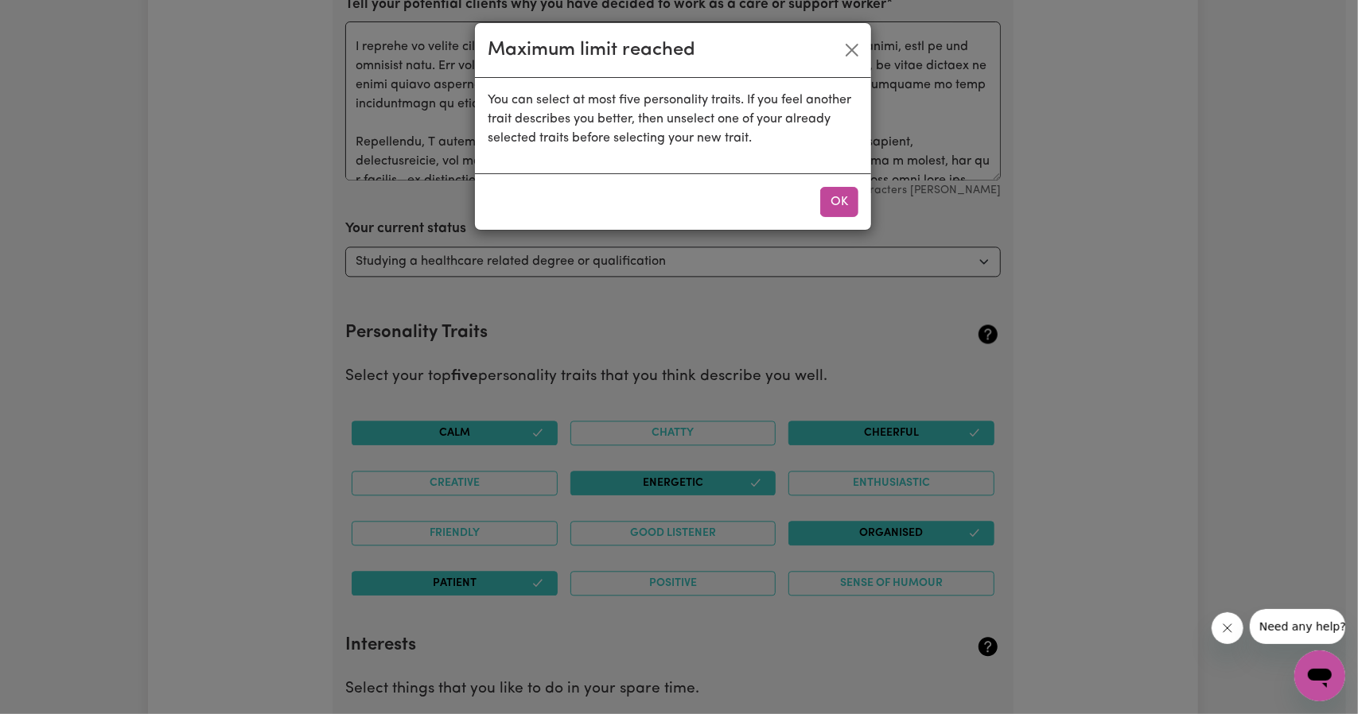
click at [837, 185] on div "OK" at bounding box center [673, 201] width 396 height 56
click at [836, 194] on button "OK" at bounding box center [839, 202] width 38 height 30
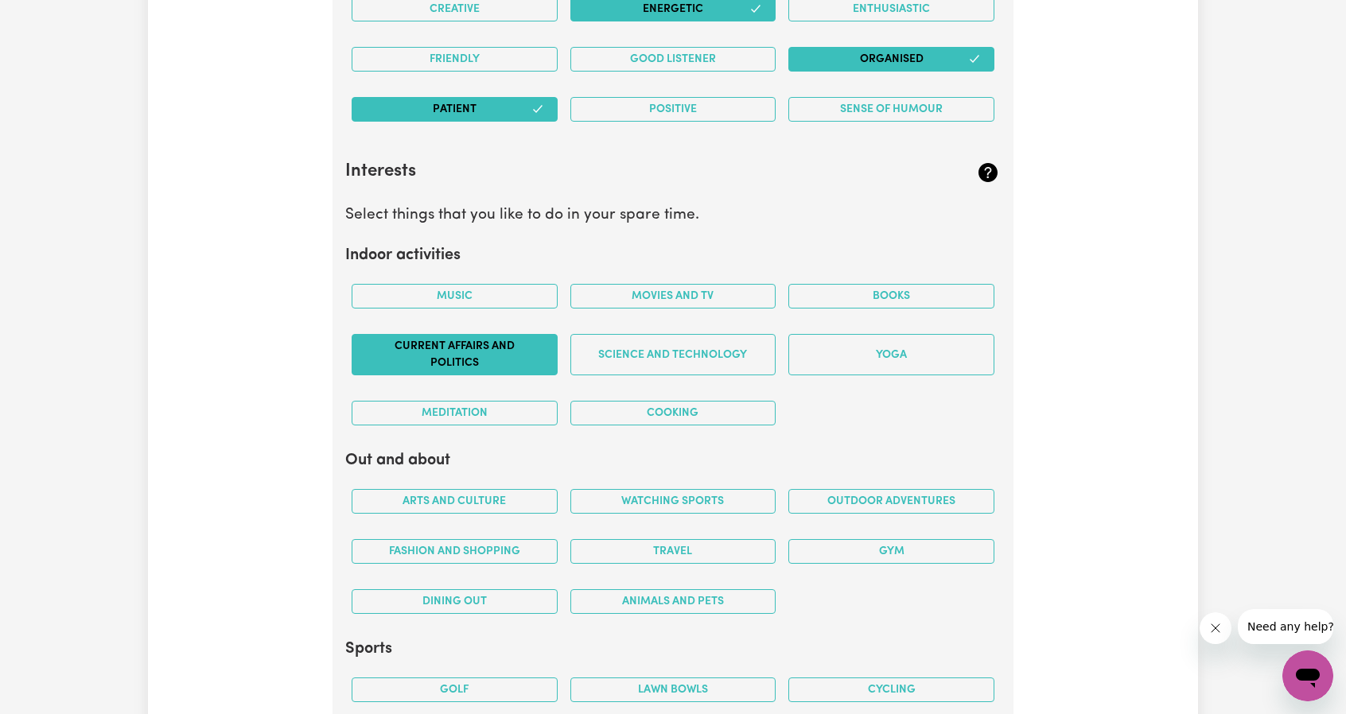
scroll to position [2717, 0]
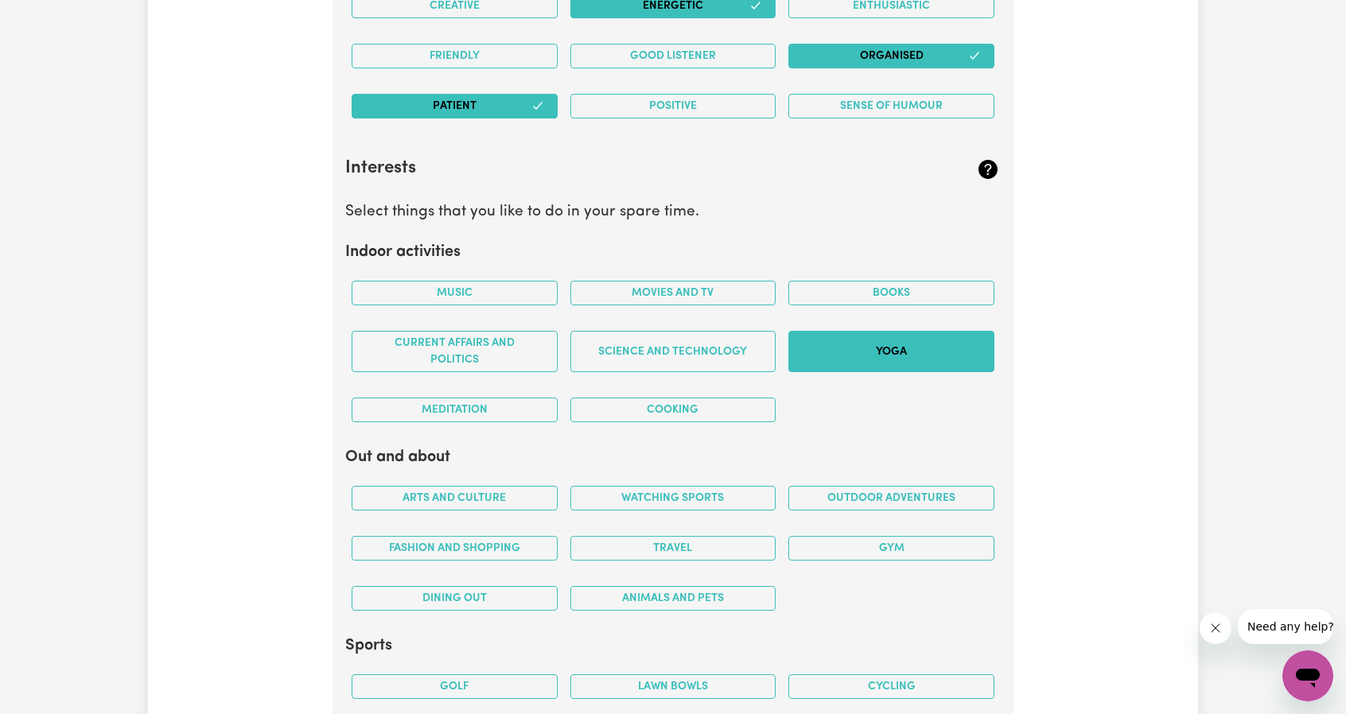
click at [910, 341] on button "Yoga" at bounding box center [891, 351] width 206 height 41
click at [468, 399] on button "Meditation" at bounding box center [455, 410] width 206 height 25
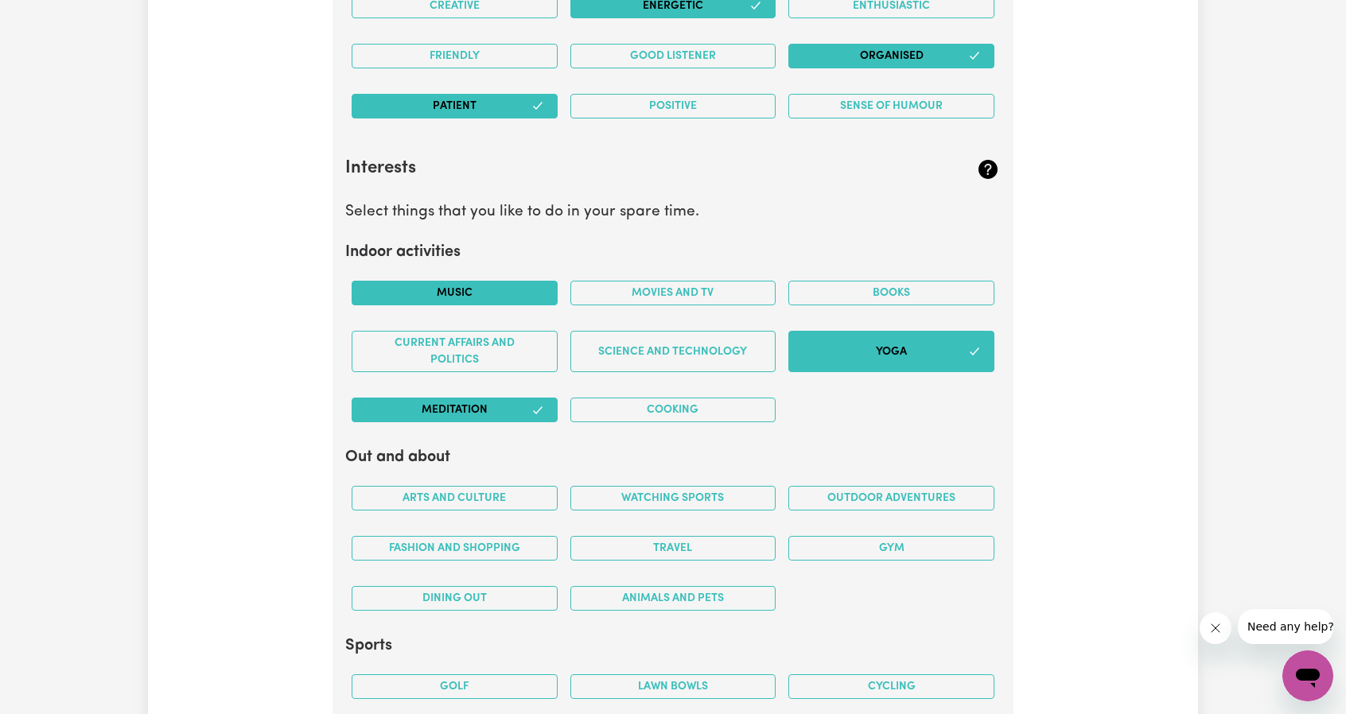
click at [454, 281] on button "Music" at bounding box center [455, 293] width 206 height 25
click at [681, 289] on button "Movies and TV" at bounding box center [673, 293] width 206 height 25
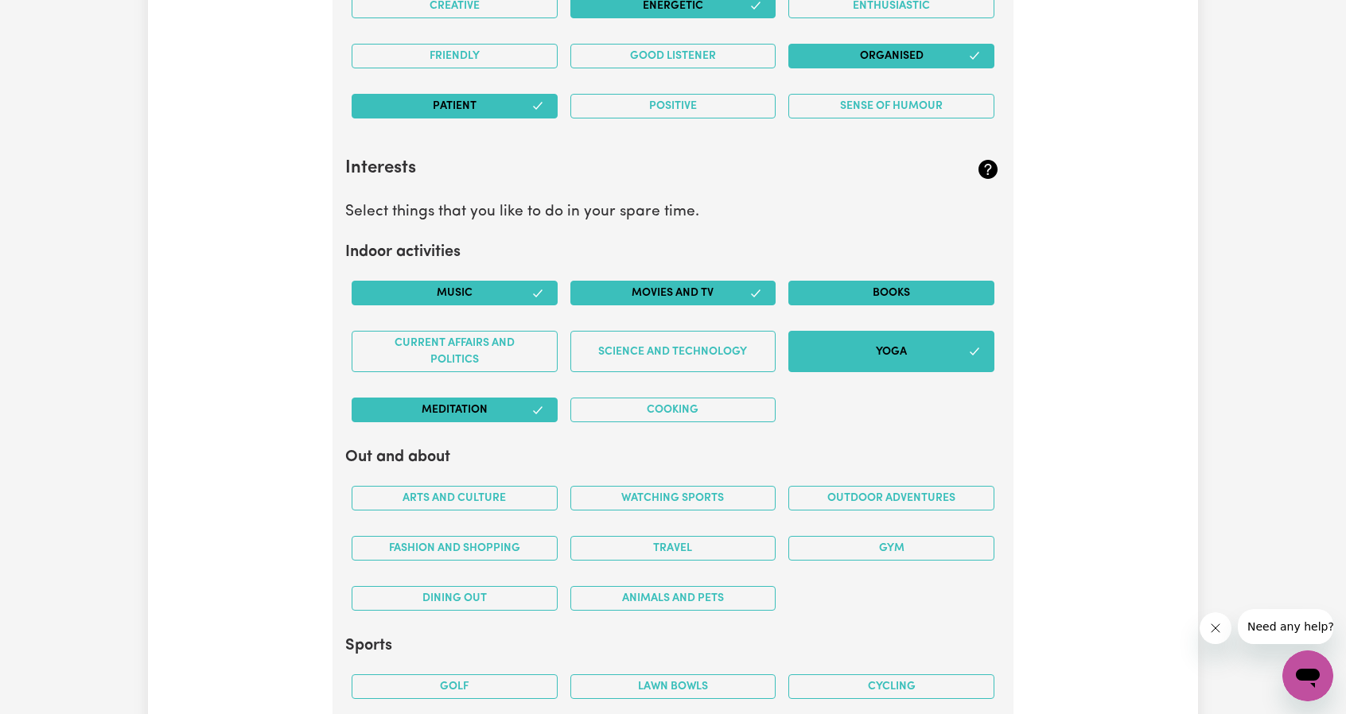
click at [921, 281] on button "Books" at bounding box center [891, 293] width 206 height 25
click at [690, 409] on button "Cooking" at bounding box center [673, 410] width 206 height 25
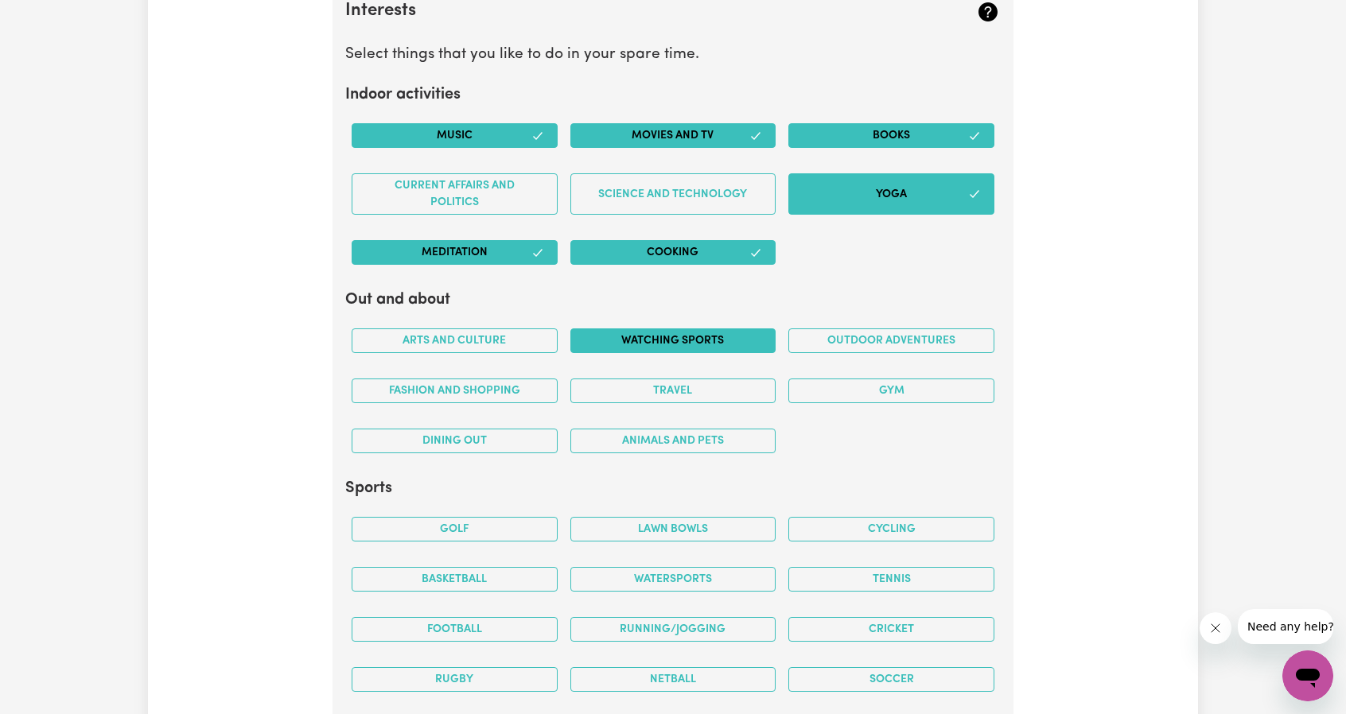
scroll to position [2876, 0]
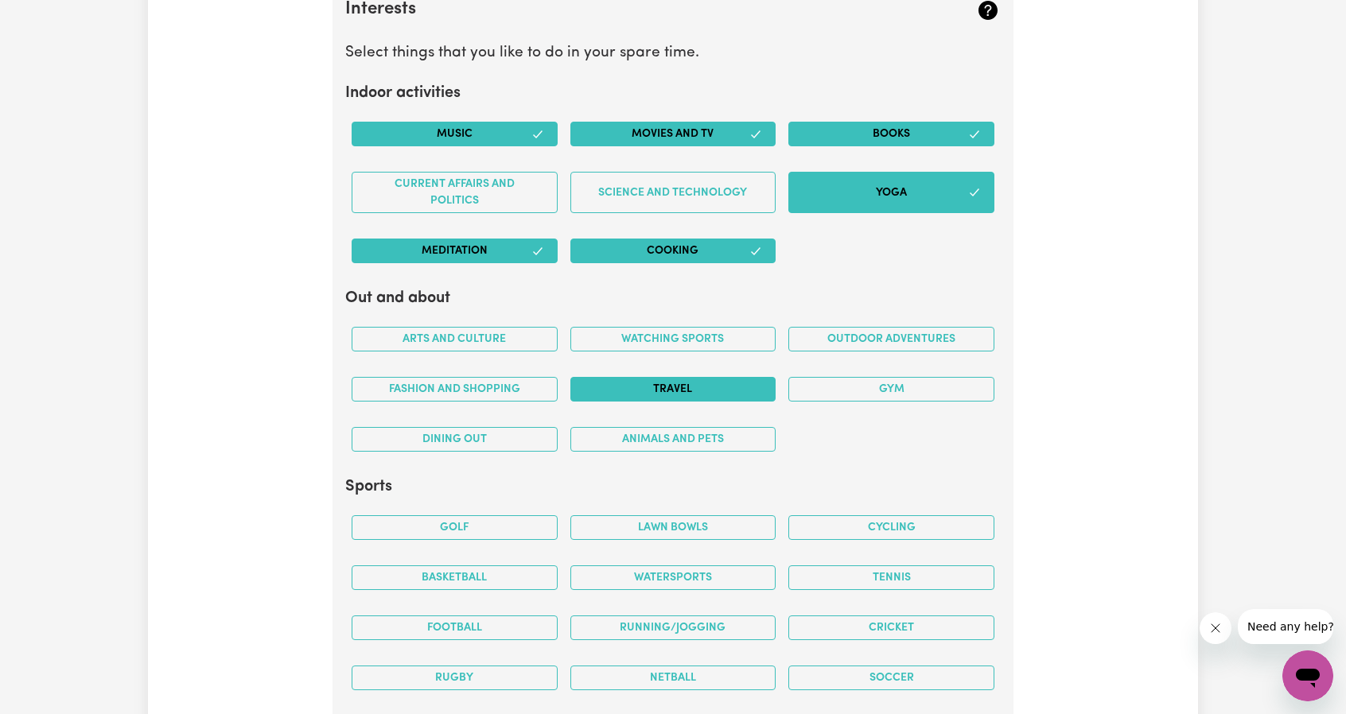
click at [696, 379] on button "Travel" at bounding box center [673, 389] width 206 height 25
click at [450, 379] on button "Fashion and shopping" at bounding box center [455, 389] width 206 height 25
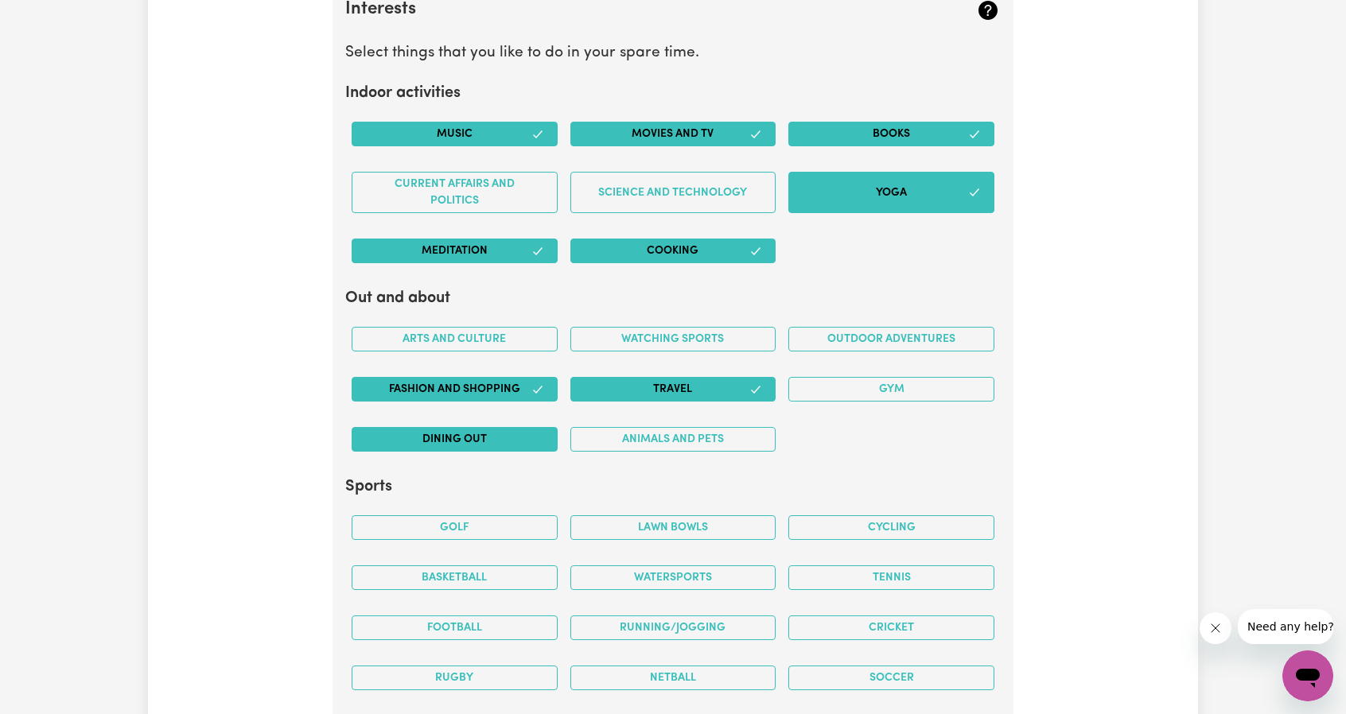
click at [480, 436] on button "Dining out" at bounding box center [455, 439] width 206 height 25
click at [648, 429] on button "Animals and pets" at bounding box center [673, 439] width 206 height 25
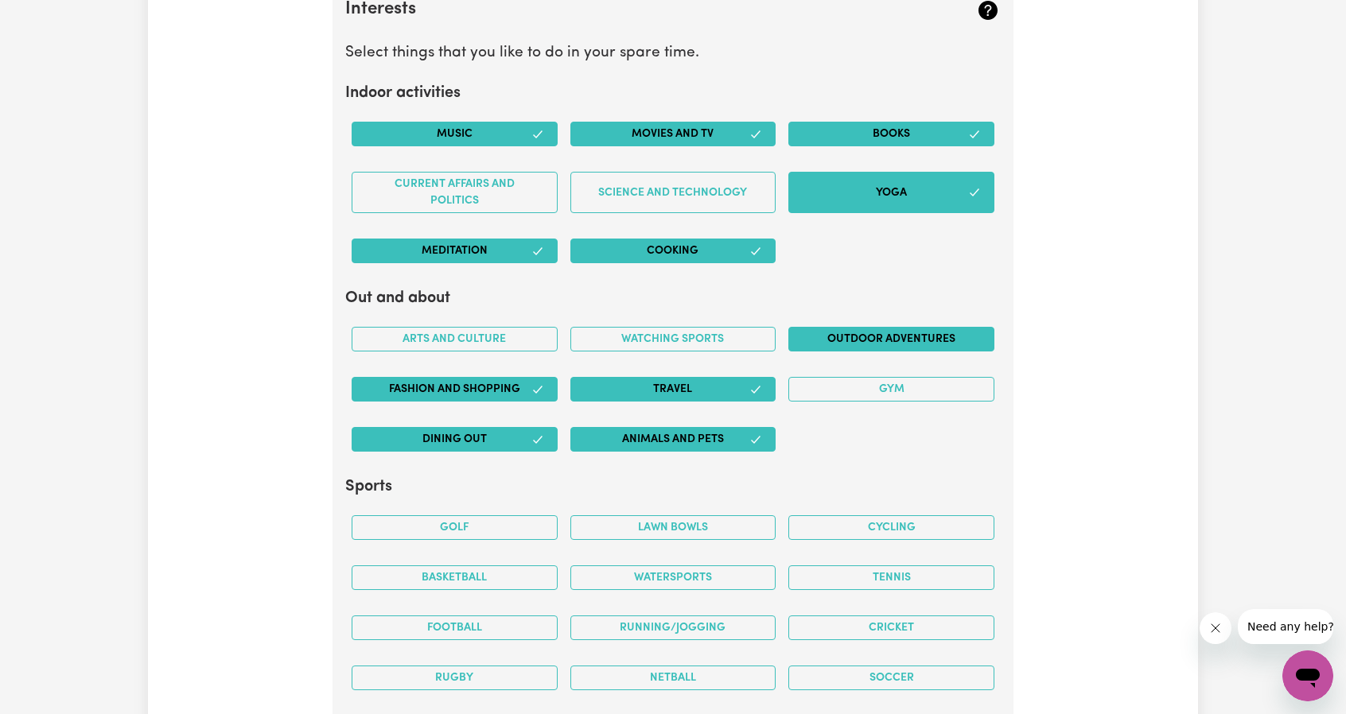
click at [919, 330] on button "Outdoor adventures" at bounding box center [891, 339] width 206 height 25
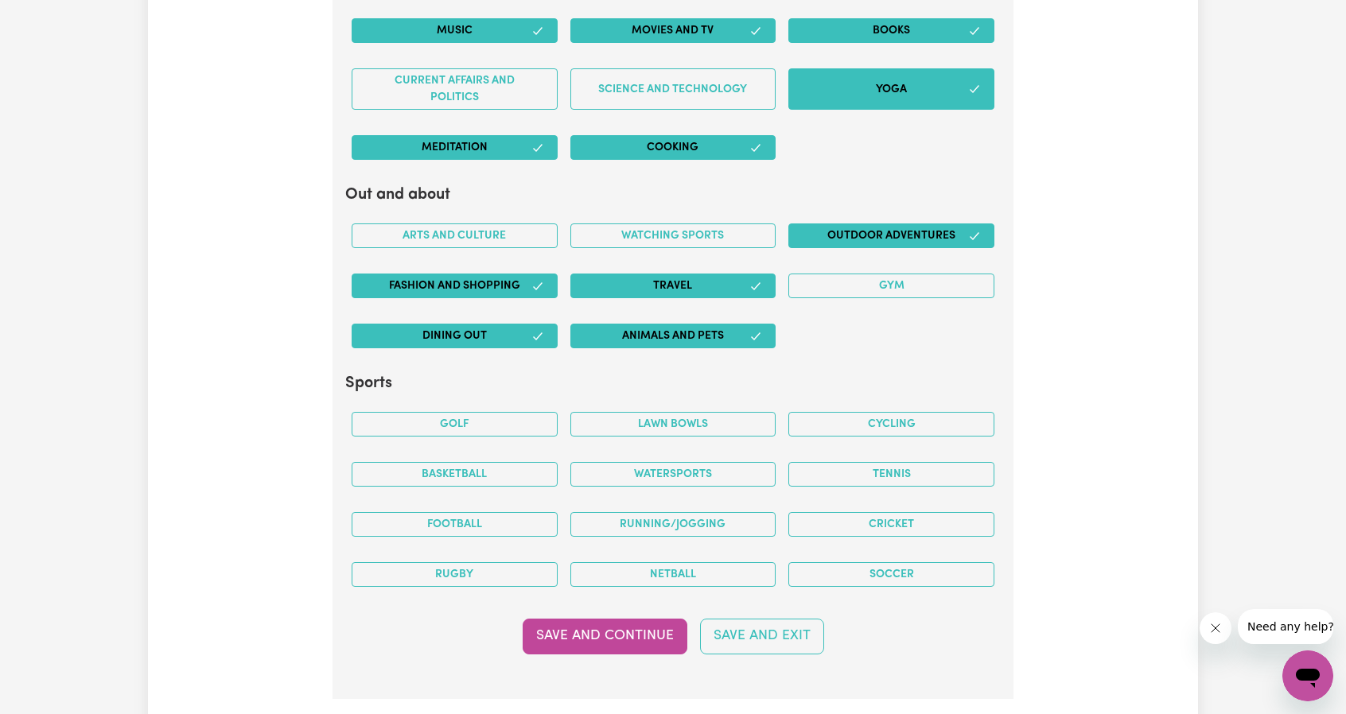
scroll to position [3114, 0]
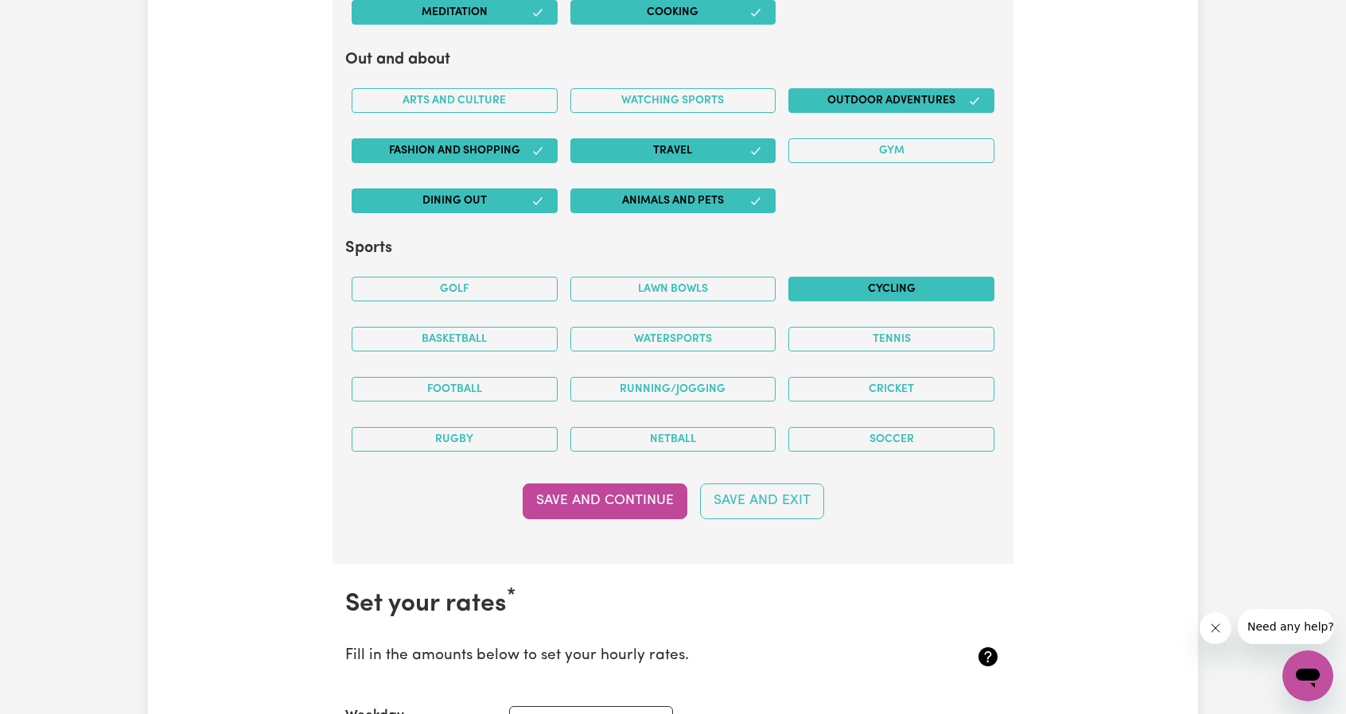
click at [890, 280] on button "Cycling" at bounding box center [891, 289] width 206 height 25
click at [444, 327] on button "Basketball" at bounding box center [455, 339] width 206 height 25
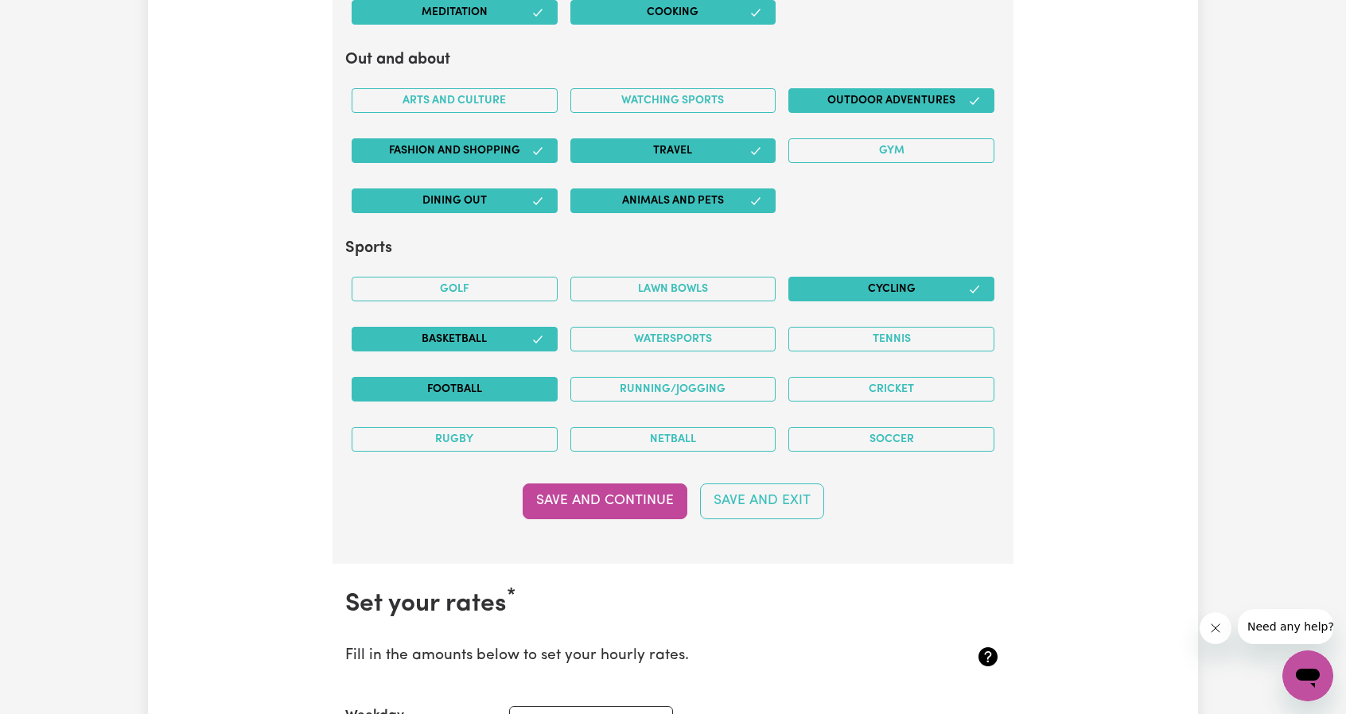
click at [472, 377] on button "Football" at bounding box center [455, 389] width 206 height 25
click at [488, 432] on button "Rugby" at bounding box center [455, 439] width 206 height 25
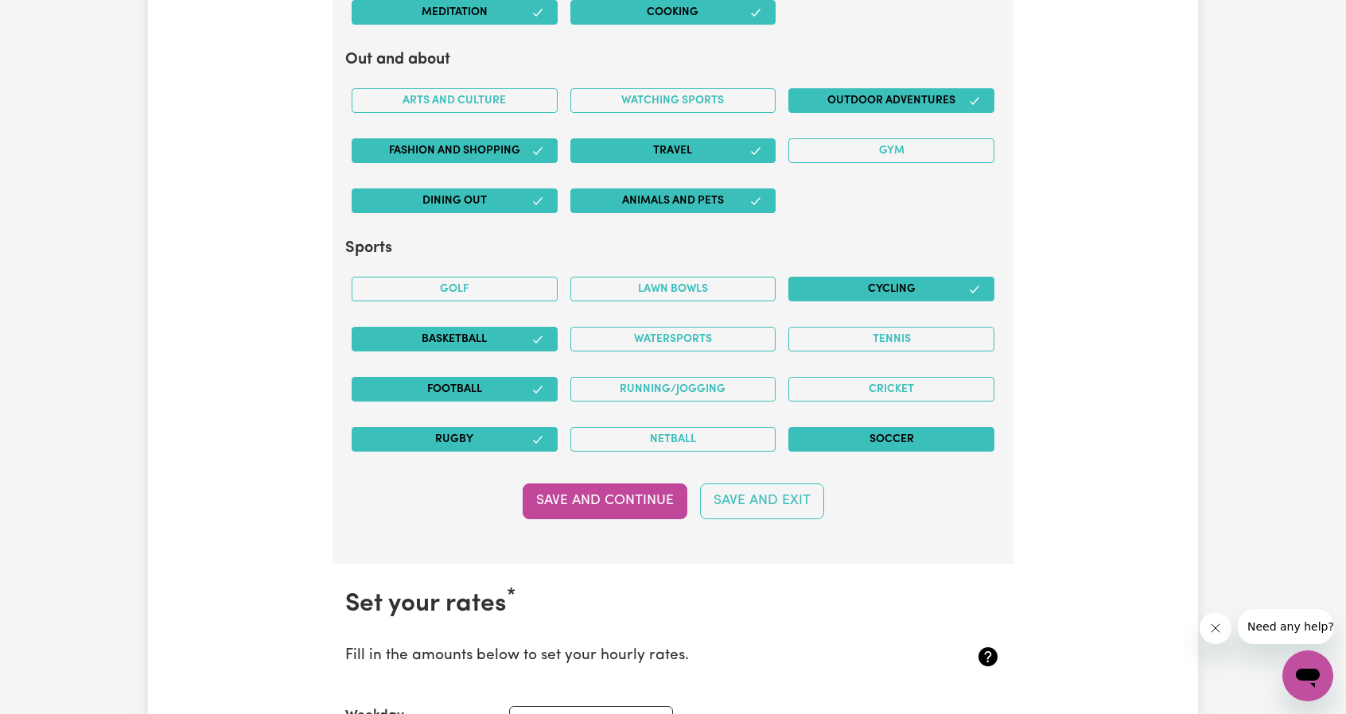
click at [900, 432] on button "Soccer" at bounding box center [891, 439] width 206 height 25
click at [899, 383] on button "Cricket" at bounding box center [891, 389] width 206 height 25
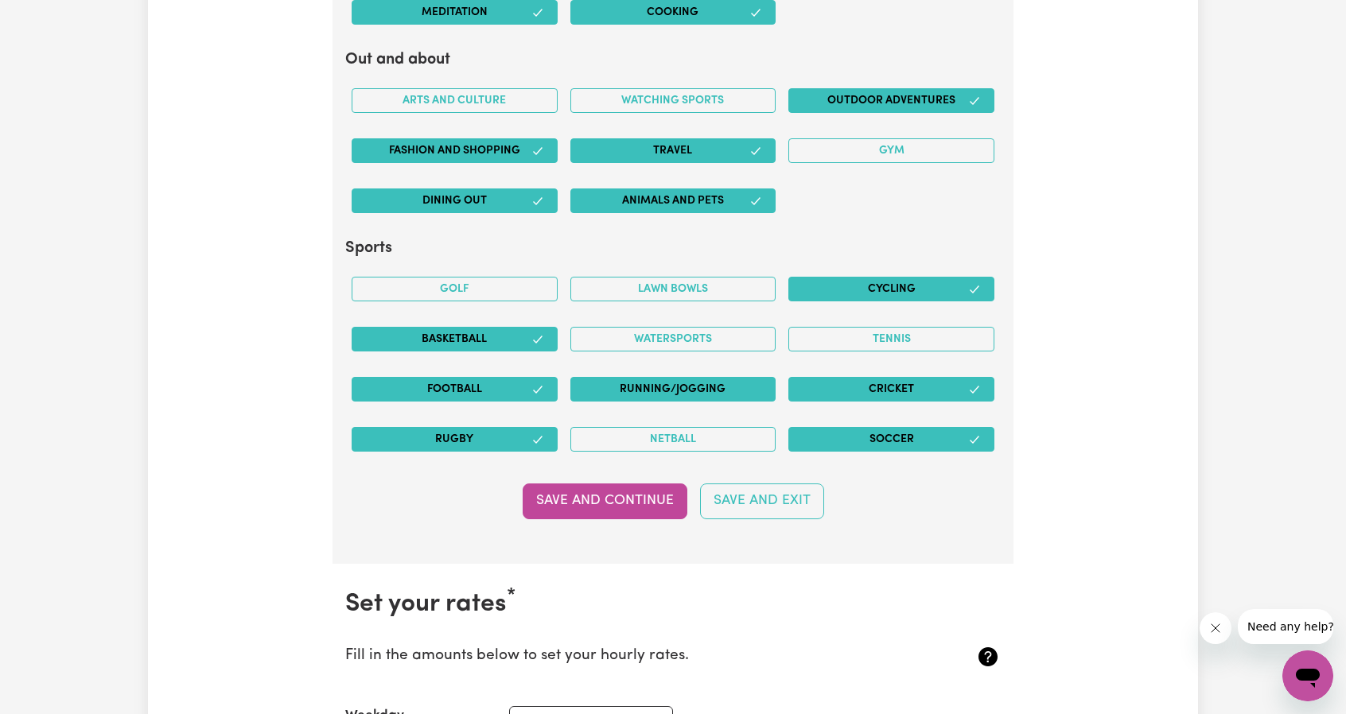
click at [663, 379] on button "Running/Jogging" at bounding box center [673, 389] width 206 height 25
click at [665, 286] on button "Lawn bowls" at bounding box center [673, 289] width 206 height 25
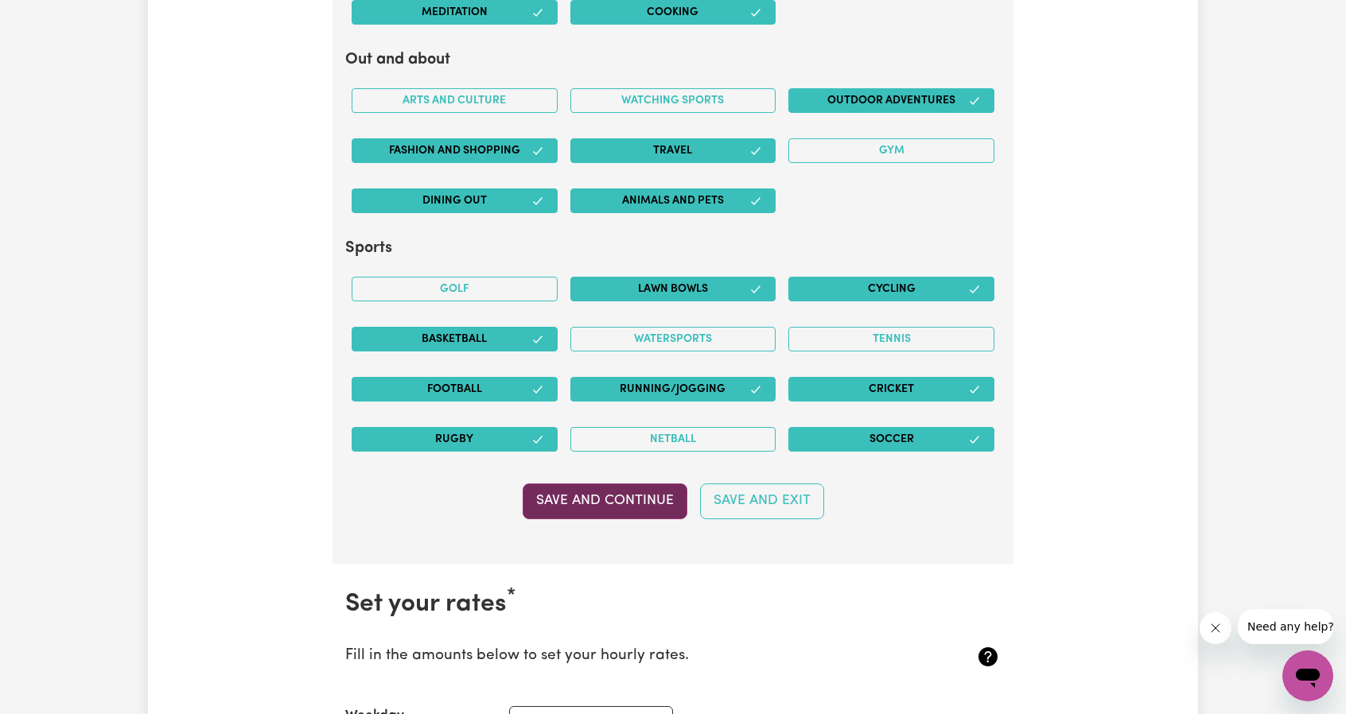
click at [631, 490] on button "Save and Continue" at bounding box center [605, 501] width 165 height 35
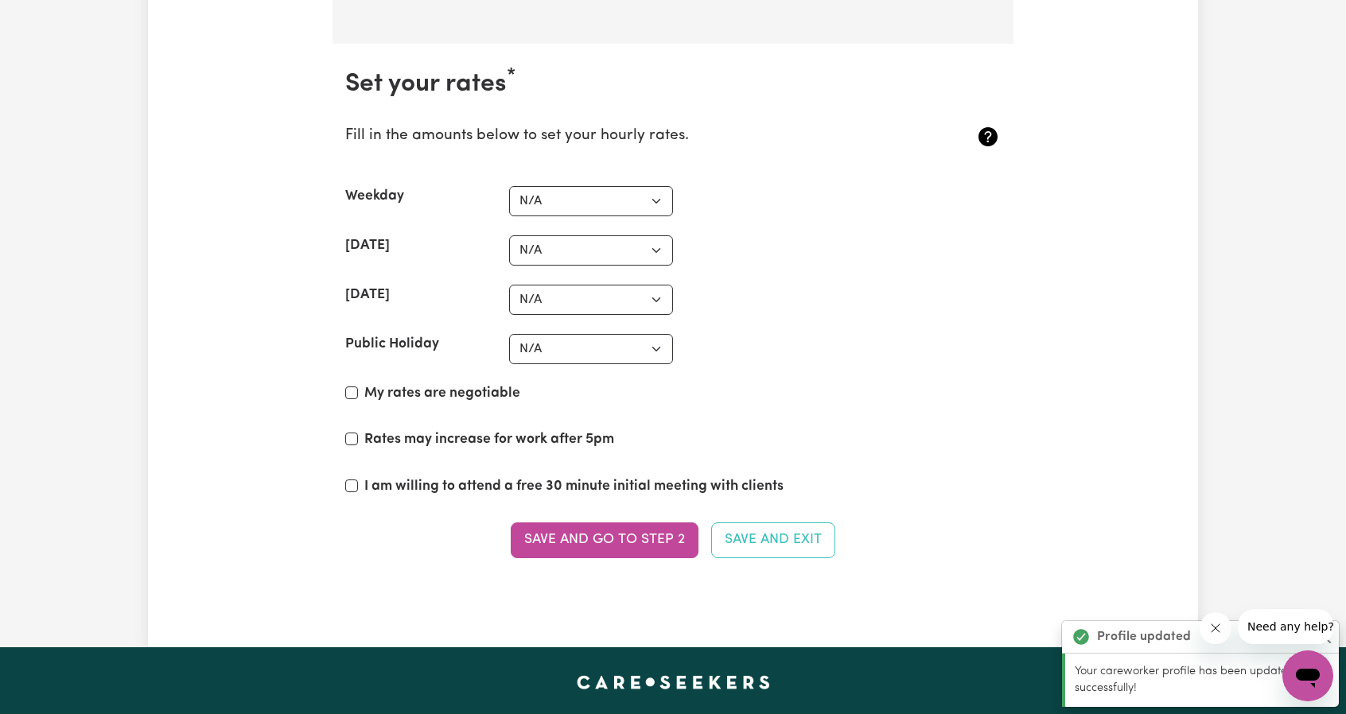
scroll to position [3666, 0]
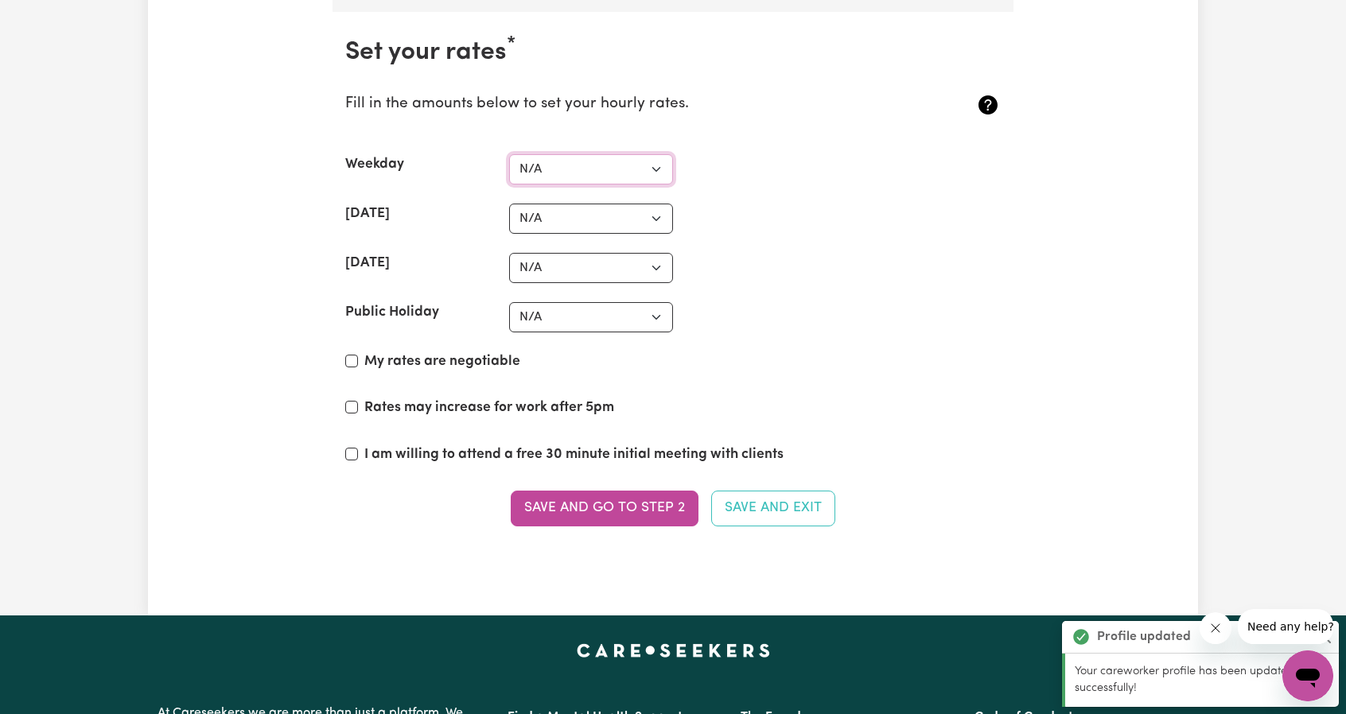
click at [648, 157] on select "N/A $37 $38 $39 $40 $41 $42 $43 $44 $45 $46 $47 $48 $49 $50 $51 $52 $53 $54 $55…" at bounding box center [591, 169] width 164 height 30
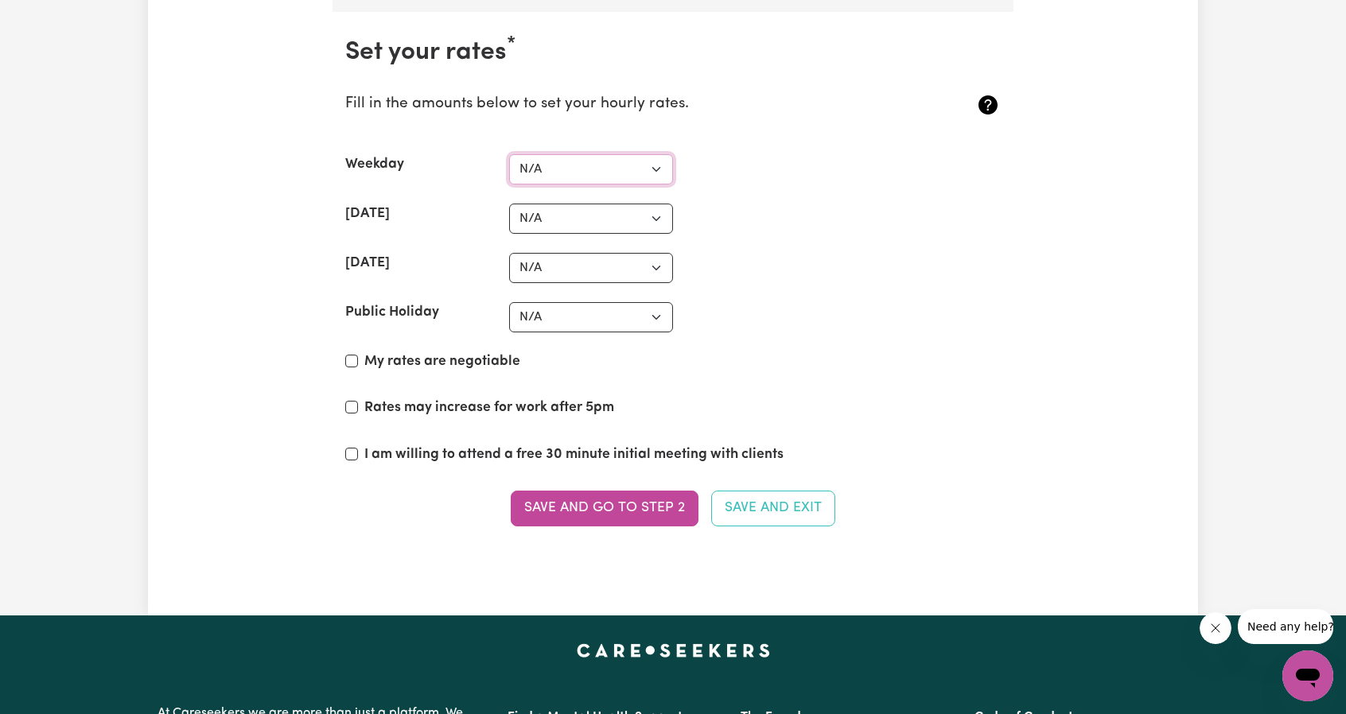
select select "37"
click at [509, 154] on select "N/A $37 $38 $39 $40 $41 $42 $43 $44 $45 $46 $47 $48 $49 $50 $51 $52 $53 $54 $55…" at bounding box center [591, 169] width 164 height 30
click at [661, 206] on select "N/A $37 $38 $39 $40 $41 $42 $43 $44 $45 $46 $47 $48 $49 $50 $51 $52 $53 $54 $55…" at bounding box center [591, 219] width 164 height 30
select select "45"
click at [509, 204] on select "N/A $37 $38 $39 $40 $41 $42 $43 $44 $45 $46 $47 $48 $49 $50 $51 $52 $53 $54 $55…" at bounding box center [591, 219] width 164 height 30
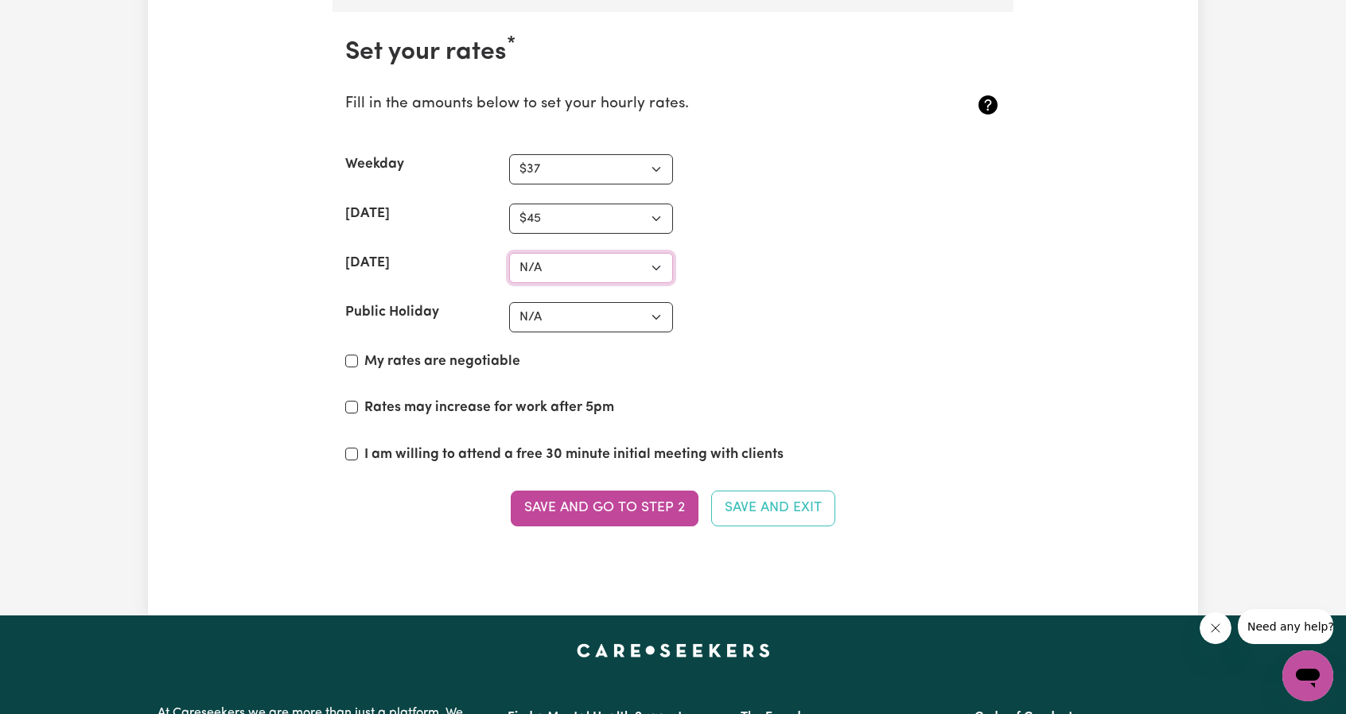
click at [654, 253] on select "N/A $37 $38 $39 $40 $41 $42 $43 $44 $45 $46 $47 $48 $49 $50 $51 $52 $53 $54 $55…" at bounding box center [591, 268] width 164 height 30
select select "67"
click at [509, 253] on select "N/A $37 $38 $39 $40 $41 $42 $43 $44 $45 $46 $47 $48 $49 $50 $51 $52 $53 $54 $55…" at bounding box center [591, 268] width 164 height 30
click at [655, 302] on select "N/A $37 $38 $39 $40 $41 $42 $43 $44 $45 $46 $47 $48 $49 $50 $51 $52 $53 $54 $55…" at bounding box center [591, 317] width 164 height 30
select select "75"
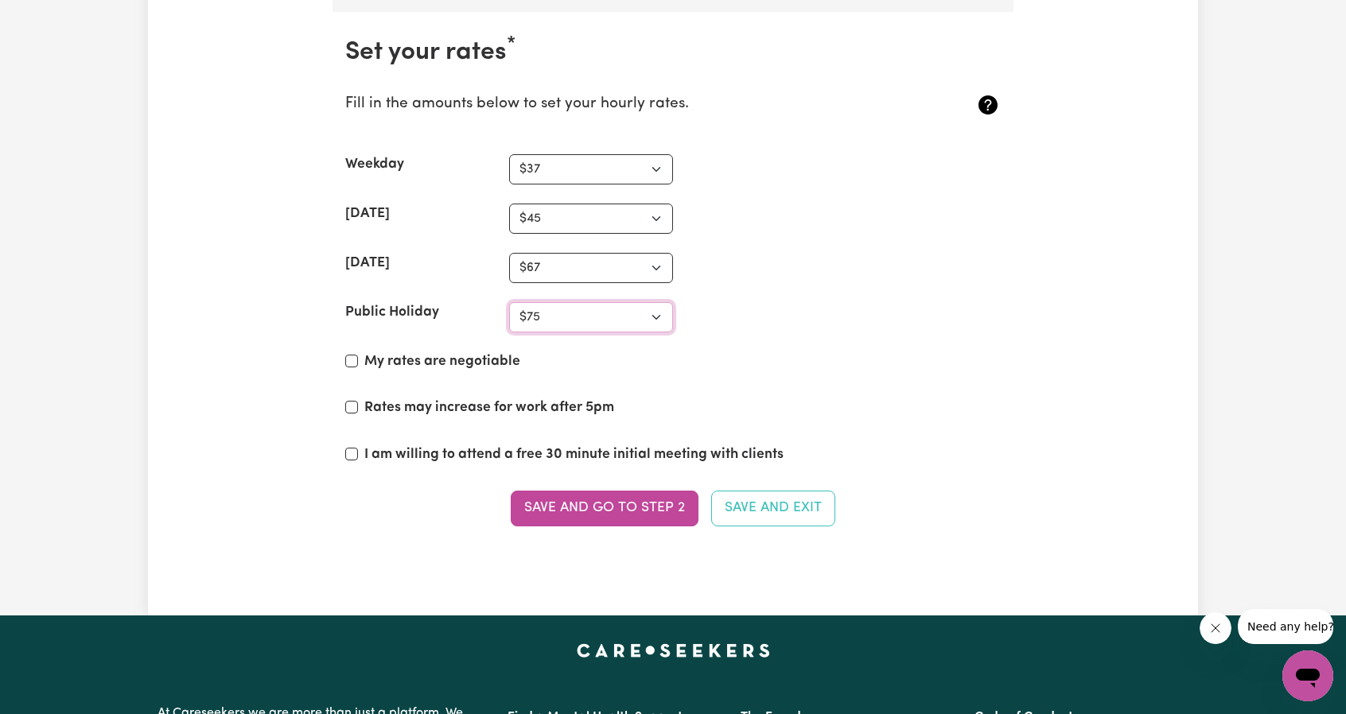
click at [509, 302] on select "N/A $37 $38 $39 $40 $41 $42 $43 $44 $45 $46 $47 $48 $49 $50 $51 $52 $53 $54 $55…" at bounding box center [591, 317] width 164 height 30
click at [409, 352] on label "My rates are negotiable" at bounding box center [442, 362] width 156 height 21
click at [358, 355] on input "My rates are negotiable" at bounding box center [351, 361] width 13 height 13
checkbox input "true"
click at [422, 398] on label "Rates may increase for work after 5pm" at bounding box center [489, 408] width 250 height 21
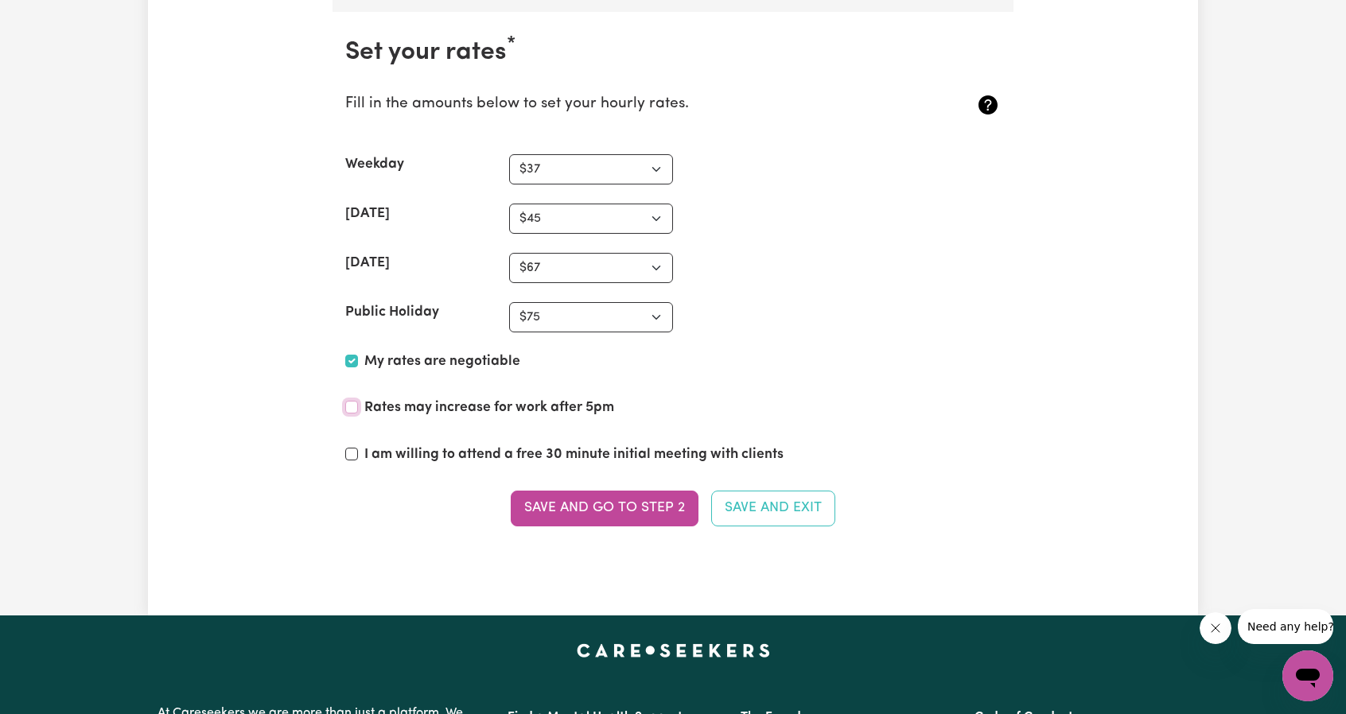
click at [358, 401] on input "Rates may increase for work after 5pm" at bounding box center [351, 407] width 13 height 13
checkbox input "true"
click at [429, 445] on label "I am willing to attend a free 30 minute initial meeting with clients" at bounding box center [573, 455] width 419 height 21
click at [358, 448] on input "I am willing to attend a free 30 minute initial meeting with clients" at bounding box center [351, 454] width 13 height 13
checkbox input "true"
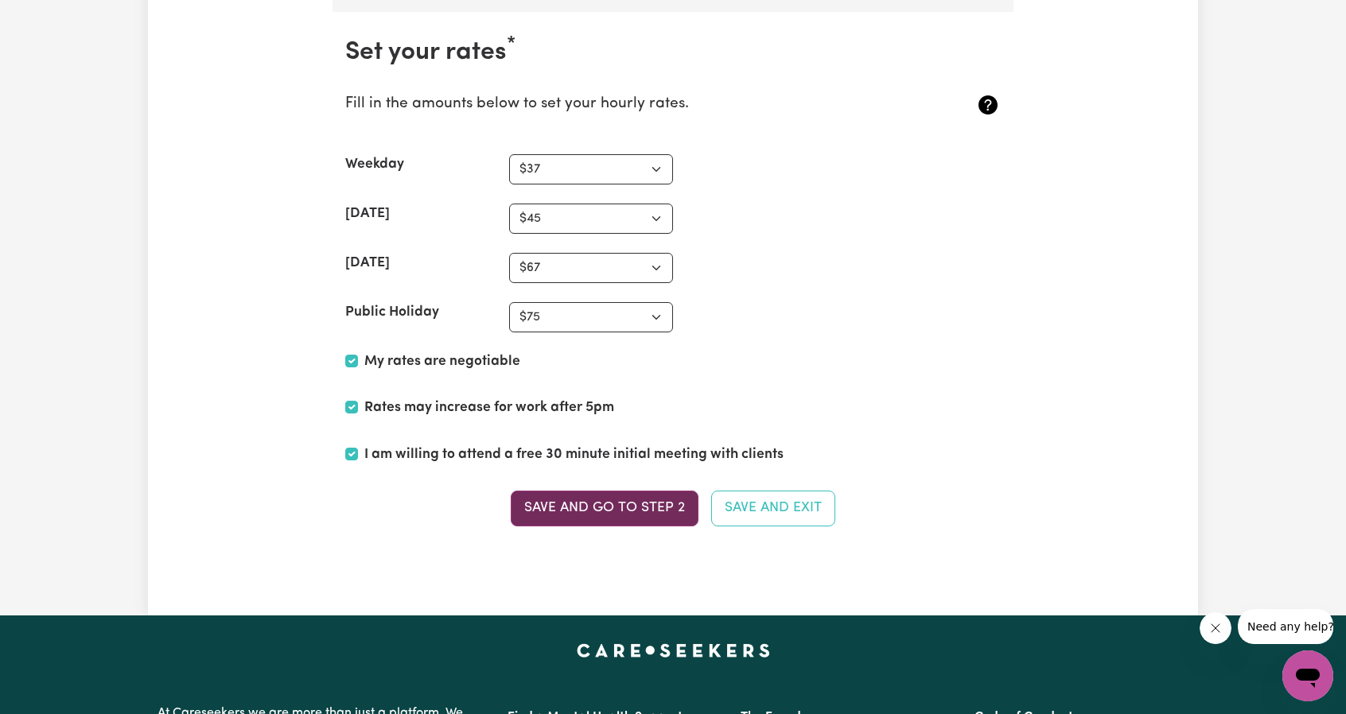
click at [616, 503] on button "Save and go to Step 2" at bounding box center [605, 508] width 188 height 35
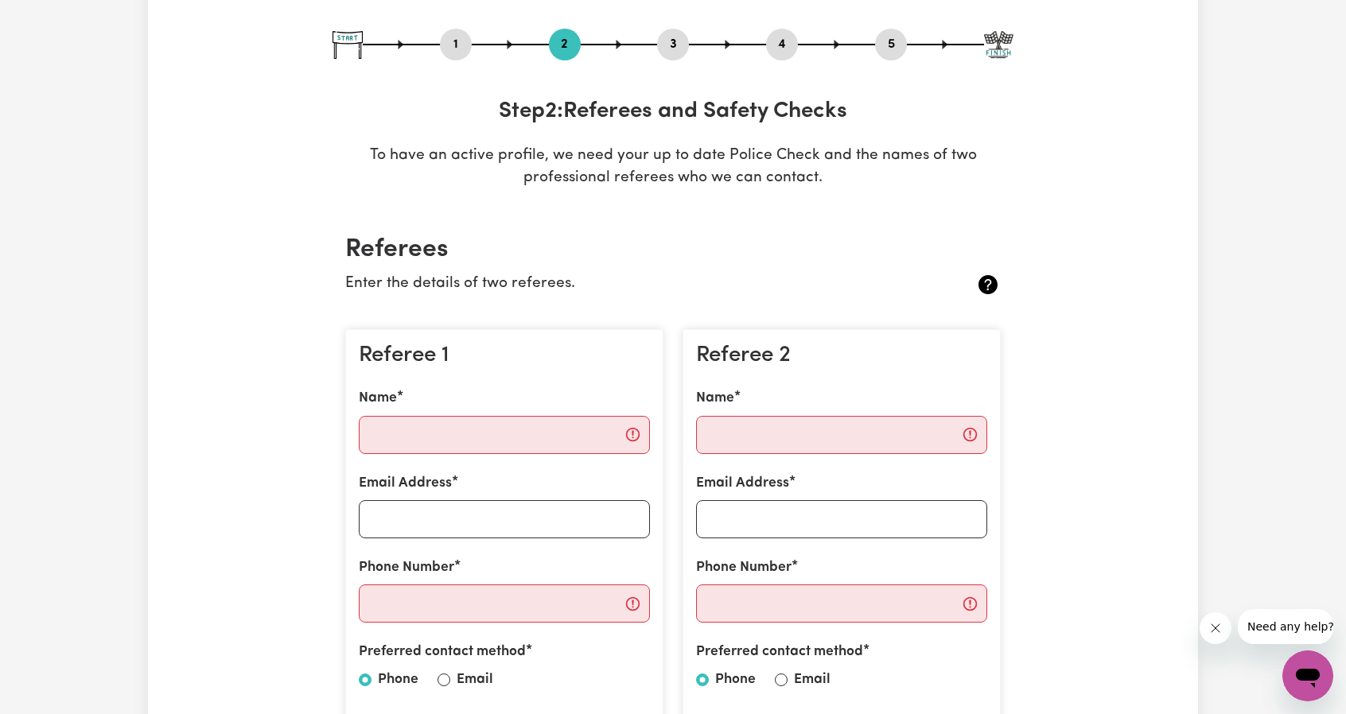
scroll to position [159, 0]
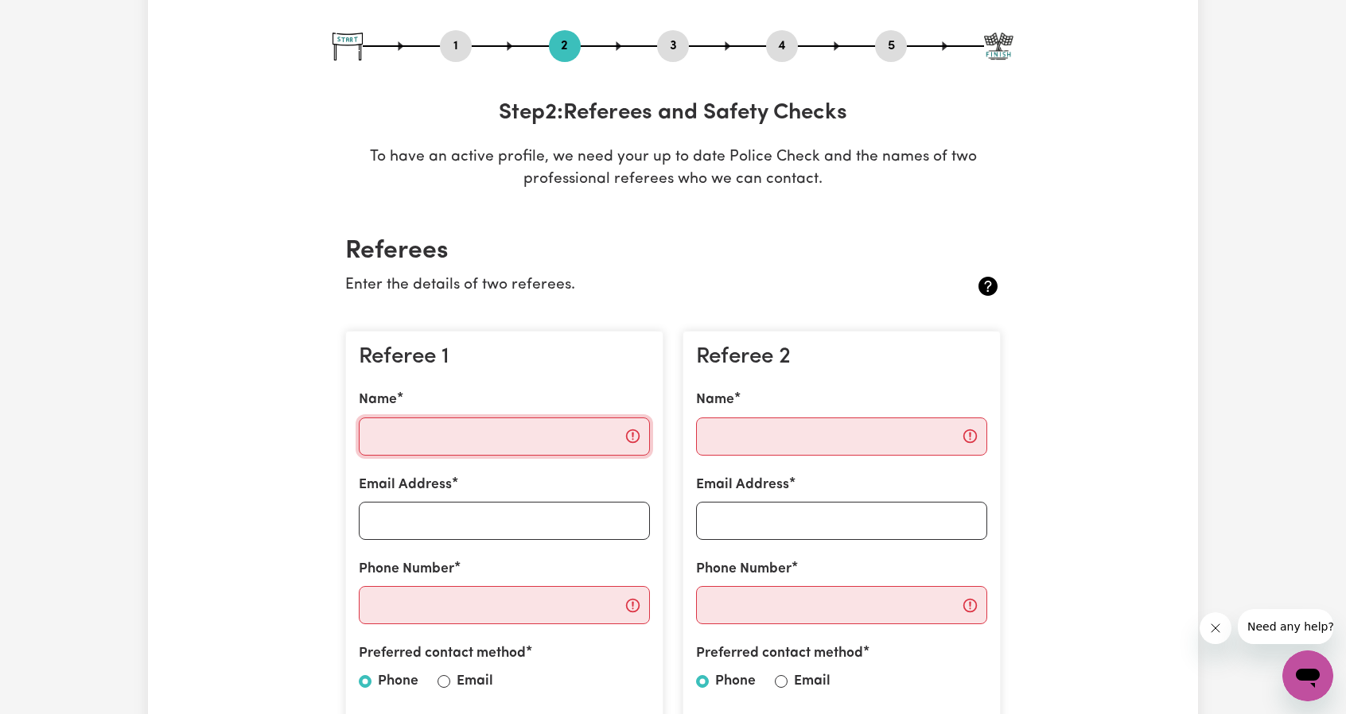
click at [514, 435] on input "Name" at bounding box center [504, 437] width 291 height 38
type input "[PERSON_NAME]"
type input "[EMAIL_ADDRESS][DOMAIN_NAME]"
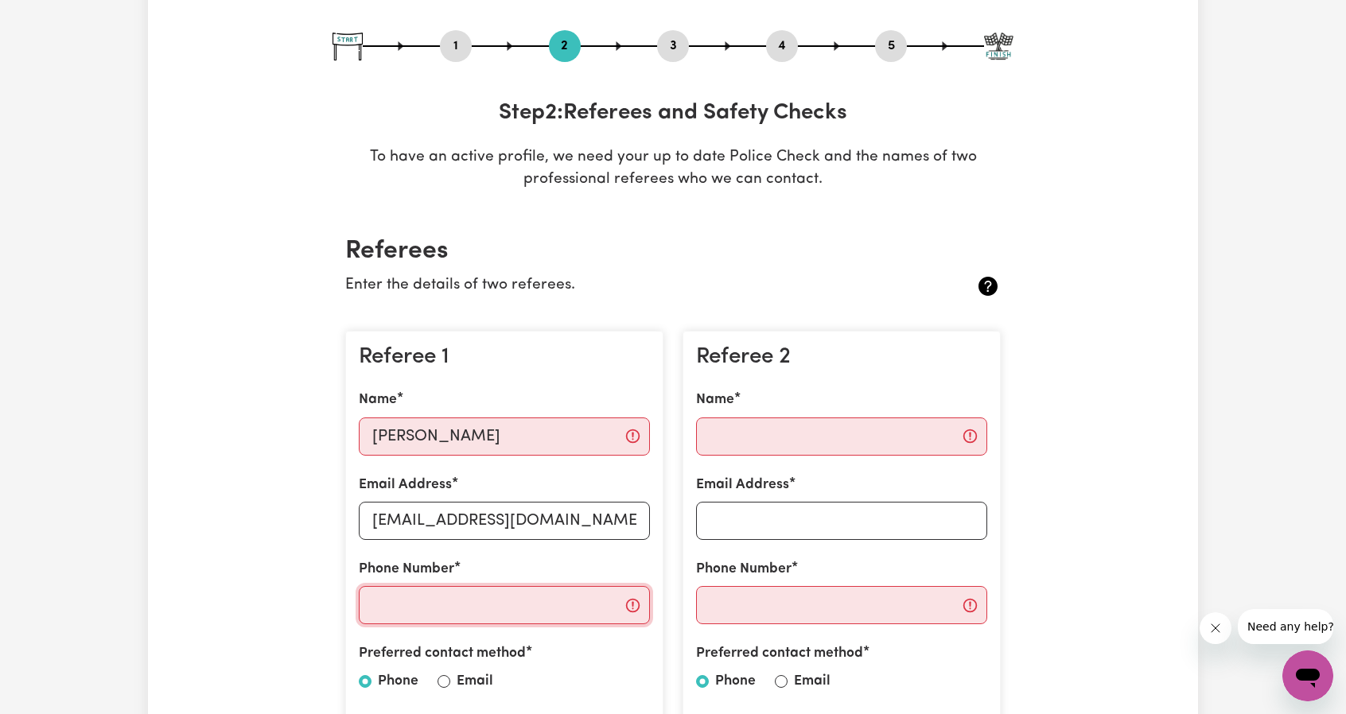
type input "0421224800"
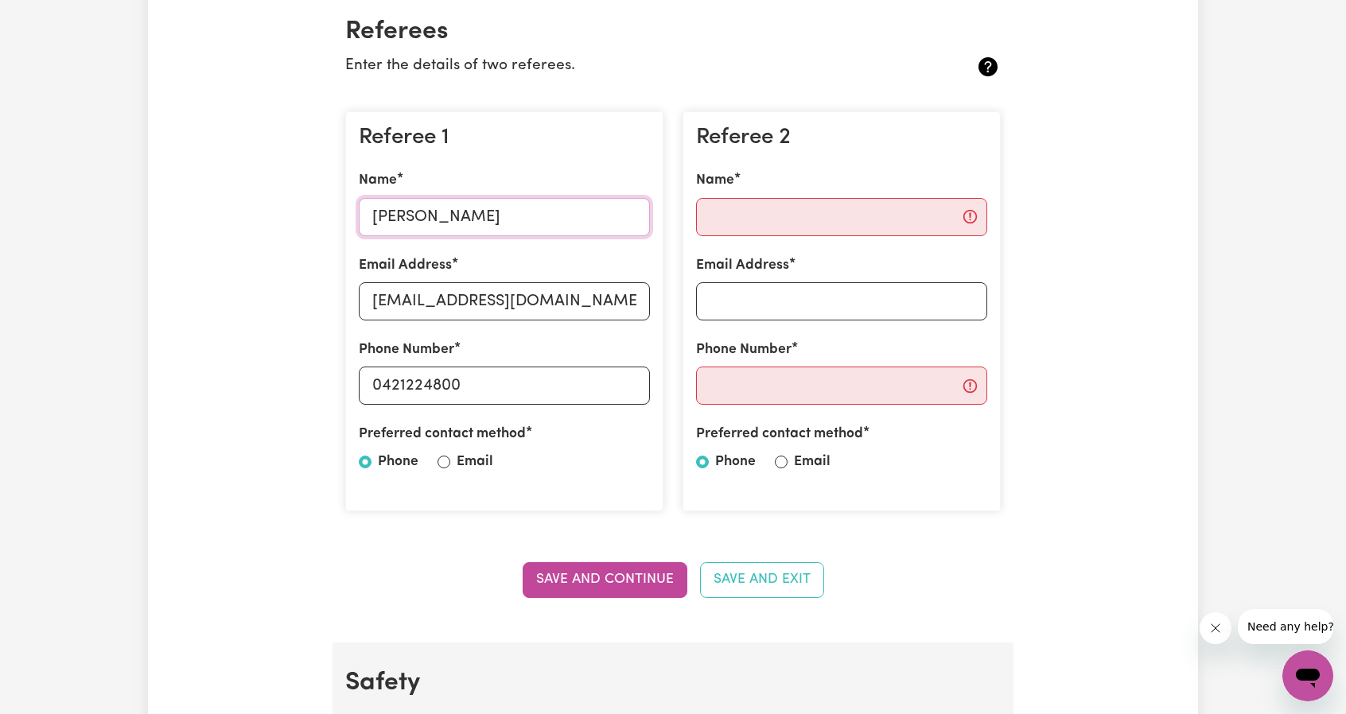
scroll to position [398, 0]
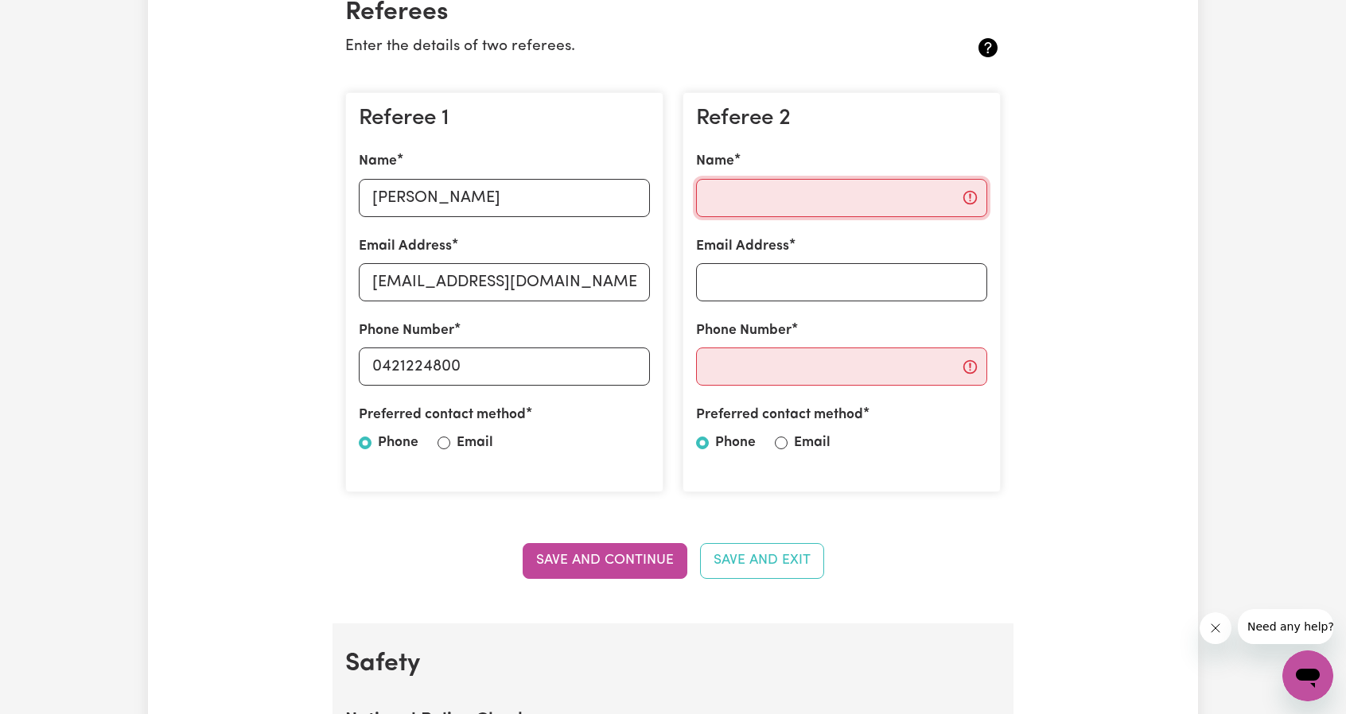
click at [883, 200] on input "Name" at bounding box center [841, 198] width 291 height 38
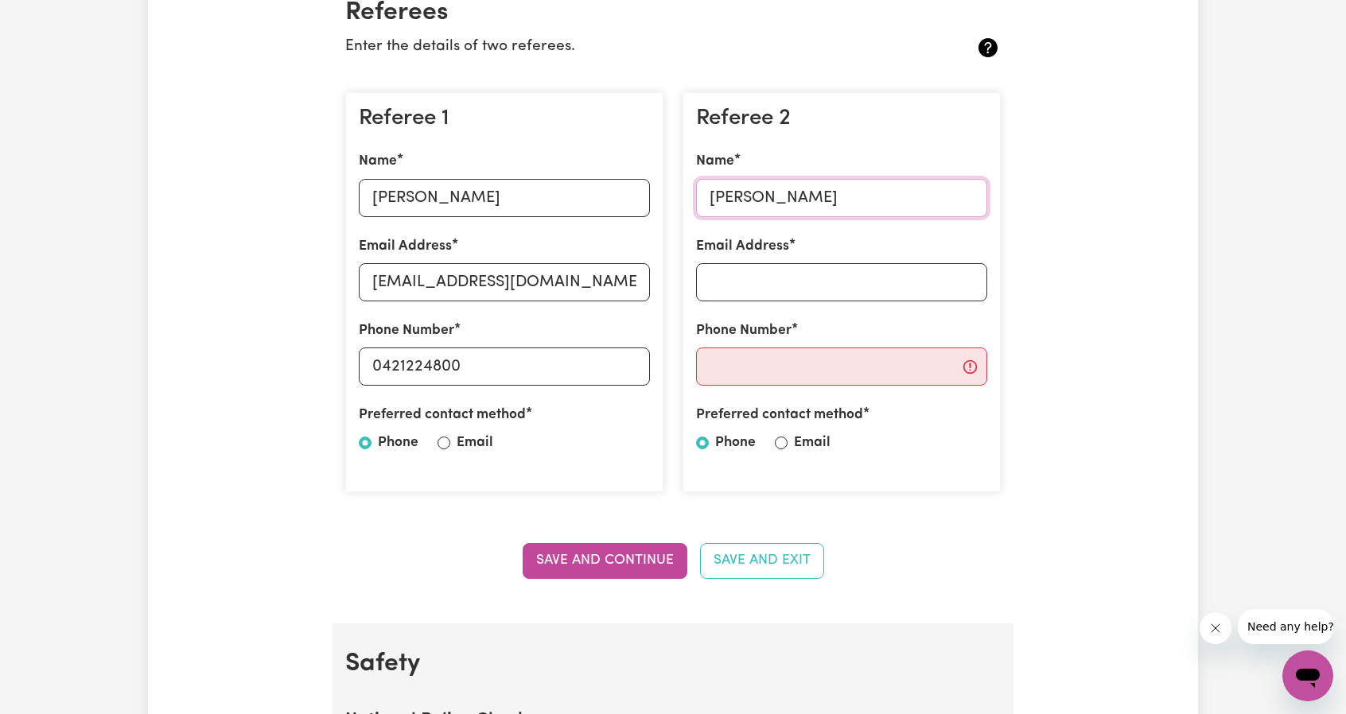
type input "[PERSON_NAME]"
click at [790, 287] on input "Email Address" at bounding box center [841, 282] width 291 height 38
type input "[PERSON_NAME]"
click at [808, 365] on input "Phone Number" at bounding box center [841, 367] width 291 height 38
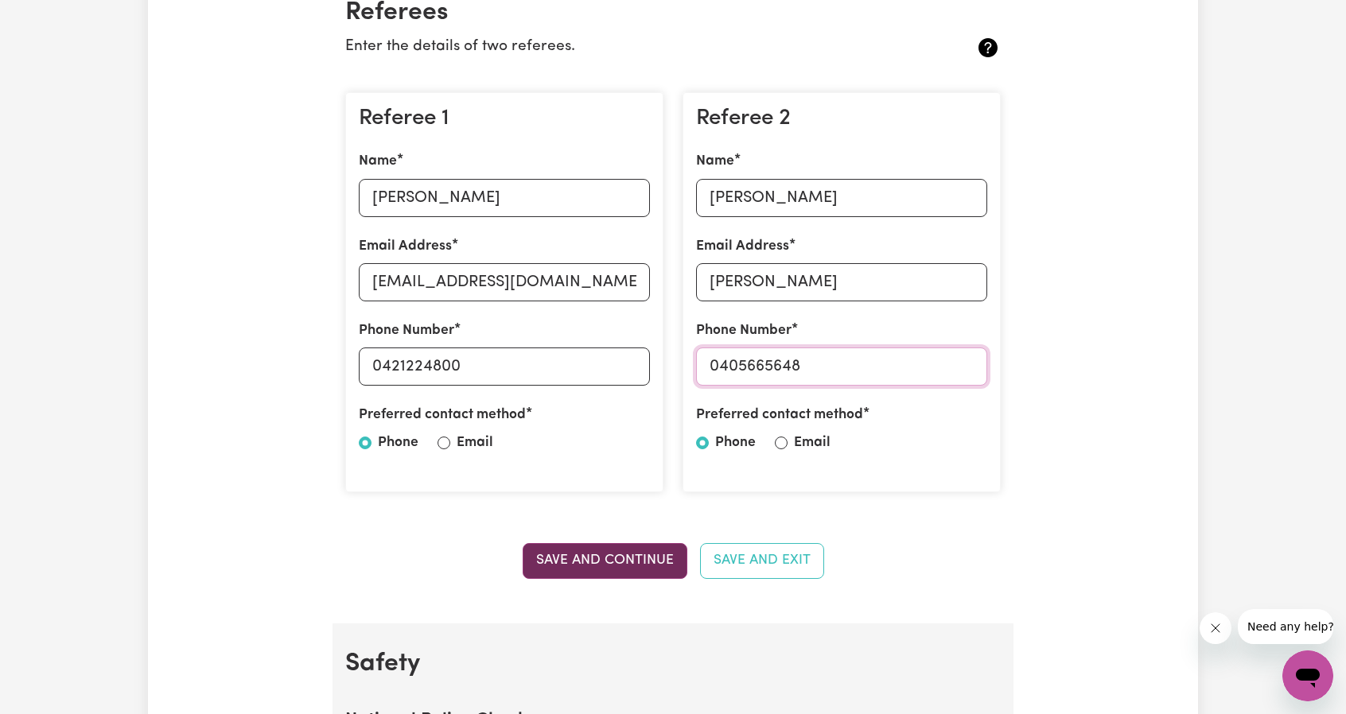
type input "0405665648"
click at [620, 566] on button "Save and Continue" at bounding box center [605, 560] width 165 height 35
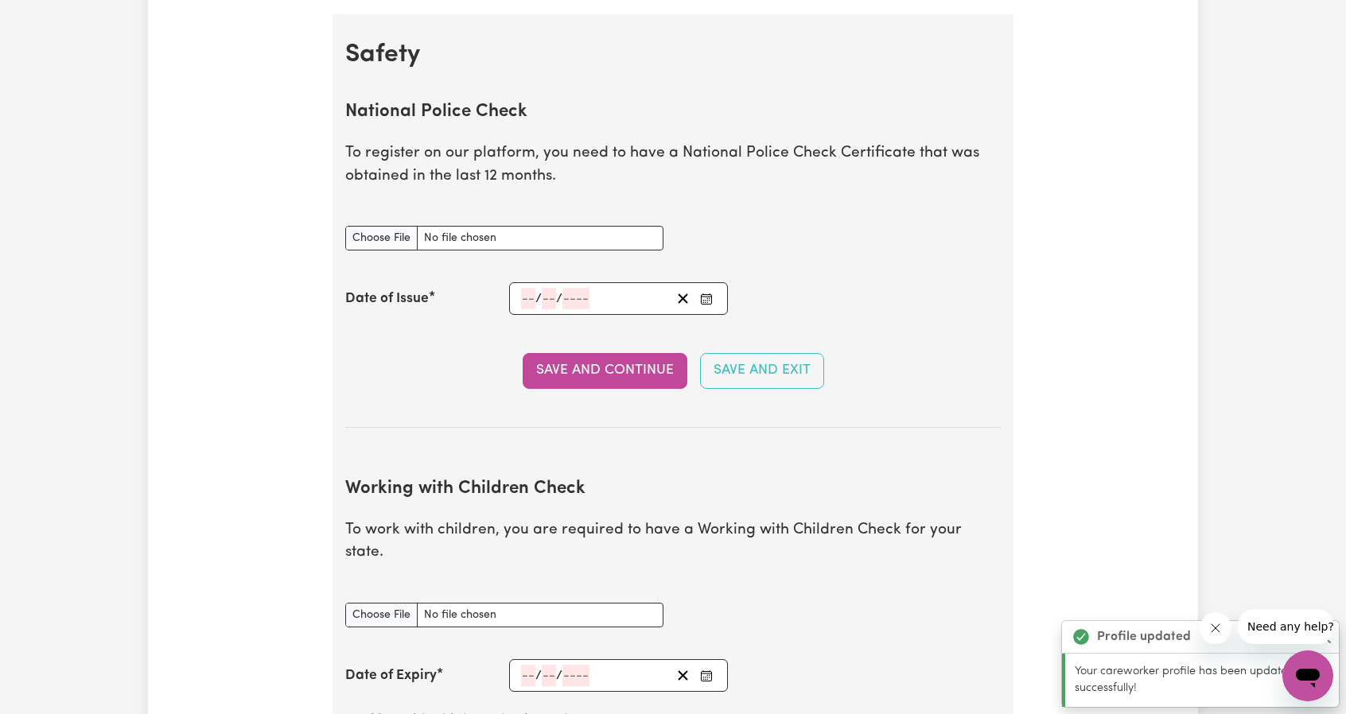
scroll to position [1020, 0]
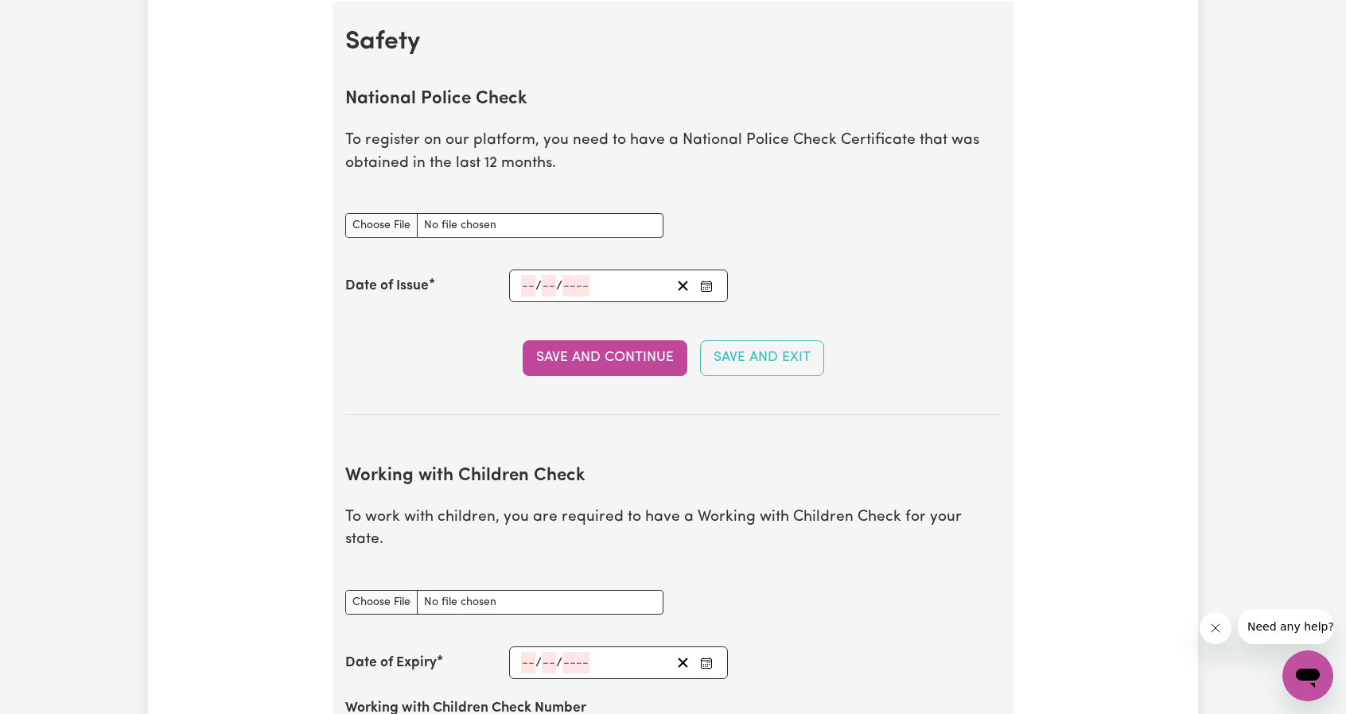
click at [525, 286] on input "number" at bounding box center [528, 285] width 14 height 21
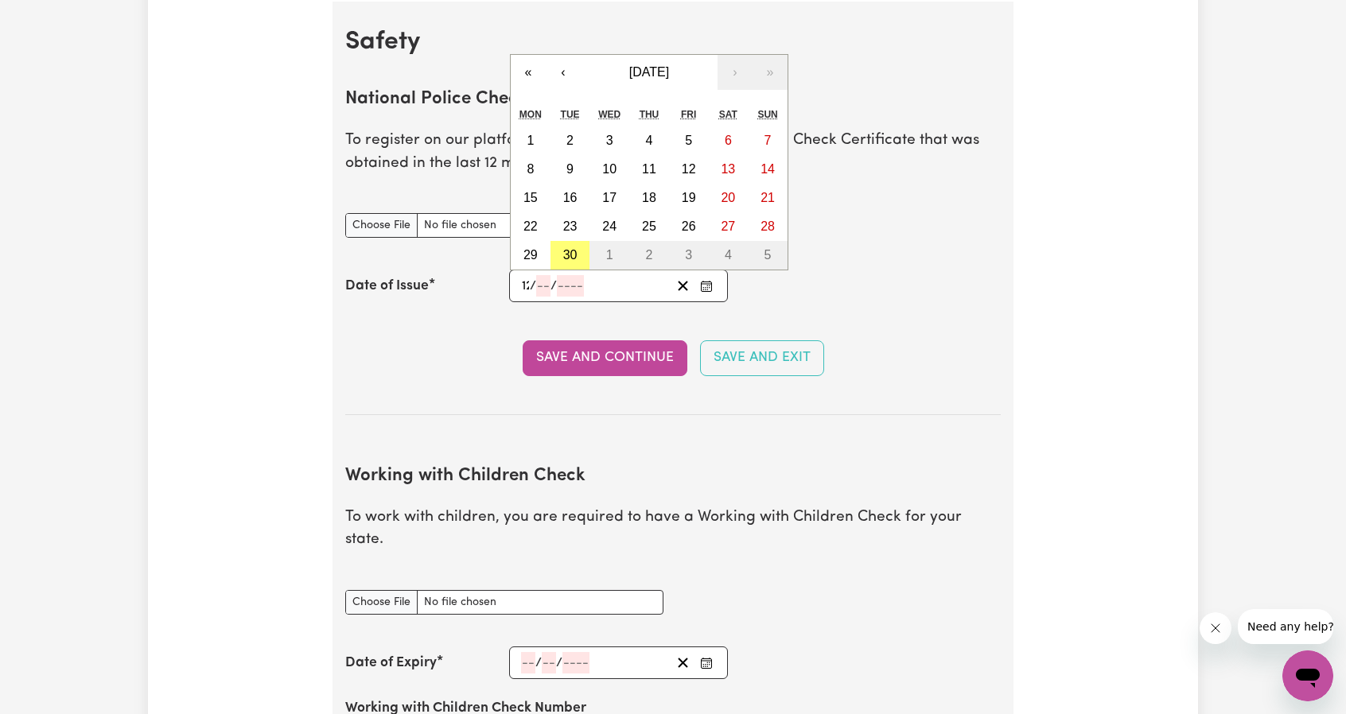
type input "12"
type input "02"
type input "0002-02-12"
type input "2"
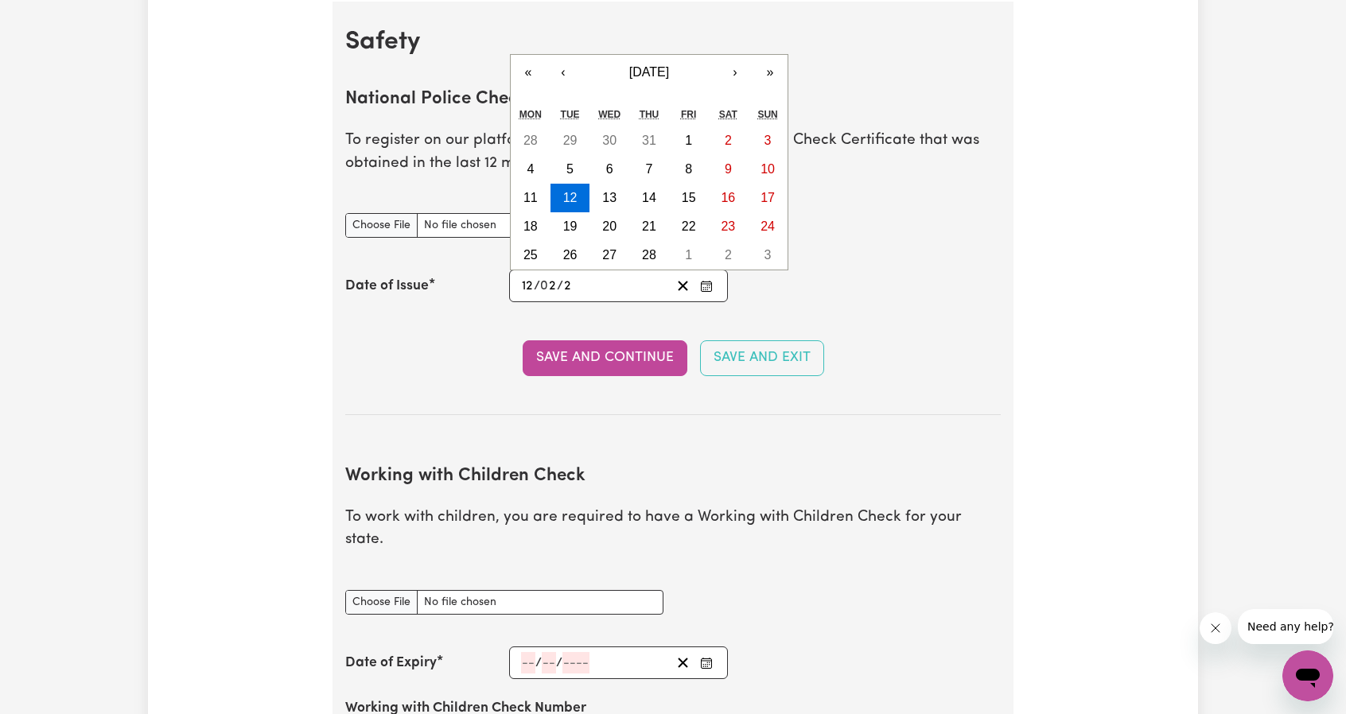
type input "0020-02-12"
type input "20"
type input "0202-02-12"
type input "202"
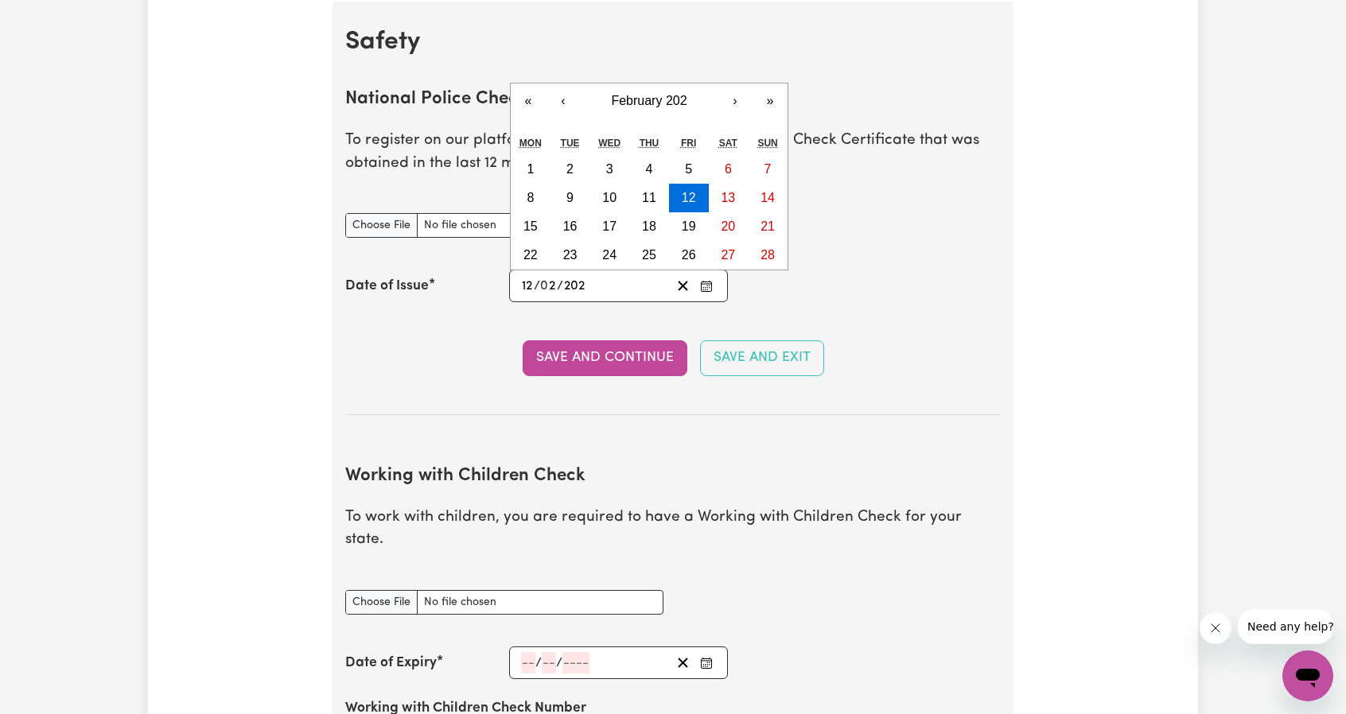
type input "[DATE]"
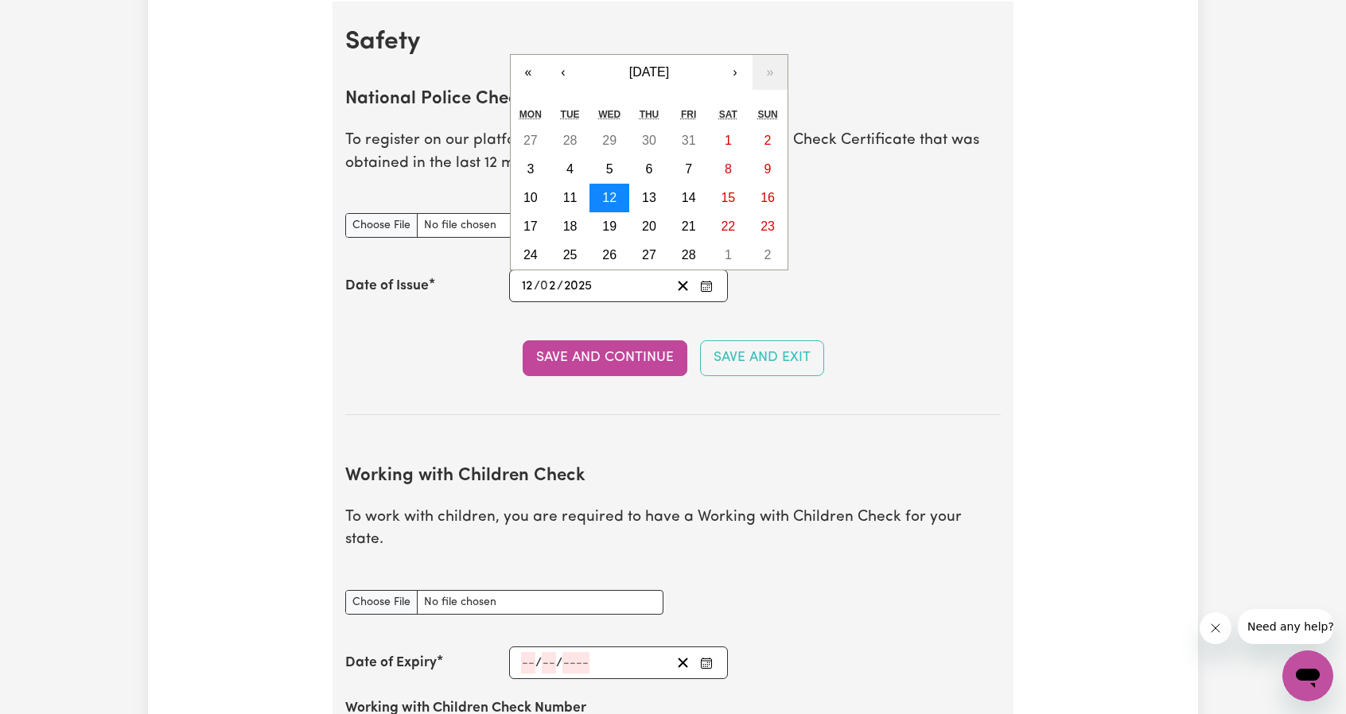
type input "2025"
click at [611, 191] on abbr "12" at bounding box center [609, 198] width 14 height 14
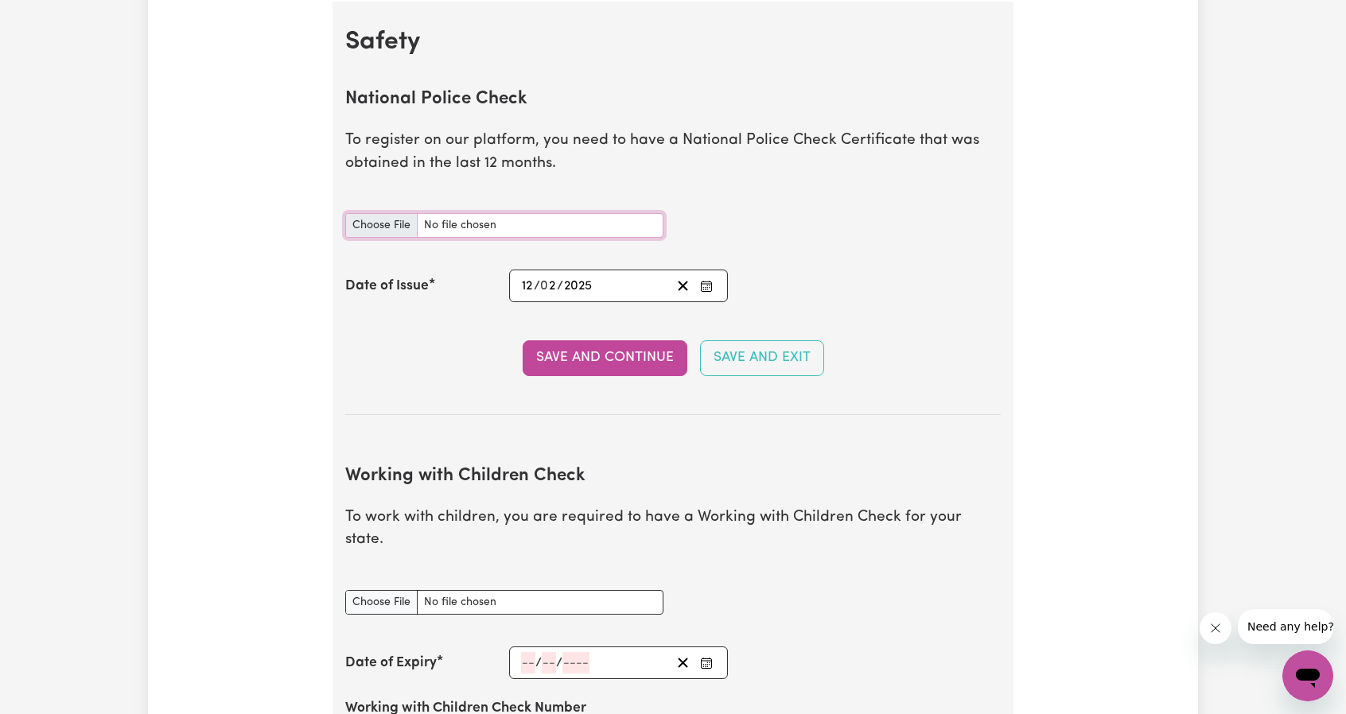
click at [374, 229] on input "National Police Check document" at bounding box center [504, 225] width 318 height 25
type input "C:\fakepath\National Police Check.pdf"
click at [586, 360] on button "Save and Continue" at bounding box center [605, 357] width 165 height 35
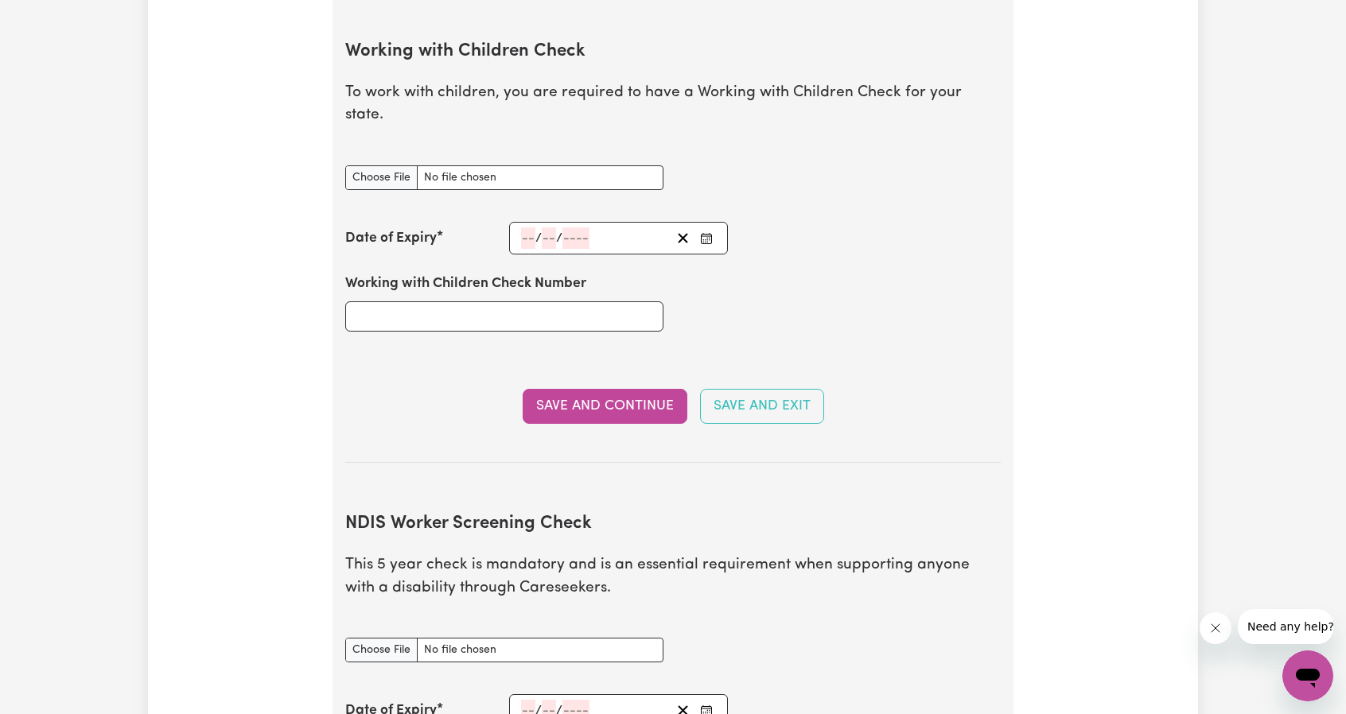
scroll to position [1617, 0]
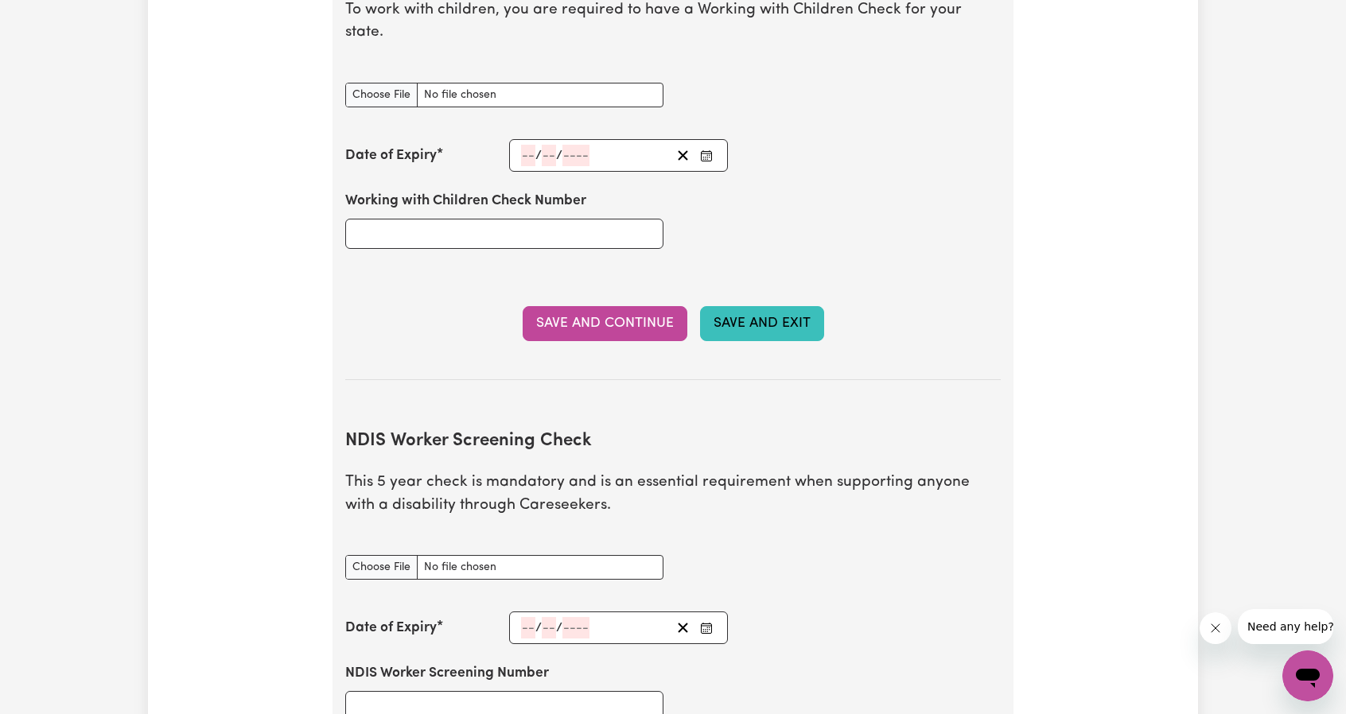
click at [759, 306] on button "Save and Exit" at bounding box center [762, 323] width 124 height 35
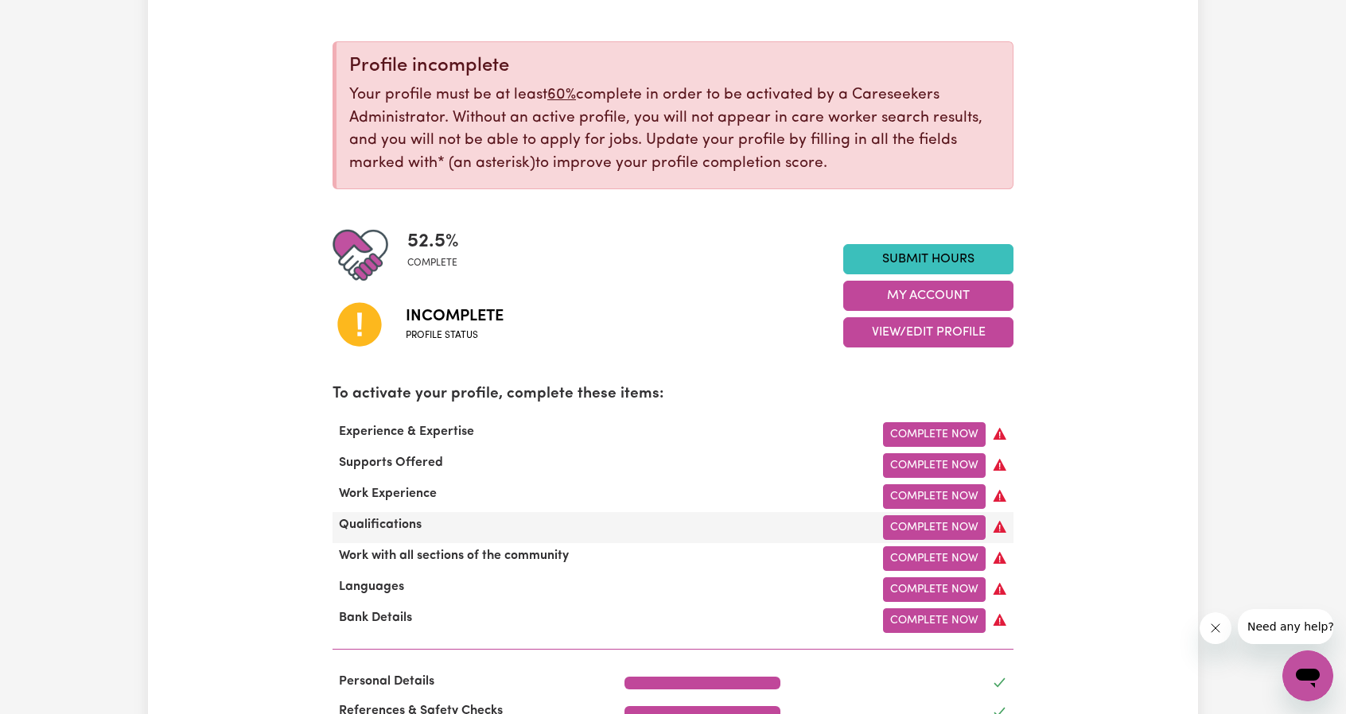
scroll to position [166, 0]
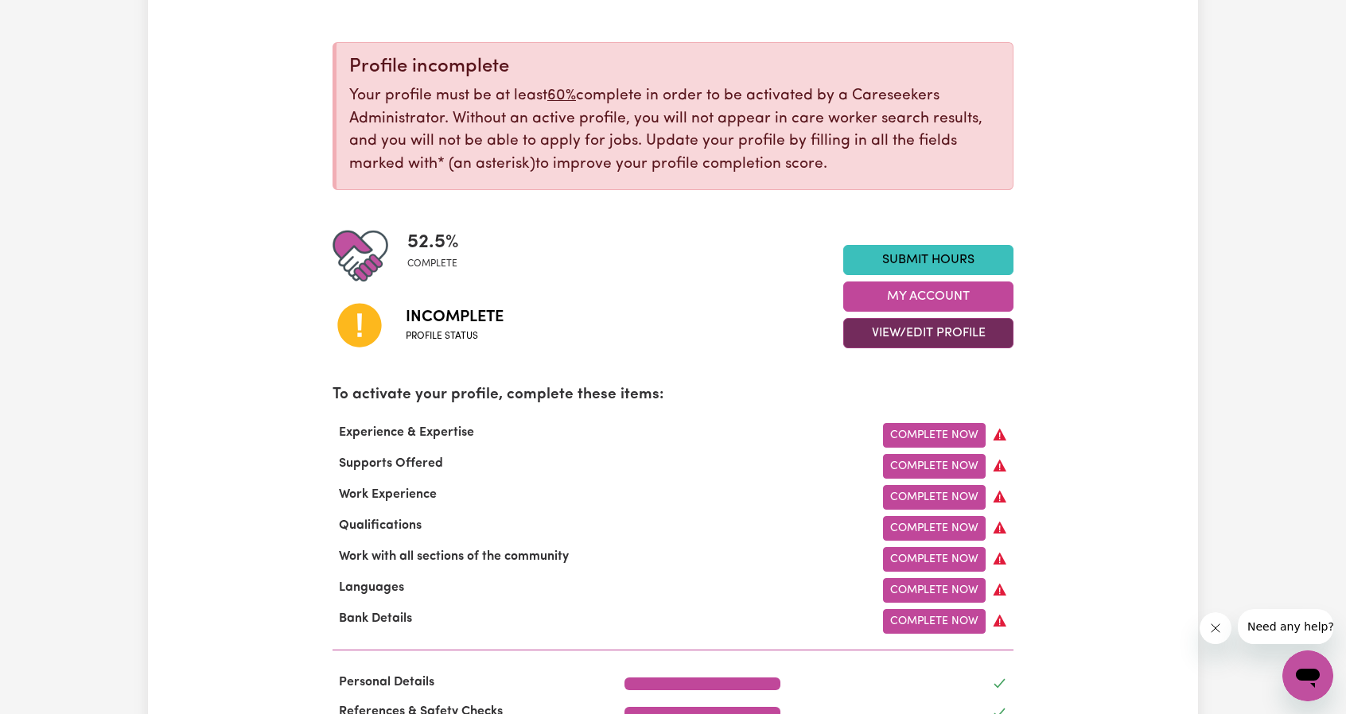
click at [937, 330] on button "View/Edit Profile" at bounding box center [928, 333] width 170 height 30
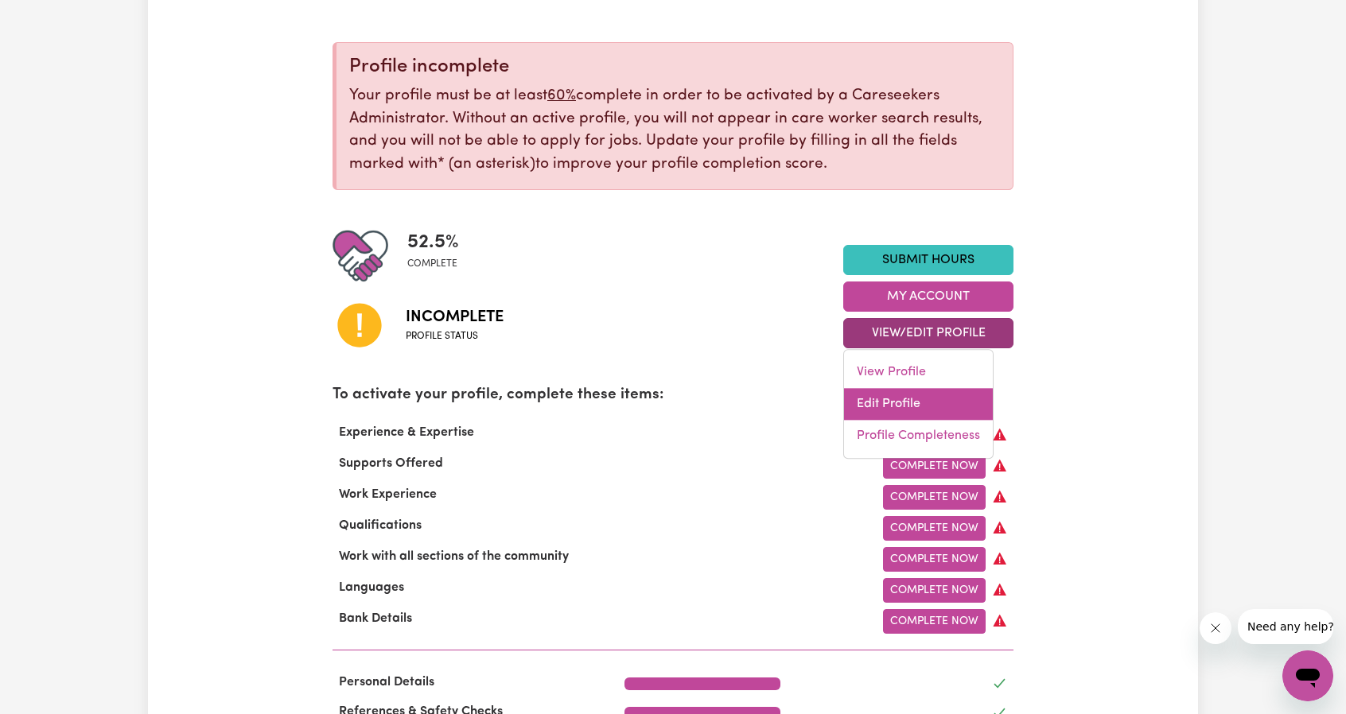
click at [899, 394] on link "Edit Profile" at bounding box center [918, 404] width 149 height 32
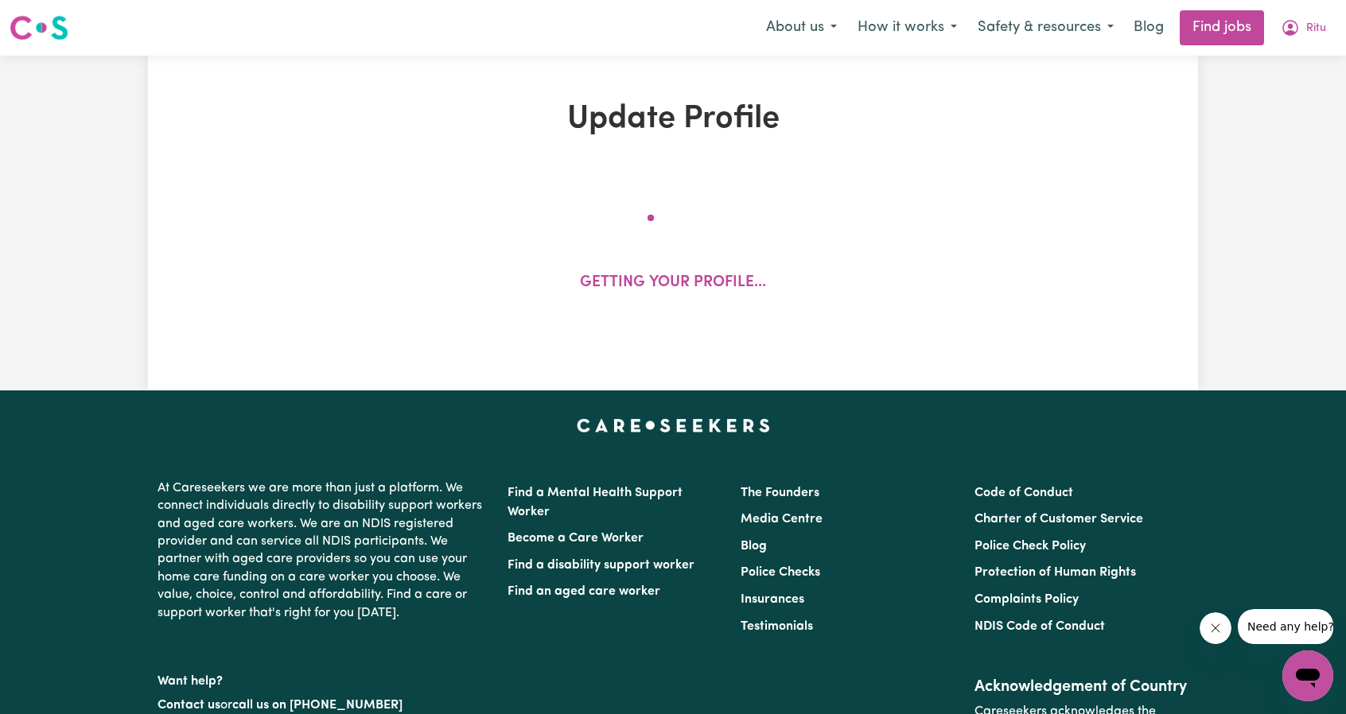
select select "[DEMOGRAPHIC_DATA]"
select select "[DEMOGRAPHIC_DATA] Work Visa"
select select "Studying a healthcare related degree or qualification"
select select "37"
select select "45"
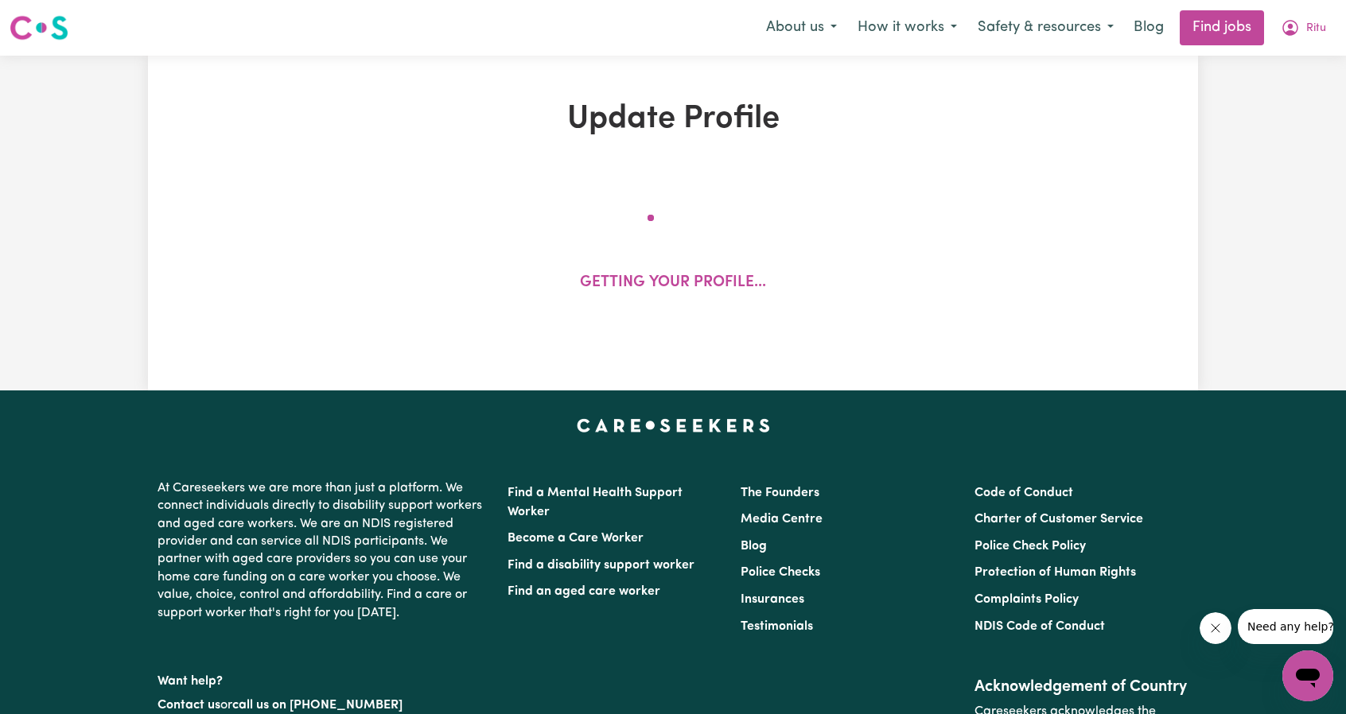
select select "67"
select select "75"
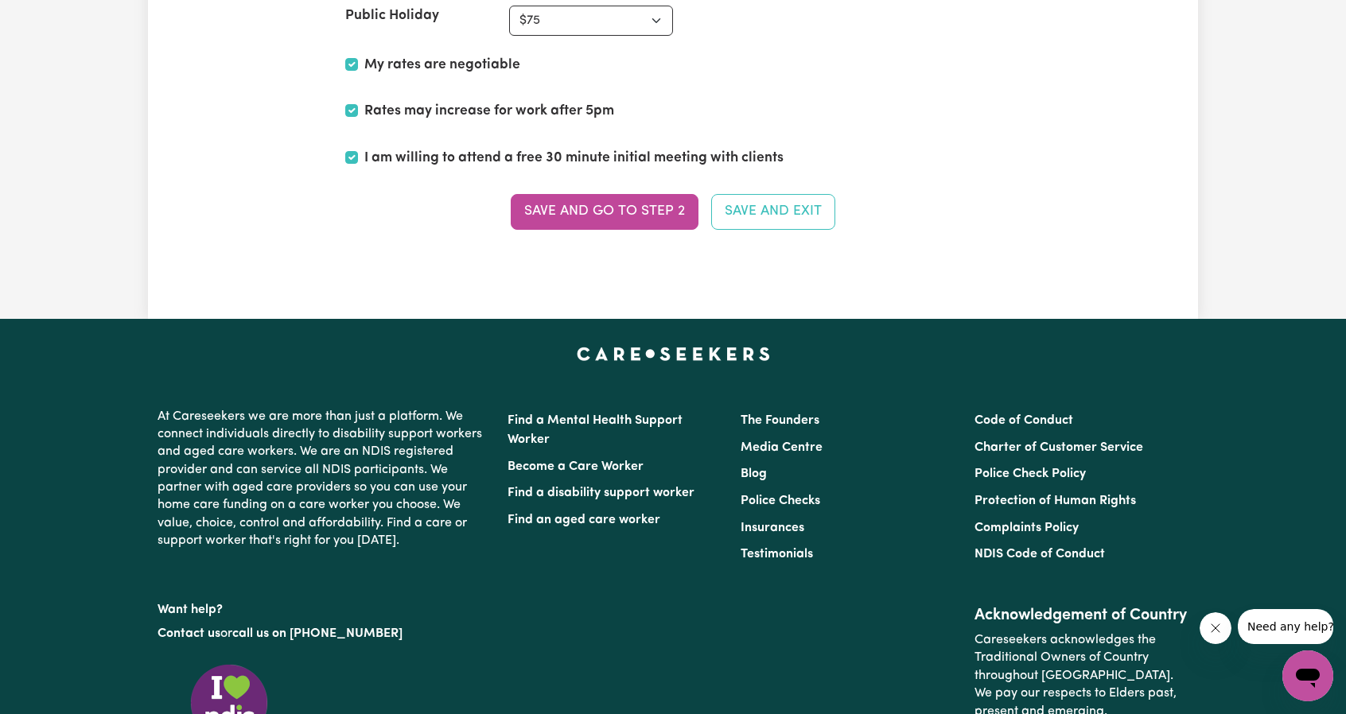
scroll to position [4056, 0]
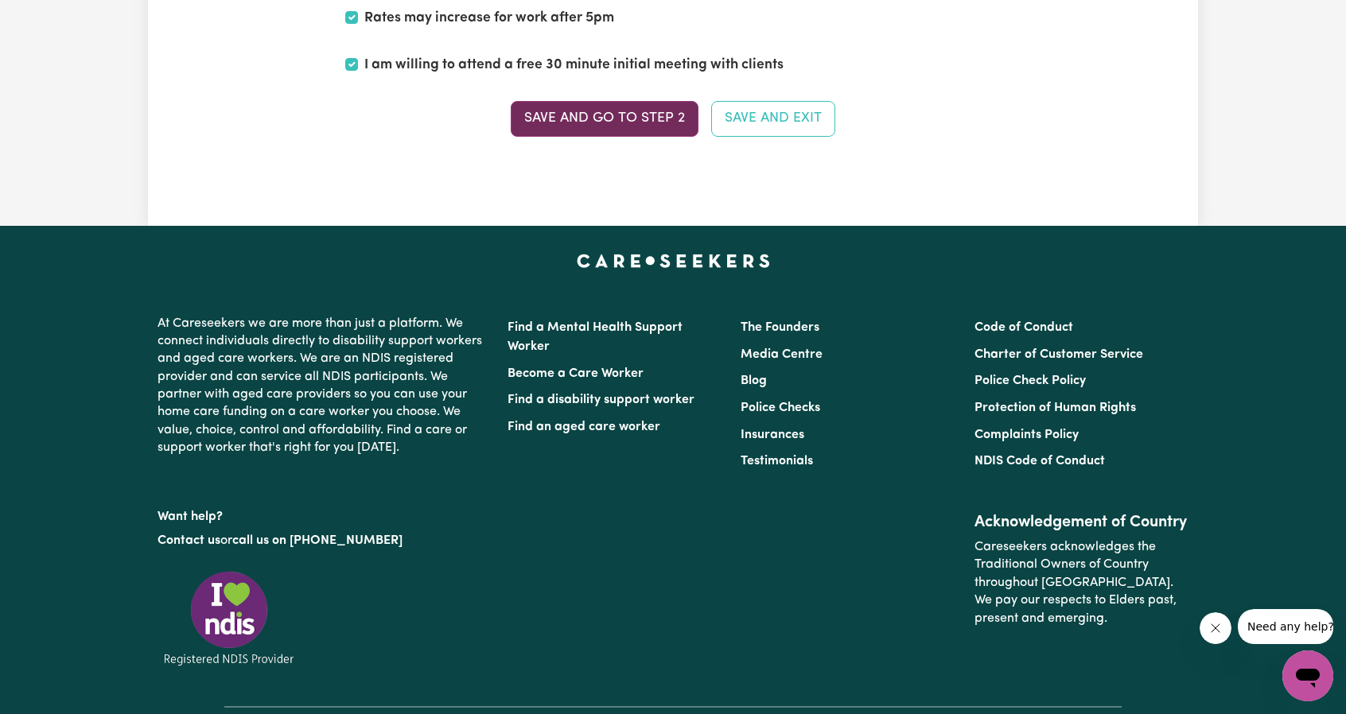
click at [620, 101] on button "Save and go to Step 2" at bounding box center [605, 118] width 188 height 35
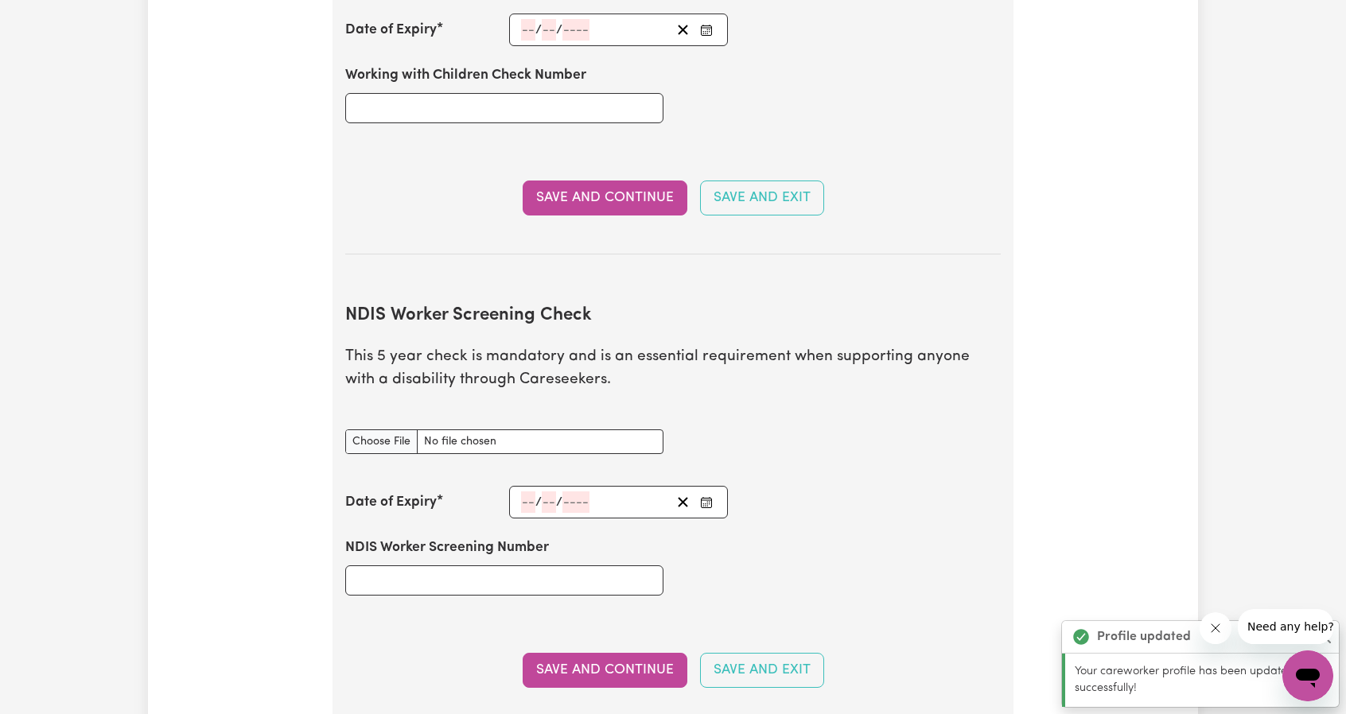
scroll to position [1829, 0]
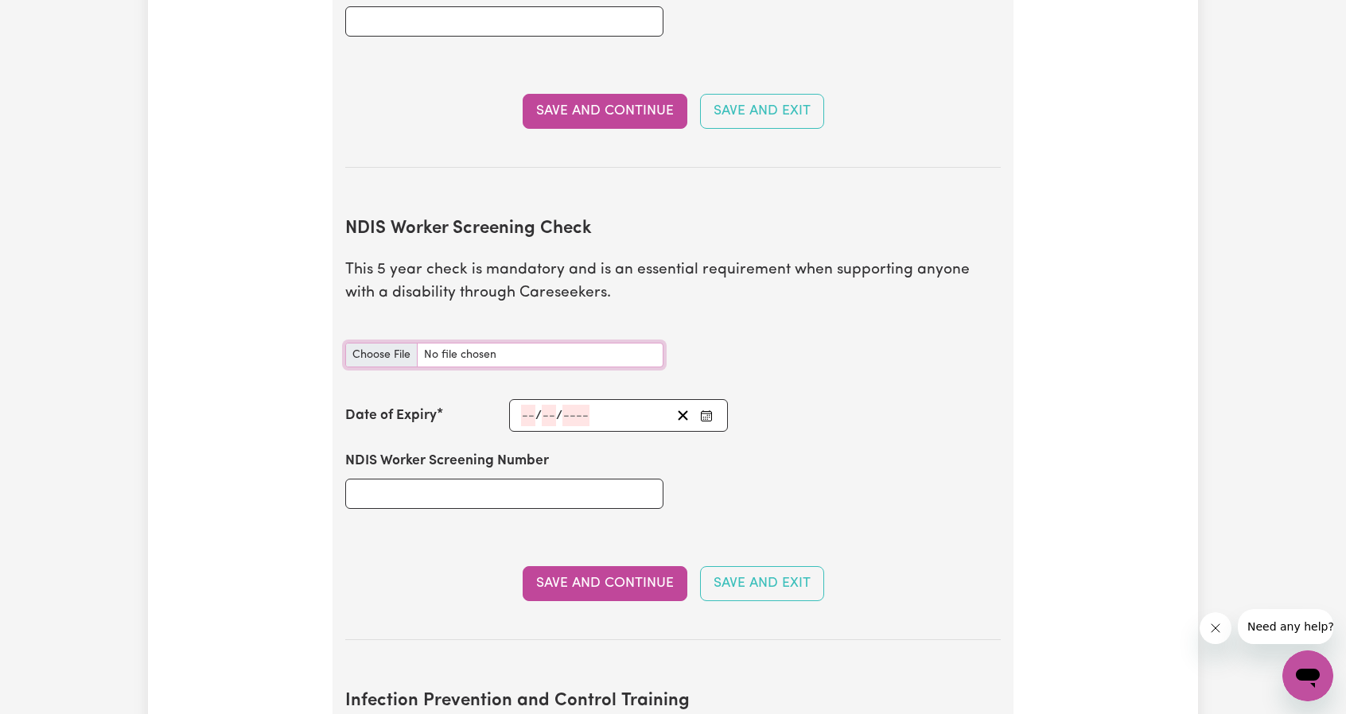
click at [376, 343] on input "NDIS Worker Screening Check document" at bounding box center [504, 355] width 318 height 25
type input "C:\fakepath\NDIS Worker Screening Clearance.jpg"
click at [530, 405] on input "number" at bounding box center [528, 415] width 14 height 21
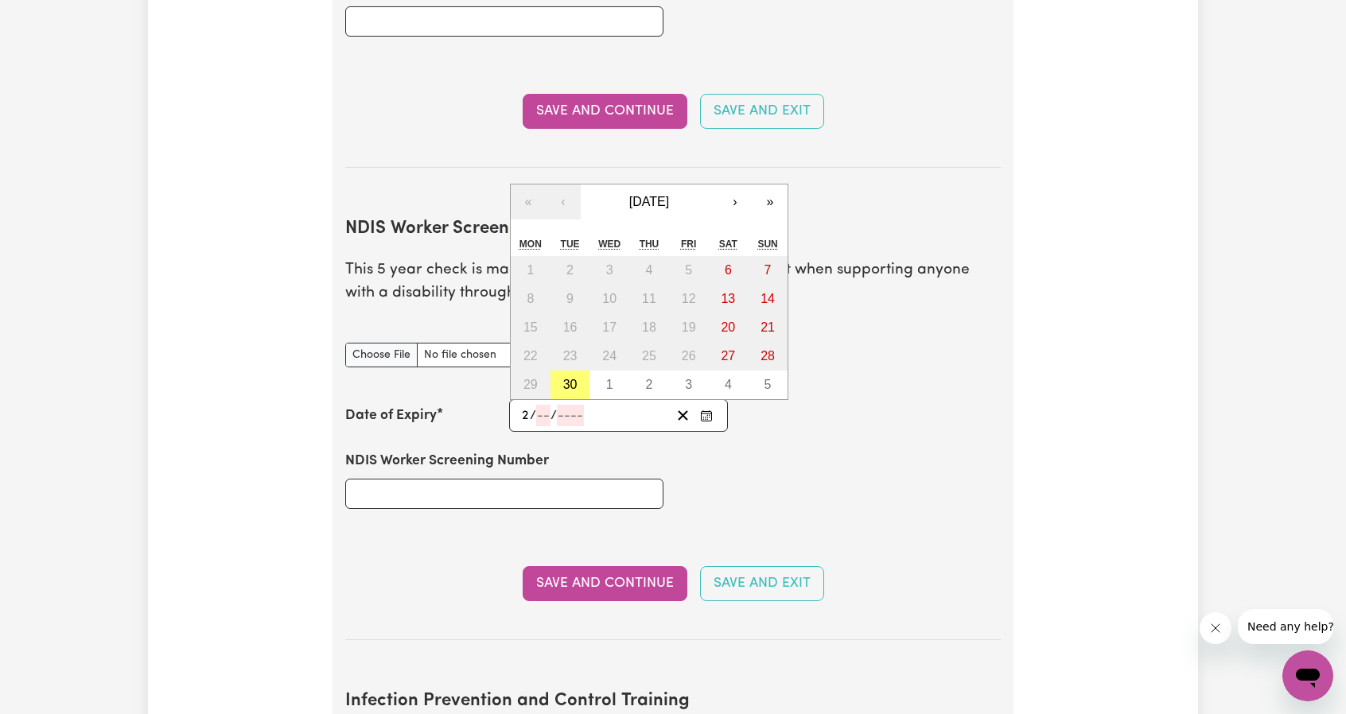
type input "26"
type input "09"
type input "202"
type input "[DATE]"
type input "30"
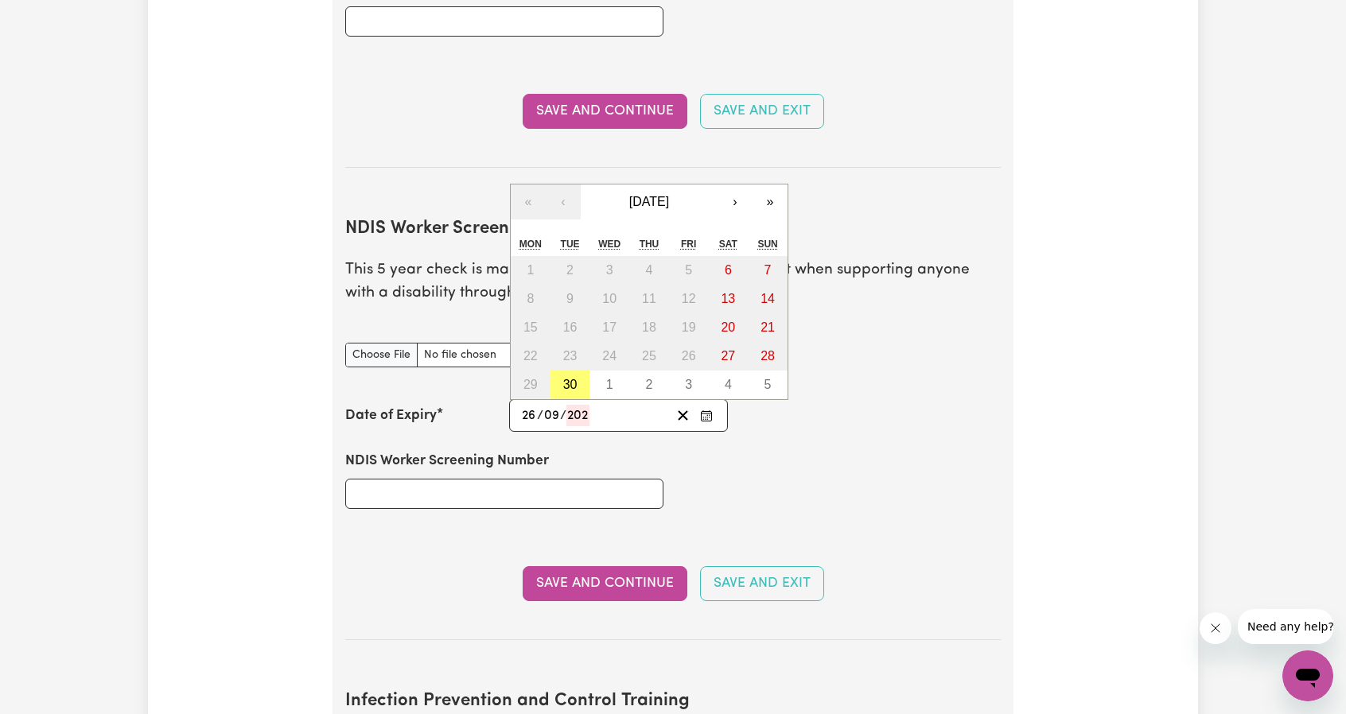
type input "9"
type input "2025"
click at [573, 405] on input "2025" at bounding box center [582, 415] width 30 height 21
click at [536, 405] on input "30" at bounding box center [529, 415] width 17 height 21
type input "26"
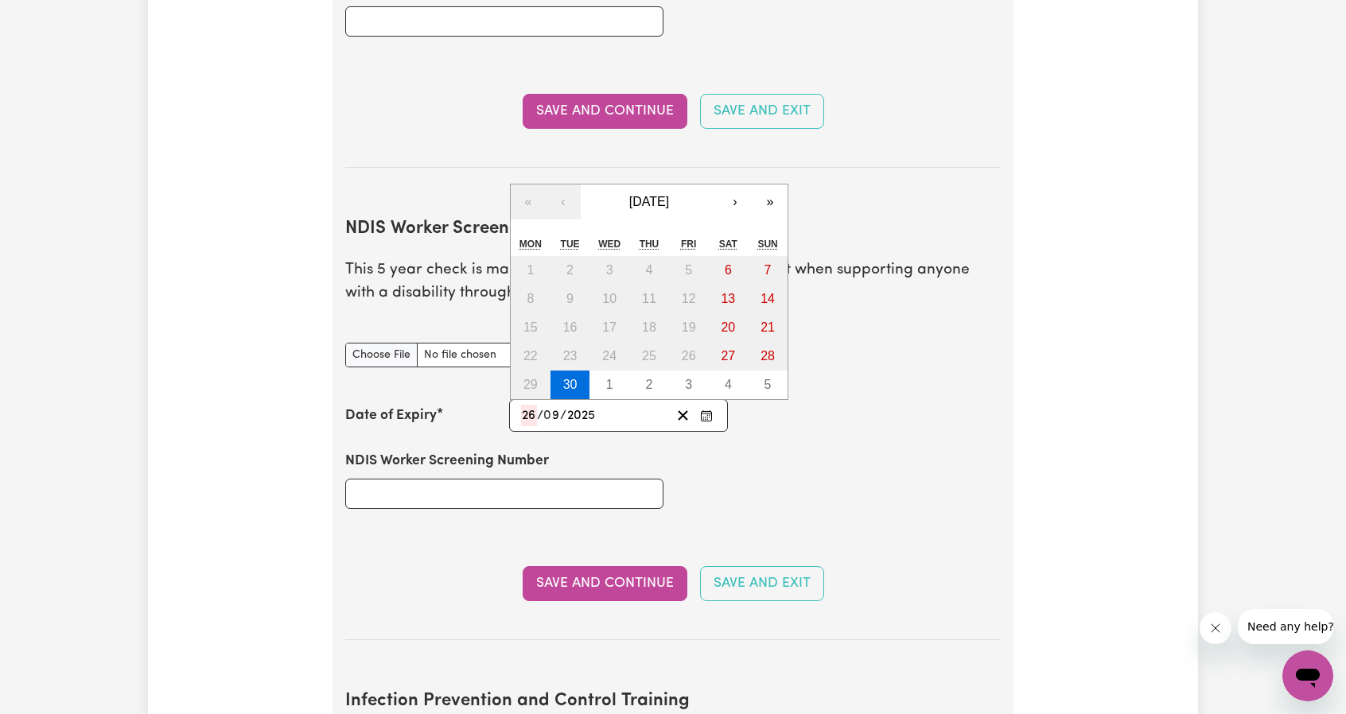
click at [595, 405] on input "2025" at bounding box center [581, 415] width 30 height 21
type input "203"
type input "[DATE]"
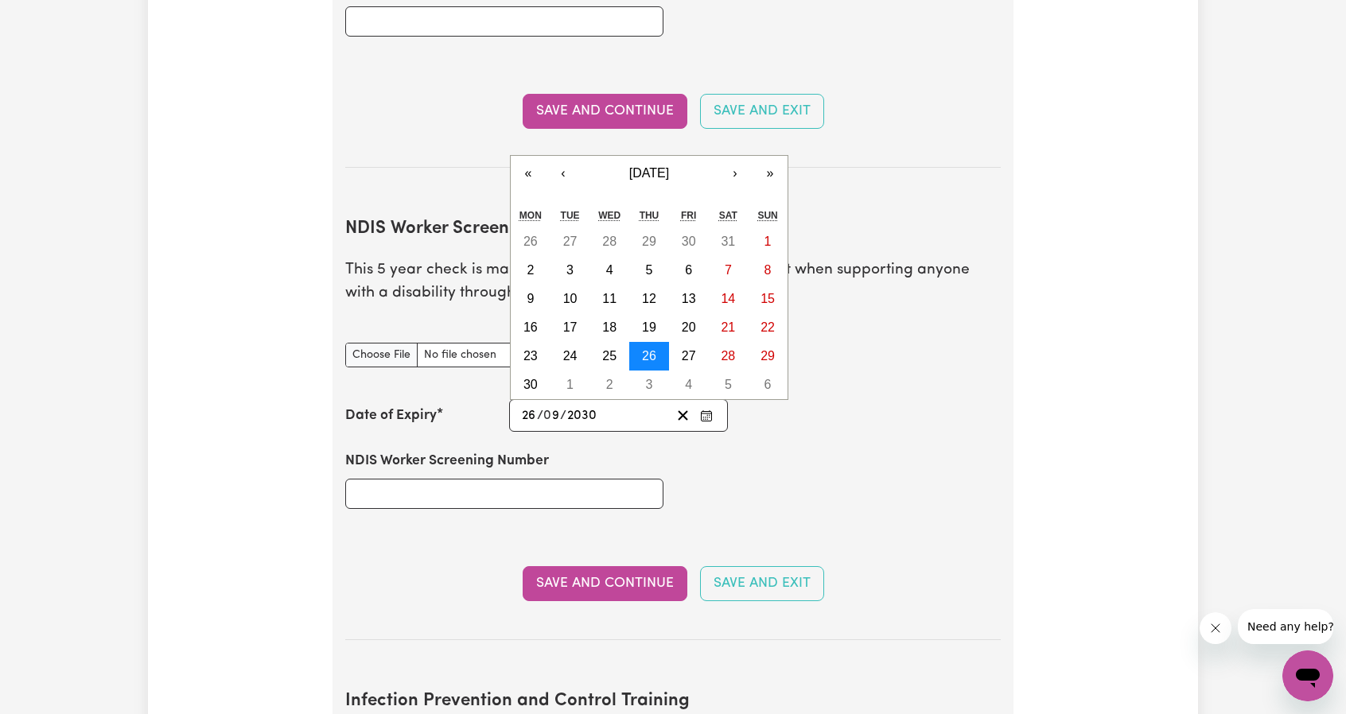
type input "2030"
click at [647, 349] on abbr "26" at bounding box center [649, 356] width 14 height 14
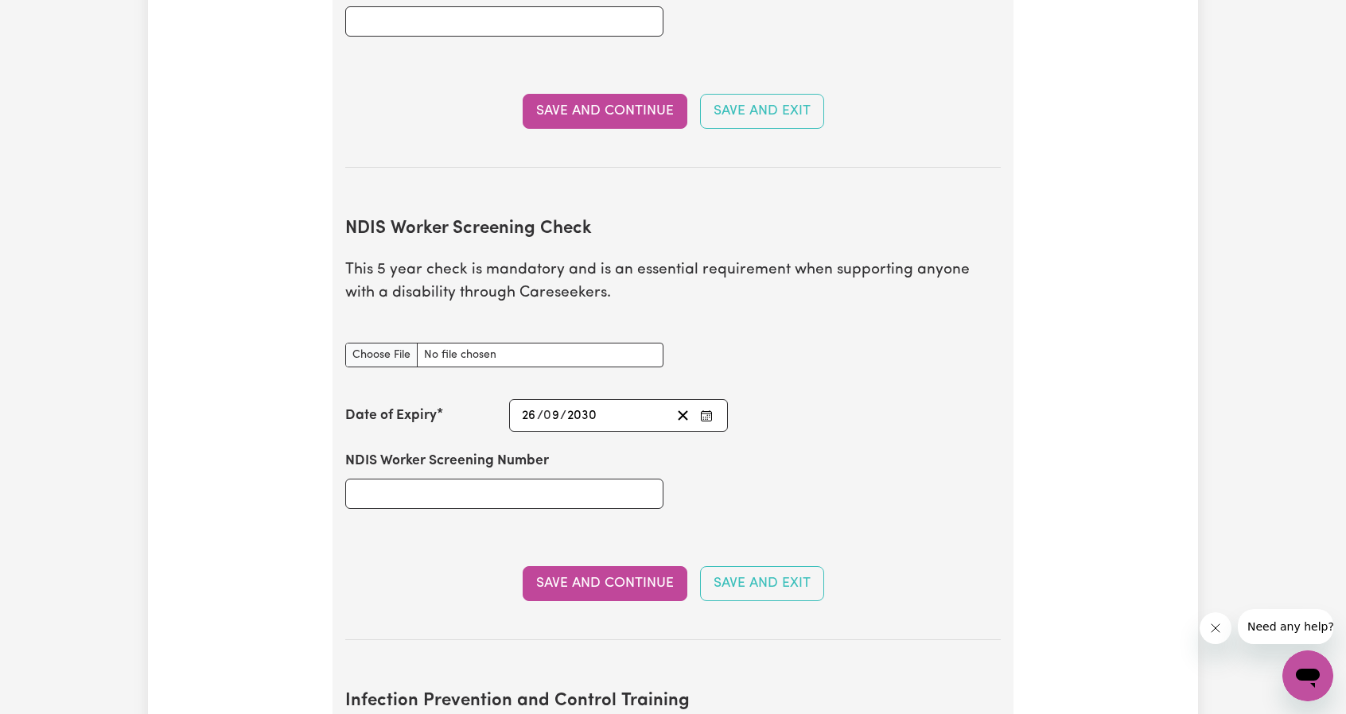
click at [874, 438] on div "NDIS Worker Screening Number" at bounding box center [673, 479] width 674 height 95
click at [445, 479] on input "NDIS Worker Screening Number" at bounding box center [504, 494] width 318 height 30
paste input "69947275"
type input "69947275"
click at [630, 566] on button "Save and Continue" at bounding box center [605, 583] width 165 height 35
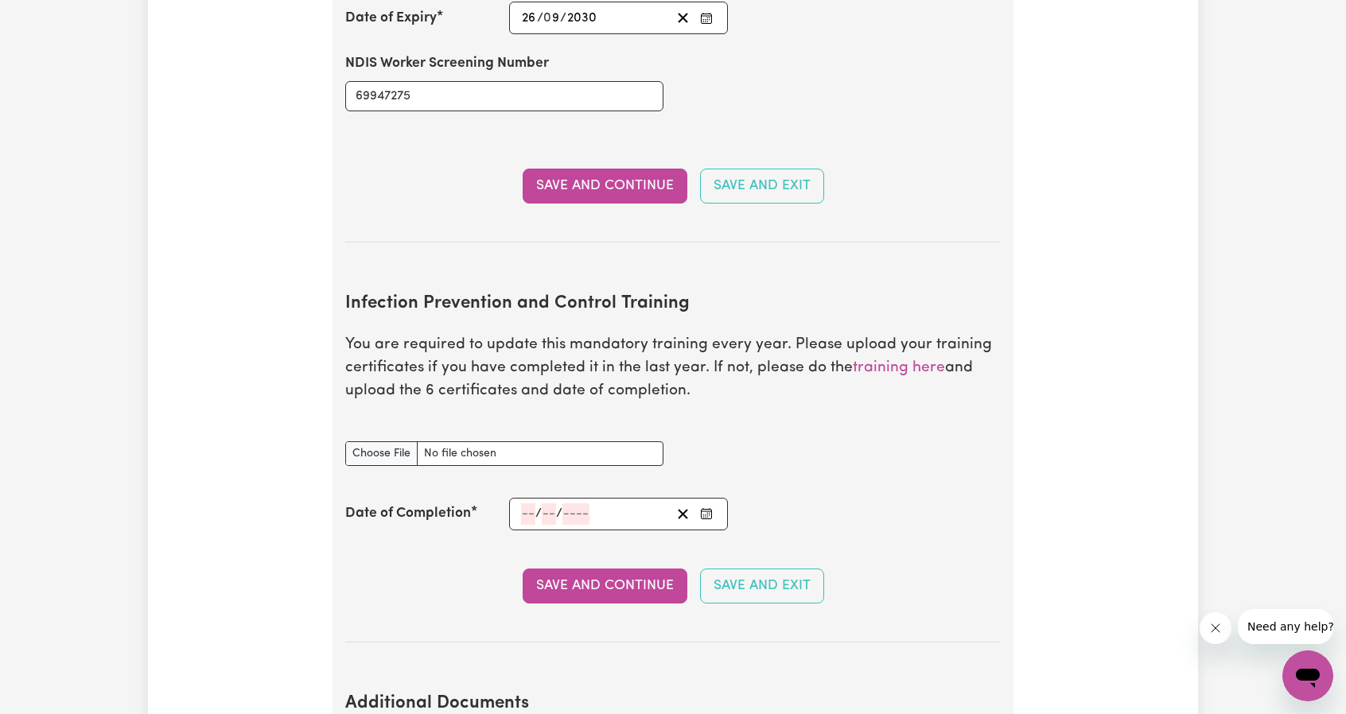
scroll to position [2307, 0]
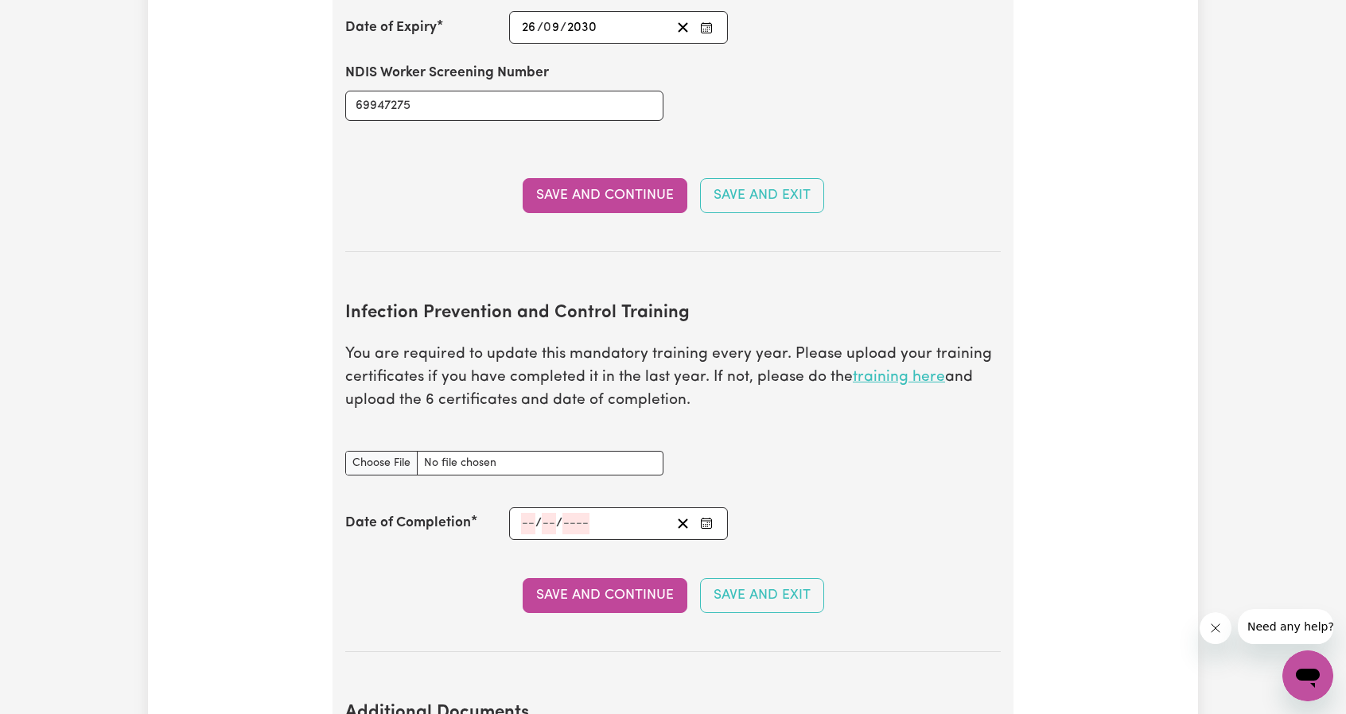
click at [873, 370] on link "training here" at bounding box center [899, 377] width 92 height 15
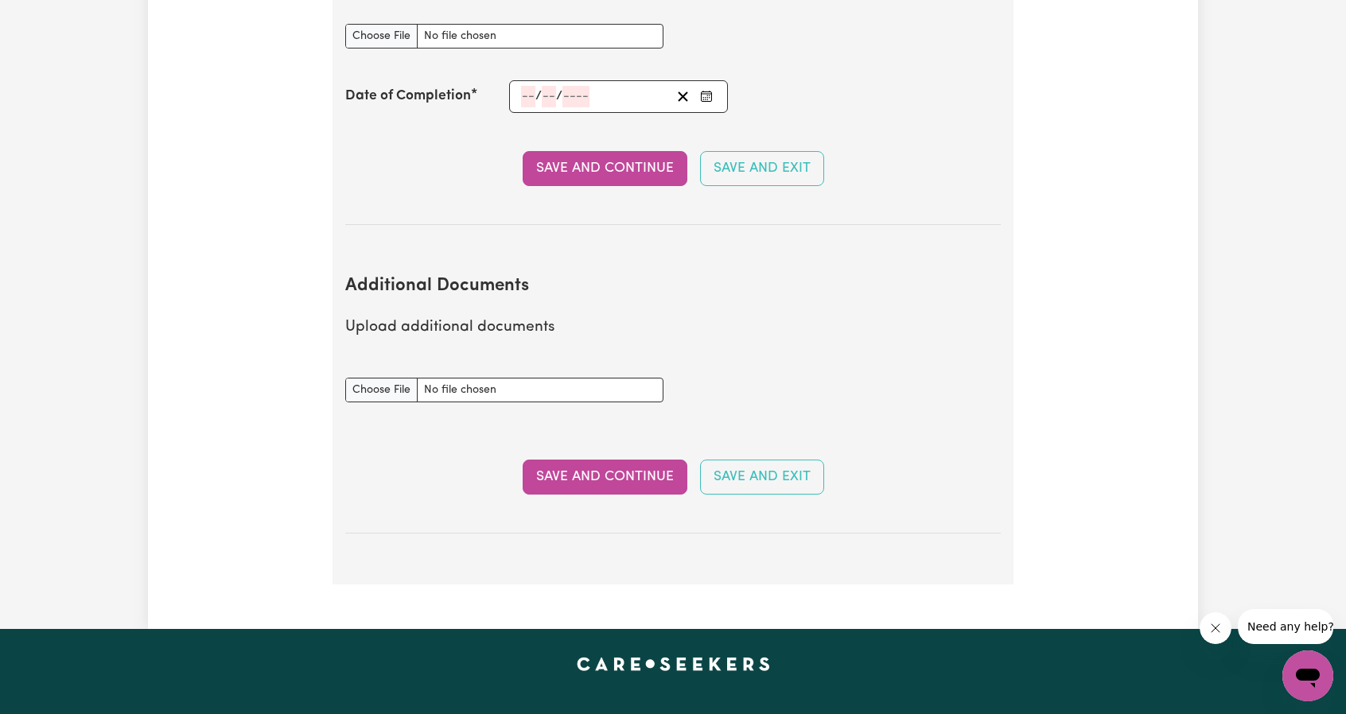
scroll to position [2625, 0]
